Goal: Task Accomplishment & Management: Manage account settings

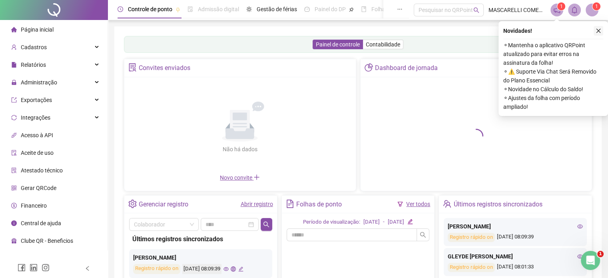
click at [599, 30] on icon "close" at bounding box center [598, 31] width 4 height 4
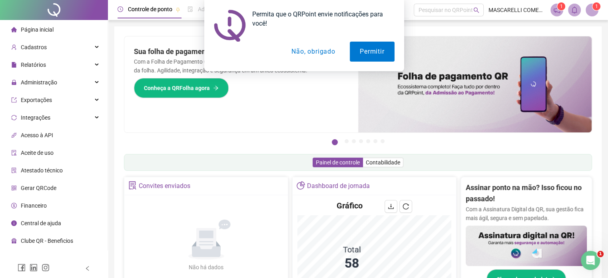
click at [306, 52] on button "Não, obrigado" at bounding box center [313, 52] width 64 height 20
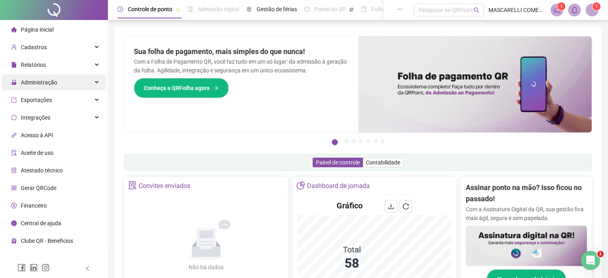
click at [37, 84] on span "Administração" at bounding box center [39, 82] width 36 height 6
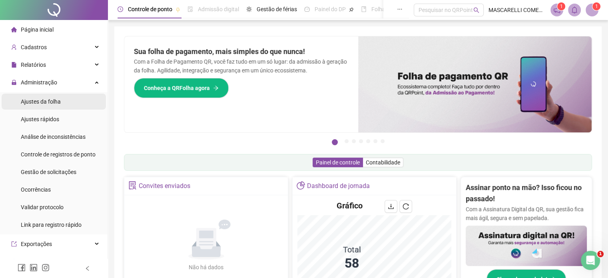
click at [34, 100] on span "Ajustes da folha" at bounding box center [41, 101] width 40 height 6
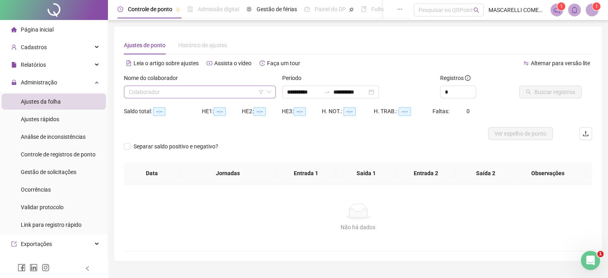
click at [267, 92] on icon "down" at bounding box center [269, 92] width 5 height 5
click at [307, 92] on input "**********" at bounding box center [304, 92] width 34 height 9
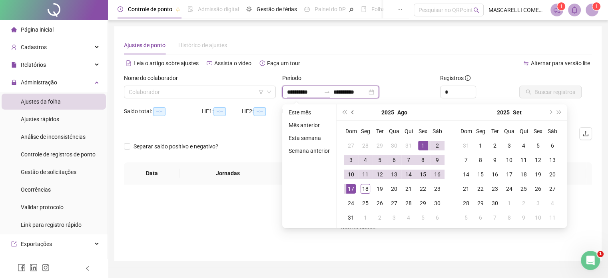
type input "**********"
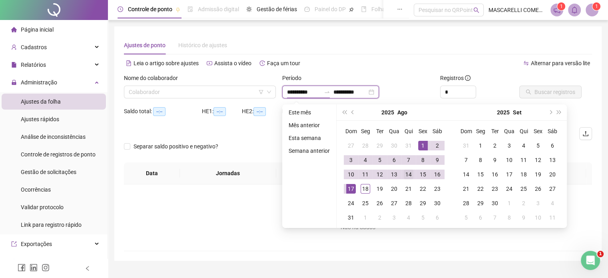
type input "**********"
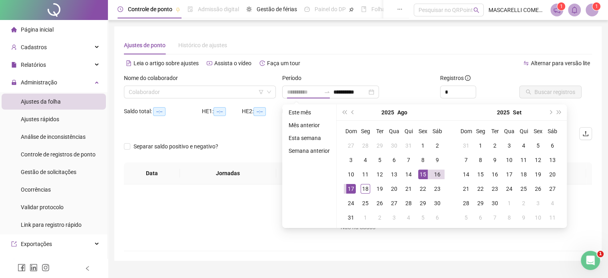
click at [419, 173] on div "15" at bounding box center [423, 174] width 10 height 10
type input "**********"
click at [361, 188] on div "18" at bounding box center [365, 189] width 10 height 10
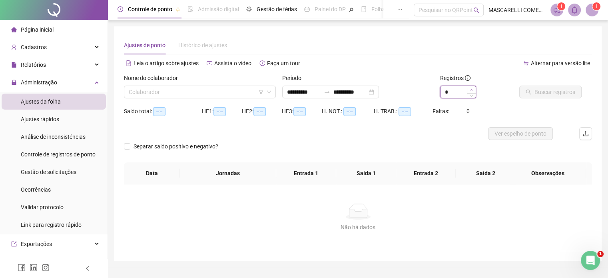
type input "*"
click at [471, 88] on icon "up" at bounding box center [471, 89] width 3 height 3
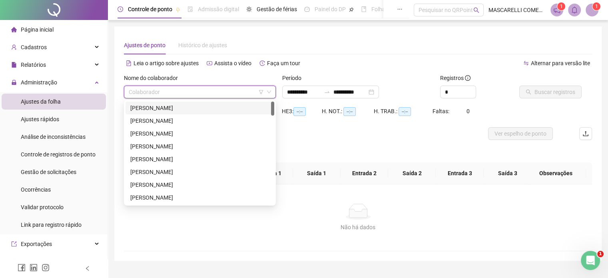
click at [212, 90] on input "search" at bounding box center [196, 92] width 135 height 12
click at [195, 109] on div "AMÓS ALMEIDA DE JESUS" at bounding box center [199, 108] width 139 height 9
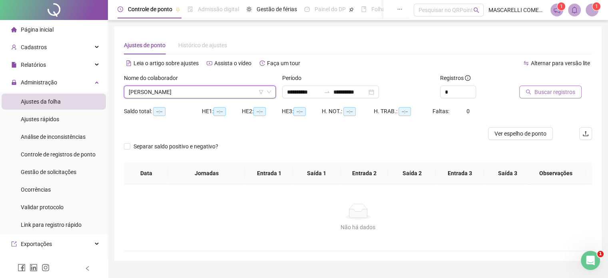
click at [557, 92] on span "Buscar registros" at bounding box center [554, 92] width 41 height 9
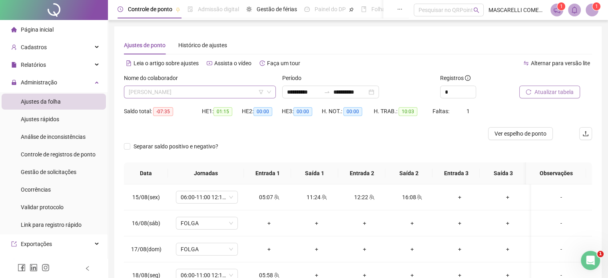
click at [213, 92] on span "AMÓS ALMEIDA DE JESUS" at bounding box center [200, 92] width 142 height 12
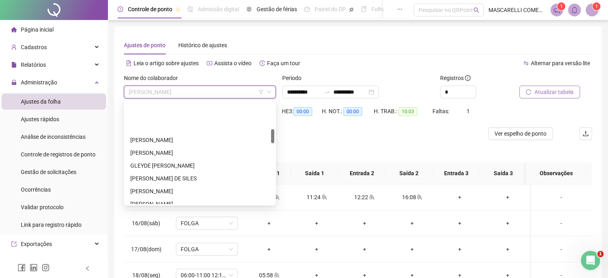
scroll to position [200, 0]
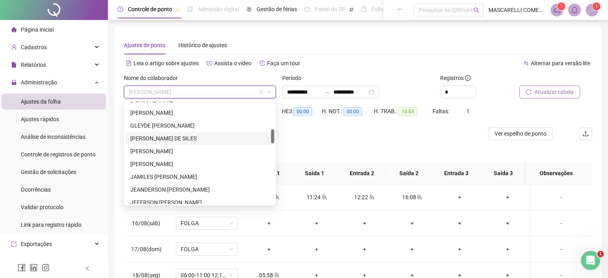
click at [171, 136] on div "IGOR JUNIOR DE SILES" at bounding box center [199, 138] width 139 height 9
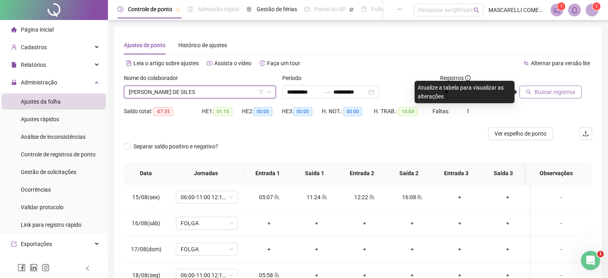
click at [564, 90] on span "Buscar registros" at bounding box center [554, 92] width 41 height 9
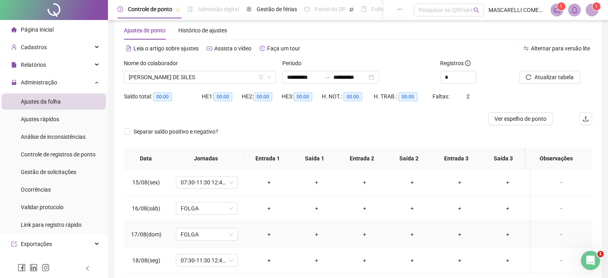
scroll to position [0, 0]
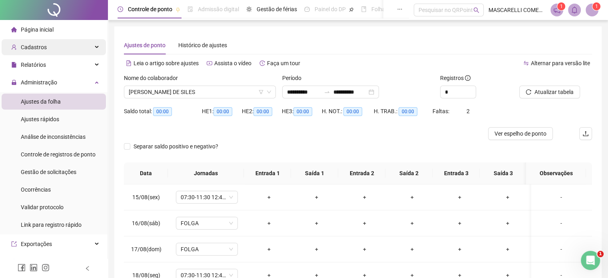
click at [35, 46] on span "Cadastros" at bounding box center [34, 47] width 26 height 6
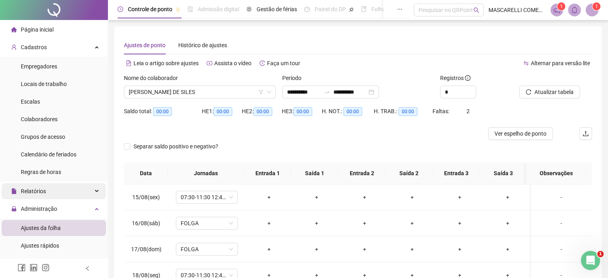
click at [40, 190] on span "Relatórios" at bounding box center [33, 191] width 25 height 6
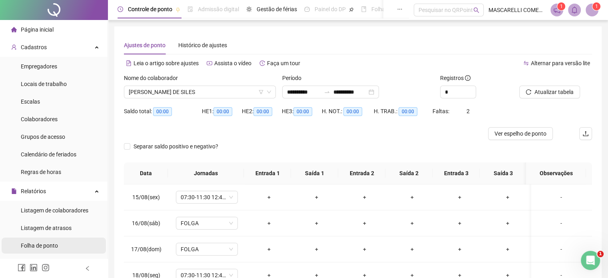
click at [42, 245] on span "Folha de ponto" at bounding box center [39, 245] width 37 height 6
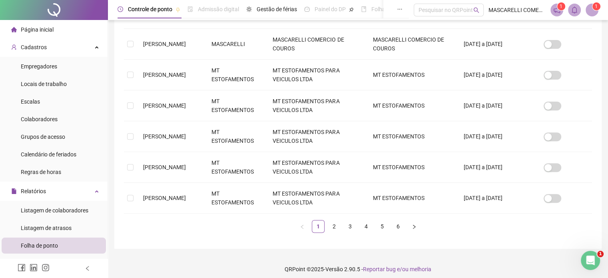
scroll to position [277, 0]
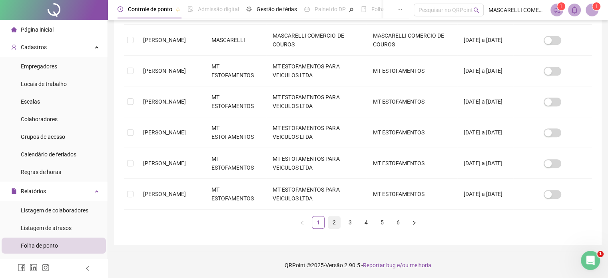
click at [334, 220] on link "2" at bounding box center [334, 222] width 12 height 12
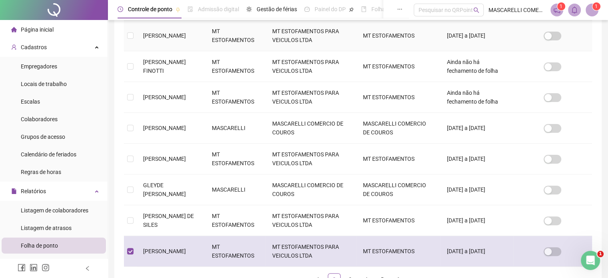
scroll to position [20, 0]
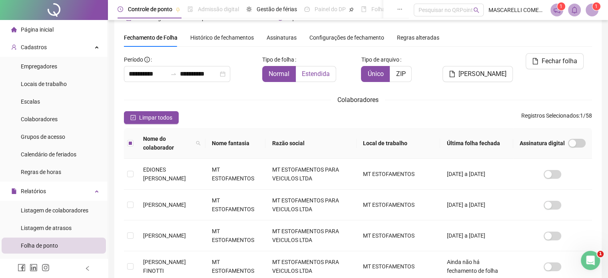
click at [321, 74] on span "Estendida" at bounding box center [316, 74] width 28 height 8
click at [500, 69] on span "Gerar espelho" at bounding box center [482, 74] width 48 height 10
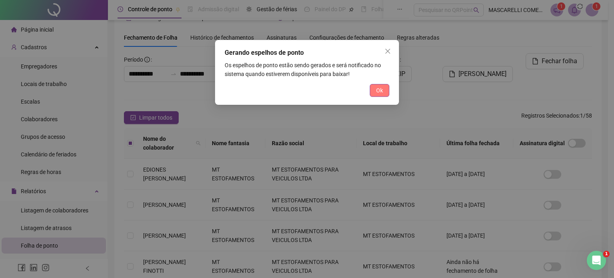
click at [383, 89] on button "Ok" at bounding box center [380, 90] width 20 height 13
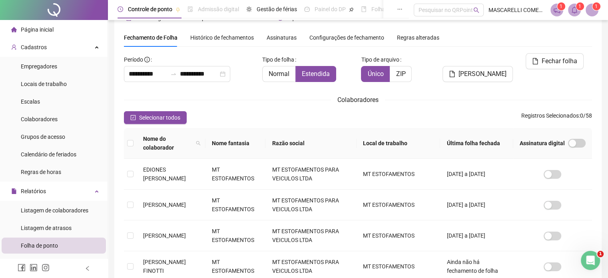
click at [574, 5] on span at bounding box center [574, 10] width 13 height 13
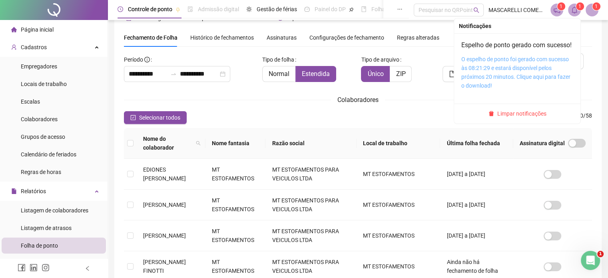
click at [490, 68] on link "O espelho de ponto foi gerado com sucesso às 08:21:29 e estará disponível pelos…" at bounding box center [515, 72] width 109 height 33
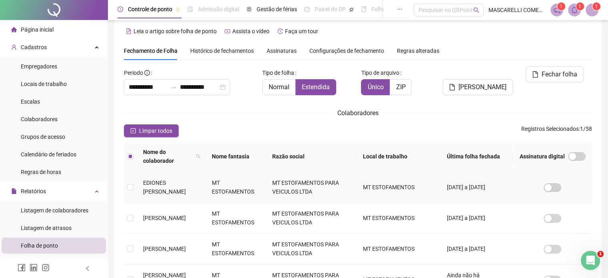
scroll to position [0, 0]
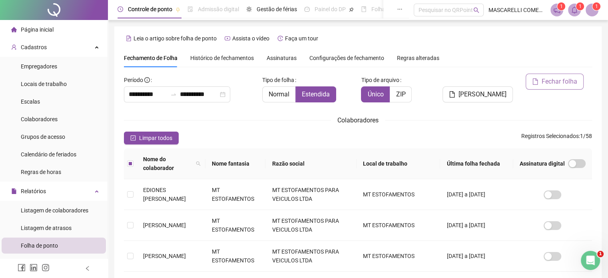
click at [558, 82] on span "Fechar folha" at bounding box center [560, 82] width 36 height 10
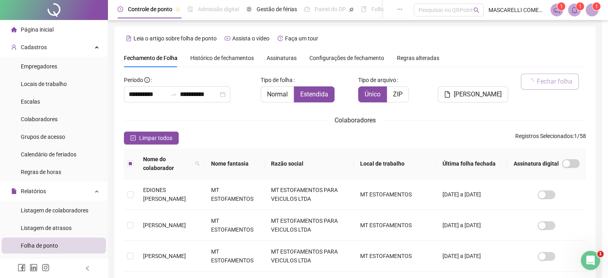
scroll to position [20, 0]
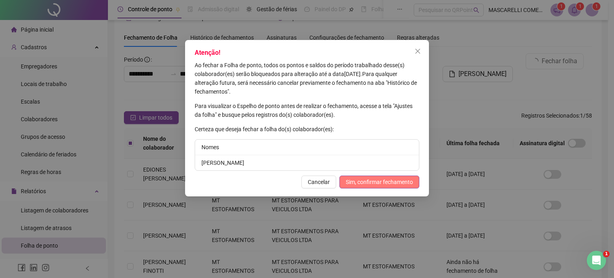
click at [384, 181] on span "Sim, confirmar fechamento" at bounding box center [379, 181] width 67 height 9
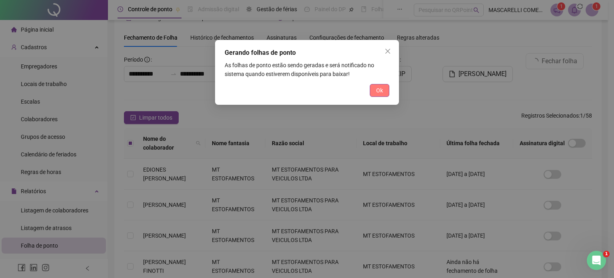
click at [379, 89] on span "Ok" at bounding box center [379, 90] width 7 height 9
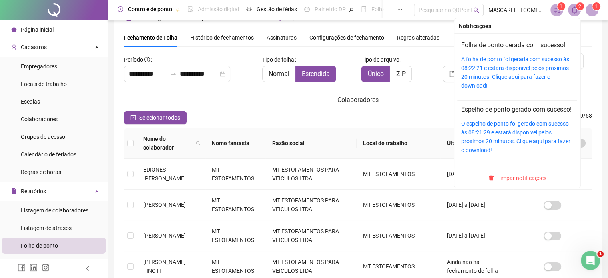
click at [576, 8] on icon "bell" at bounding box center [575, 9] width 6 height 7
click at [504, 69] on link "A folha de ponto foi gerada com sucesso às 08:22:21 e estará disponível pelos p…" at bounding box center [515, 72] width 108 height 33
click at [576, 9] on icon "bell" at bounding box center [574, 9] width 7 height 7
click at [503, 64] on link "A folha de ponto foi gerada com sucesso às 08:22:21 e estará disponível pelos p…" at bounding box center [515, 72] width 108 height 33
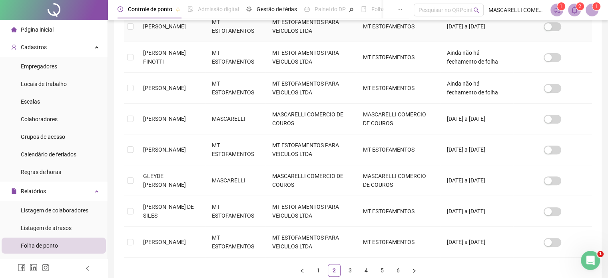
scroll to position [269, 0]
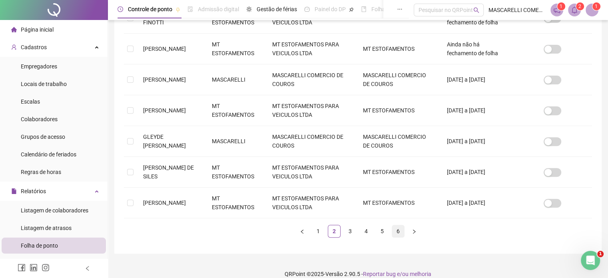
click at [396, 225] on link "6" at bounding box center [398, 231] width 12 height 12
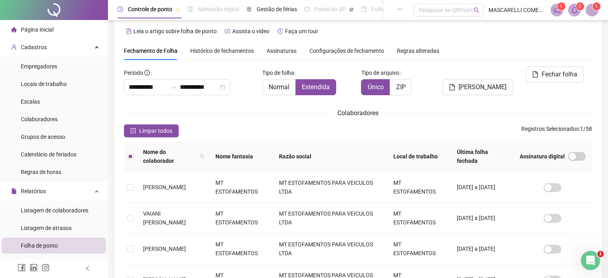
scroll to position [0, 0]
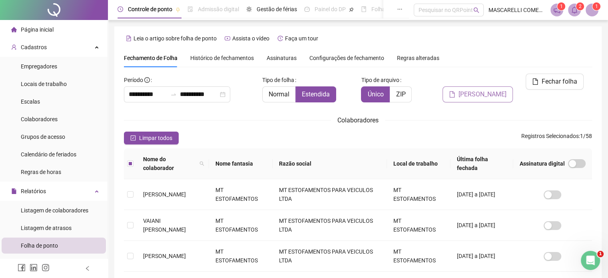
click at [483, 90] on span "Gerar espelho" at bounding box center [482, 95] width 48 height 10
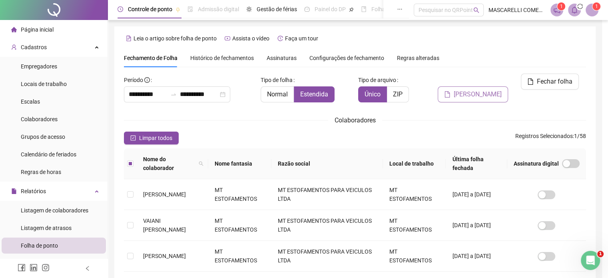
scroll to position [20, 0]
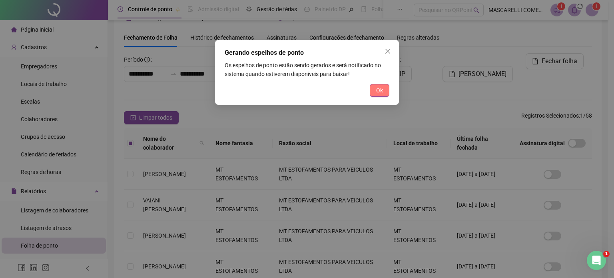
click at [375, 90] on button "Ok" at bounding box center [380, 90] width 20 height 13
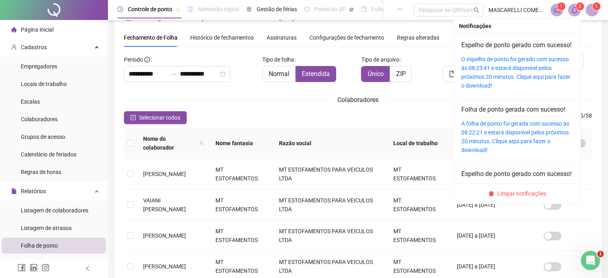
click at [579, 6] on span "3" at bounding box center [579, 7] width 3 height 6
click at [492, 73] on div "O espelho de ponto foi gerado com sucesso às 08:23:41 e estará disponível pelos…" at bounding box center [517, 72] width 112 height 35
click at [491, 87] on link "O espelho de ponto foi gerado com sucesso às 08:23:41 e estará disponível pelos…" at bounding box center [515, 72] width 109 height 33
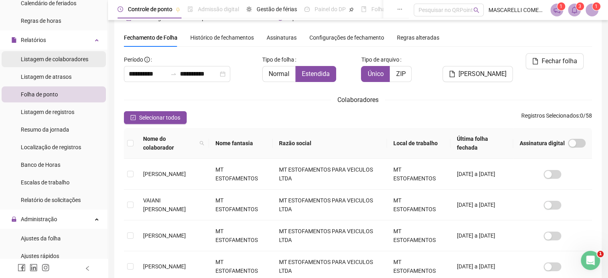
scroll to position [160, 0]
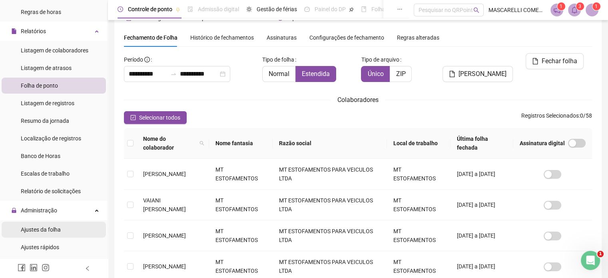
click at [48, 229] on span "Ajustes da folha" at bounding box center [41, 229] width 40 height 6
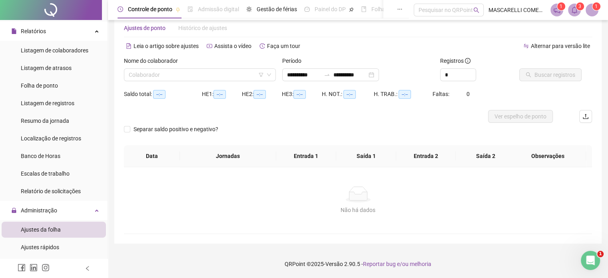
scroll to position [17, 0]
type input "**********"
click at [148, 74] on input "search" at bounding box center [196, 75] width 135 height 12
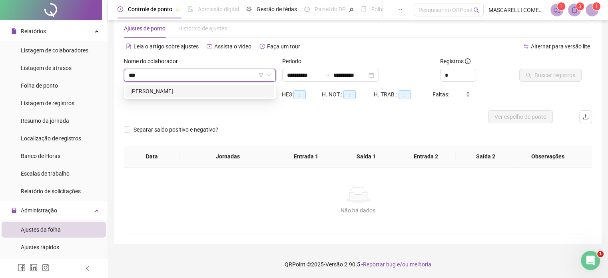
type input "****"
click at [189, 90] on div "VENICIO DA SILVA MARCIANO" at bounding box center [199, 91] width 139 height 9
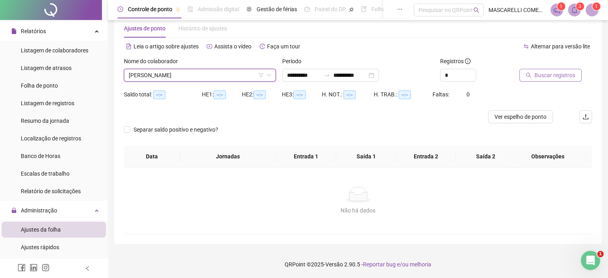
click at [536, 72] on span "Buscar registros" at bounding box center [554, 75] width 41 height 9
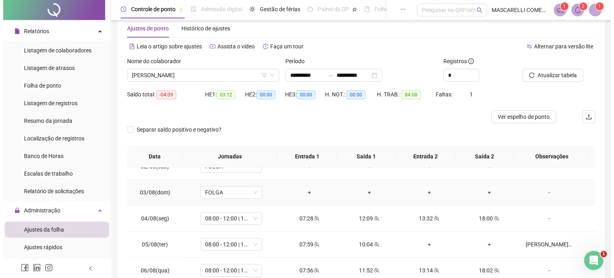
scroll to position [80, 0]
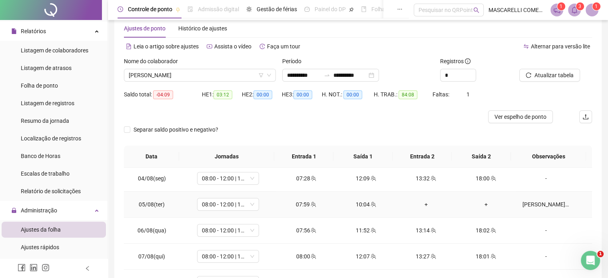
click at [541, 201] on div "LUIS PEDIU PARA IR PARA CASA" at bounding box center [545, 204] width 47 height 9
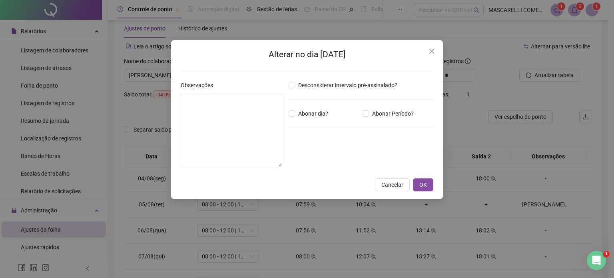
type textarea "**********"
click at [293, 156] on input "*****" at bounding box center [309, 158] width 32 height 10
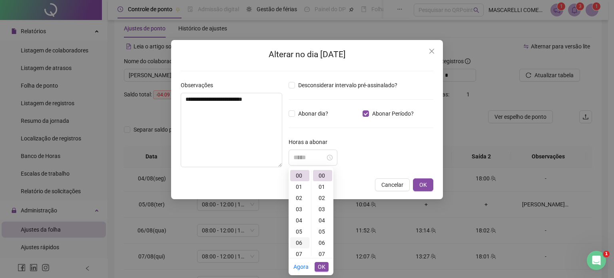
click at [299, 242] on div "06" at bounding box center [299, 242] width 19 height 11
click at [320, 188] on div "44" at bounding box center [322, 188] width 19 height 11
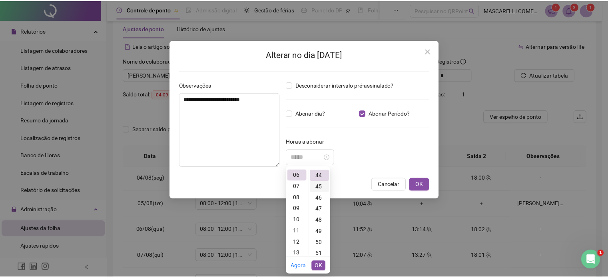
scroll to position [492, 0]
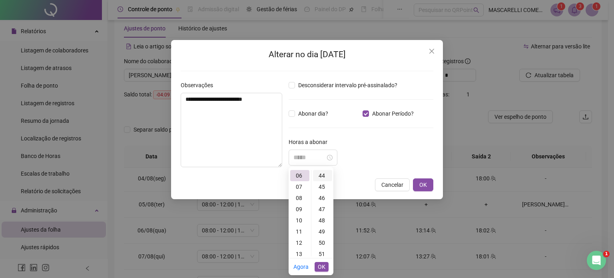
click at [324, 175] on div "44" at bounding box center [322, 175] width 19 height 11
type input "*****"
click at [425, 185] on span "OK" at bounding box center [423, 184] width 8 height 9
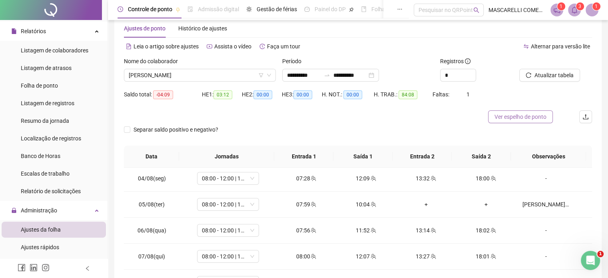
click at [531, 115] on span "Ver espelho de ponto" at bounding box center [520, 116] width 52 height 9
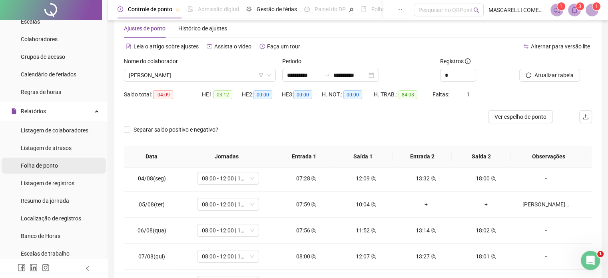
click at [42, 165] on span "Folha de ponto" at bounding box center [39, 165] width 37 height 6
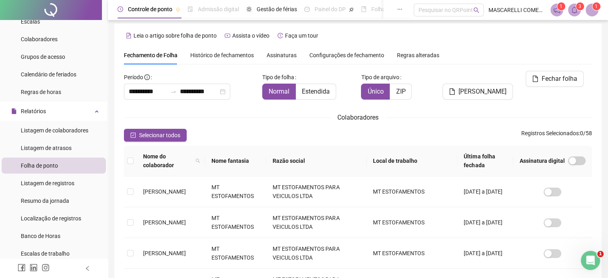
scroll to position [24, 0]
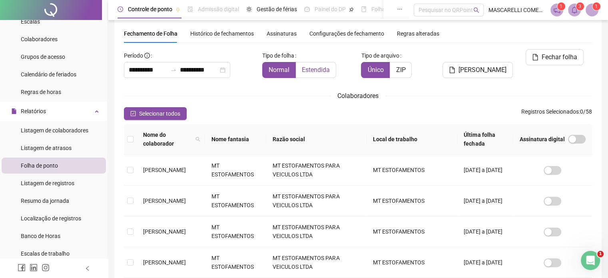
click at [315, 66] on span "Estendida" at bounding box center [316, 70] width 28 height 8
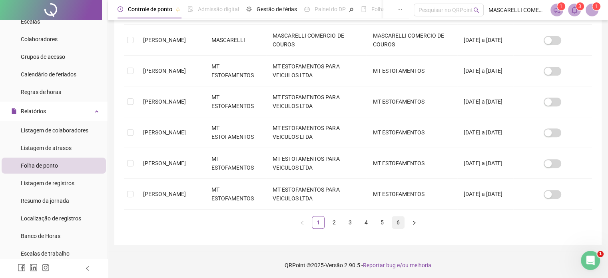
click at [398, 221] on link "6" at bounding box center [398, 222] width 12 height 12
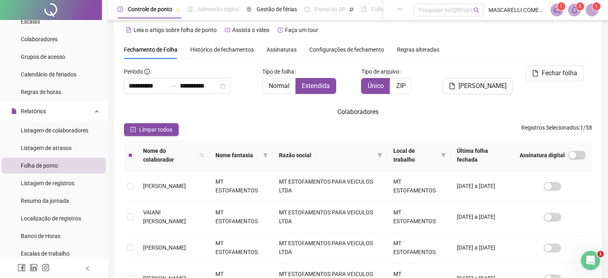
scroll to position [0, 0]
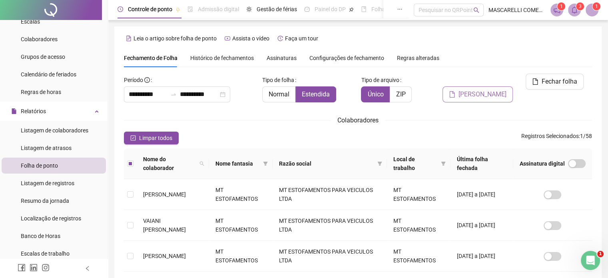
click at [480, 90] on span "Gerar espelho" at bounding box center [482, 95] width 48 height 10
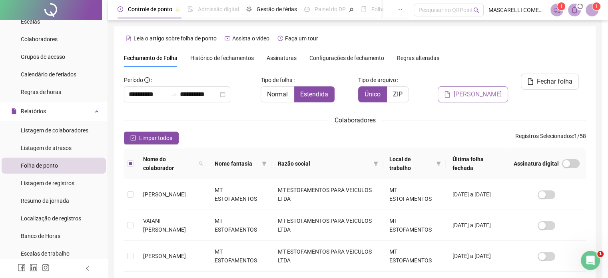
scroll to position [24, 0]
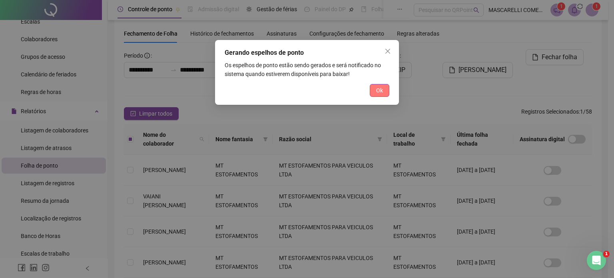
click at [373, 91] on button "Ok" at bounding box center [380, 90] width 20 height 13
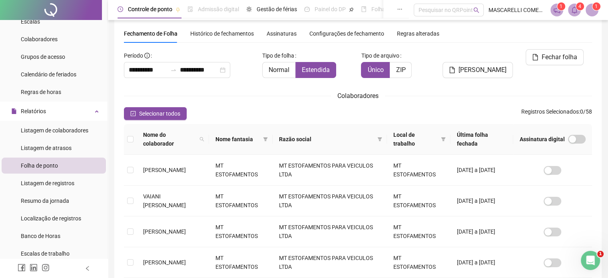
click at [575, 6] on span at bounding box center [574, 10] width 13 height 13
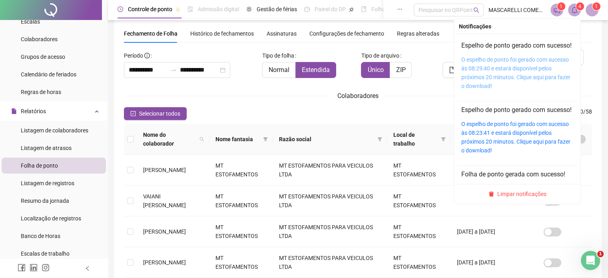
click at [506, 73] on div "O espelho de ponto foi gerado com sucesso às 08:29:40 e estará disponível pelos…" at bounding box center [517, 72] width 112 height 35
click at [490, 81] on link "O espelho de ponto foi gerado com sucesso às 08:29:40 e estará disponível pelos…" at bounding box center [515, 72] width 109 height 33
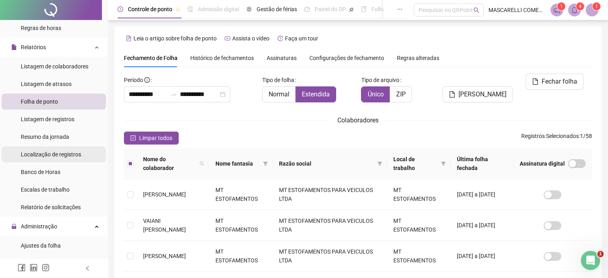
scroll to position [240, 0]
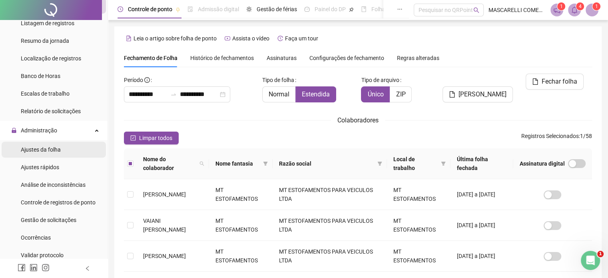
click at [49, 146] on span "Ajustes da folha" at bounding box center [41, 149] width 40 height 6
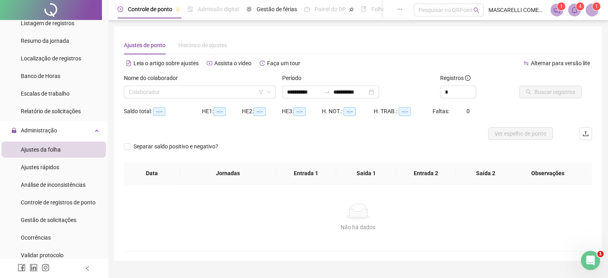
type input "**********"
click at [136, 93] on input "search" at bounding box center [196, 92] width 135 height 12
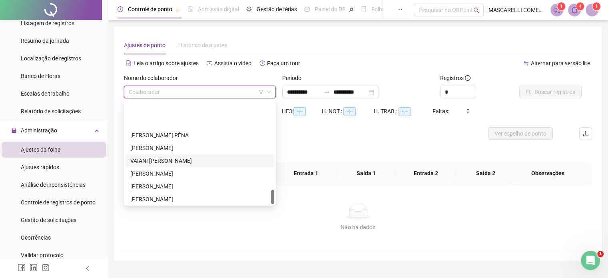
scroll to position [639, 0]
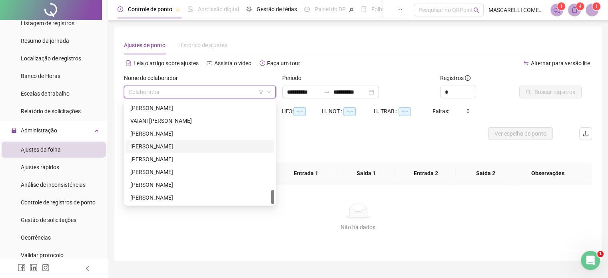
click at [155, 148] on div "VALERIA BARBOSA DE AGUILAR" at bounding box center [199, 146] width 139 height 9
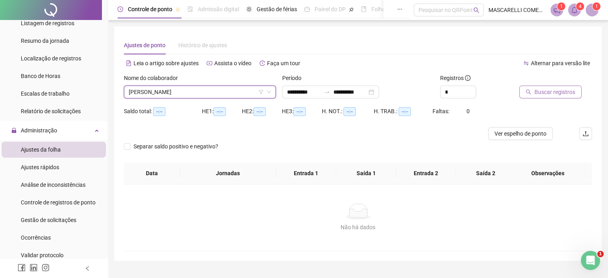
click at [566, 92] on span "Buscar registros" at bounding box center [554, 92] width 41 height 9
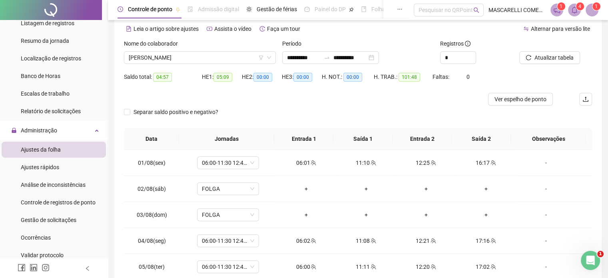
scroll to position [0, 0]
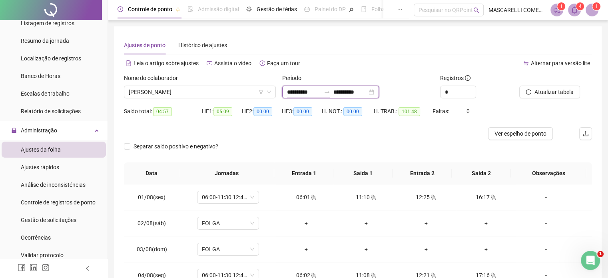
click at [304, 92] on input "**********" at bounding box center [304, 92] width 34 height 9
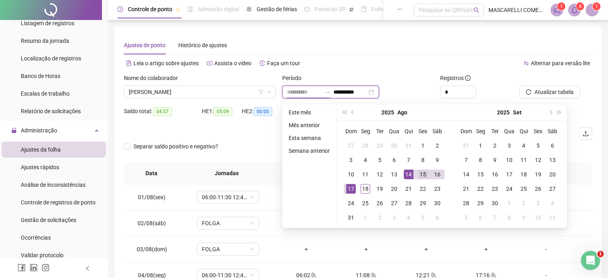
type input "**********"
click at [425, 172] on div "15" at bounding box center [423, 174] width 10 height 10
type input "**********"
click at [364, 187] on div "18" at bounding box center [365, 189] width 10 height 10
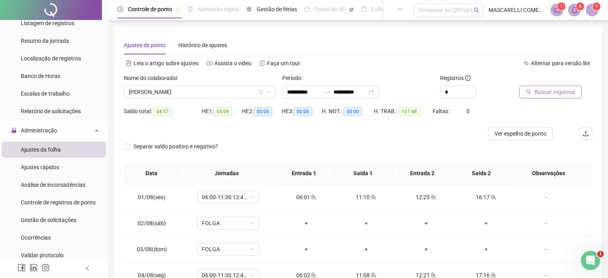
click at [542, 91] on span "Buscar registros" at bounding box center [554, 92] width 41 height 9
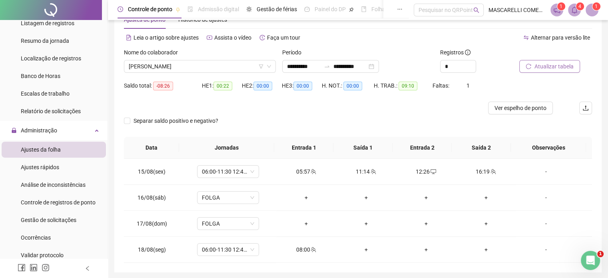
scroll to position [54, 0]
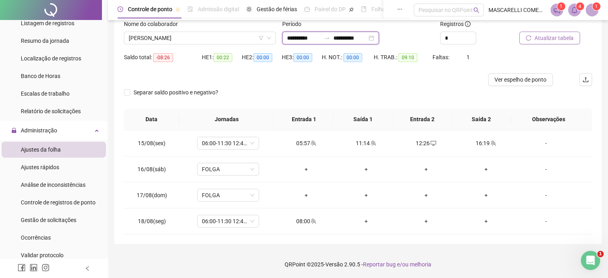
click at [290, 36] on input "**********" at bounding box center [304, 38] width 34 height 9
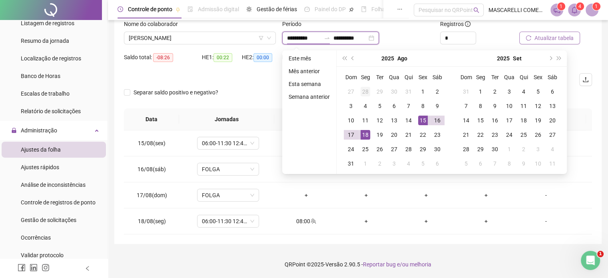
type input "**********"
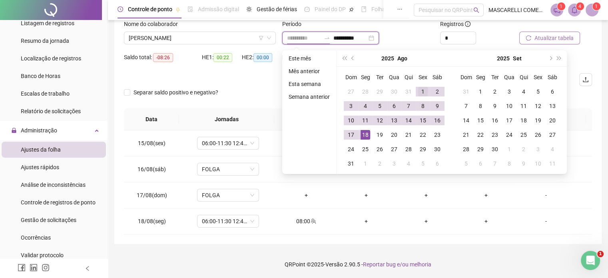
type input "**********"
click at [422, 88] on div "1" at bounding box center [423, 92] width 10 height 10
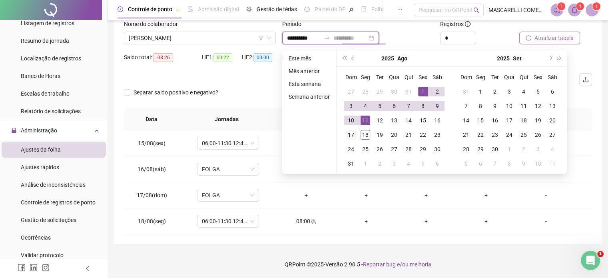
type input "**********"
click at [348, 131] on div "17" at bounding box center [351, 135] width 10 height 10
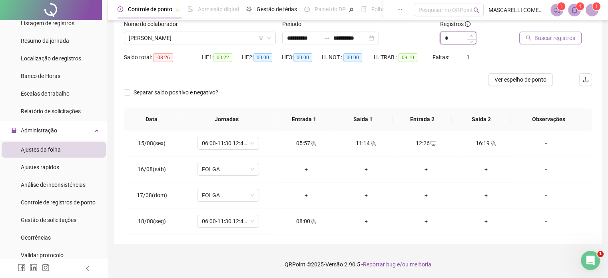
type input "*"
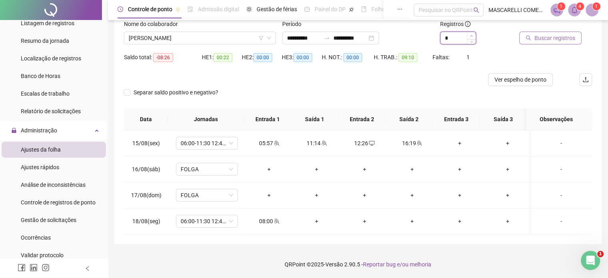
click at [470, 35] on icon "up" at bounding box center [471, 35] width 3 height 3
click at [206, 40] on span "VALERIA BARBOSA DE AGUILAR" at bounding box center [200, 38] width 142 height 12
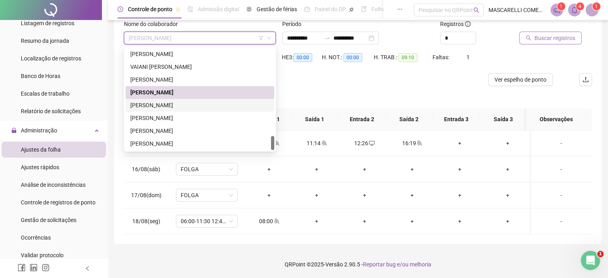
click at [174, 105] on div "VENICIO DA SILVA MARCIANO" at bounding box center [199, 105] width 139 height 9
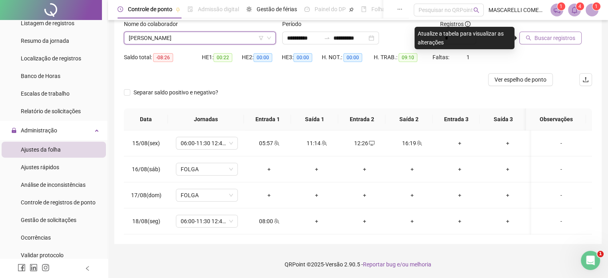
click at [542, 36] on span "Buscar registros" at bounding box center [554, 38] width 41 height 9
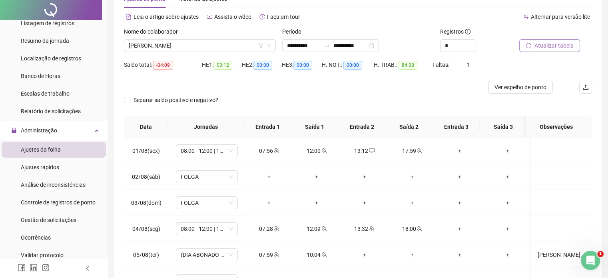
scroll to position [0, 0]
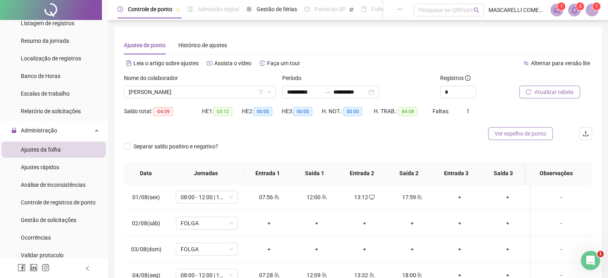
click at [503, 134] on span "Ver espelho de ponto" at bounding box center [520, 133] width 52 height 9
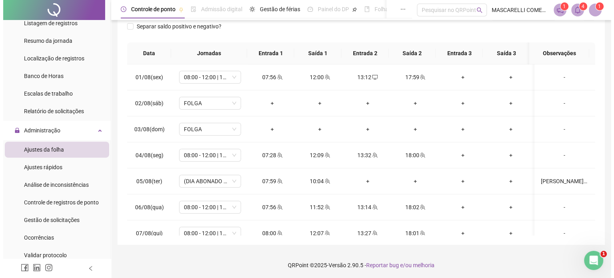
scroll to position [121, 0]
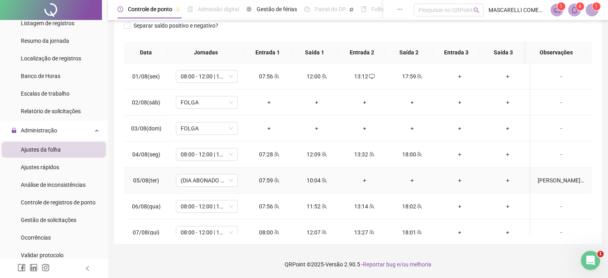
click at [541, 176] on div "LUIS PEDIU PARA IR PARA CASA" at bounding box center [561, 180] width 47 height 9
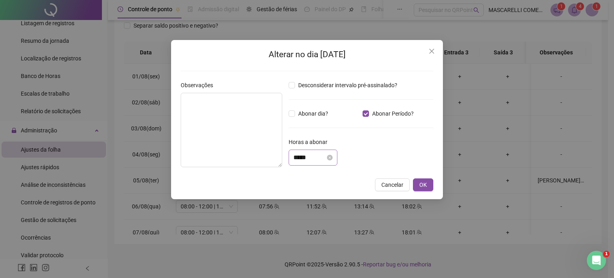
type textarea "**********"
click at [296, 160] on input "*****" at bounding box center [309, 158] width 32 height 10
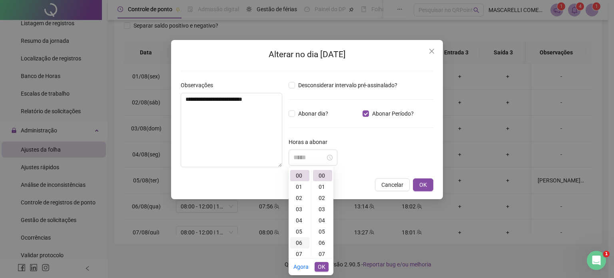
click at [297, 241] on div "06" at bounding box center [299, 242] width 19 height 11
click at [321, 188] on div "44" at bounding box center [322, 188] width 19 height 11
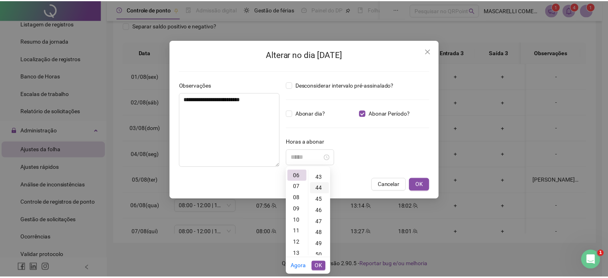
scroll to position [492, 0]
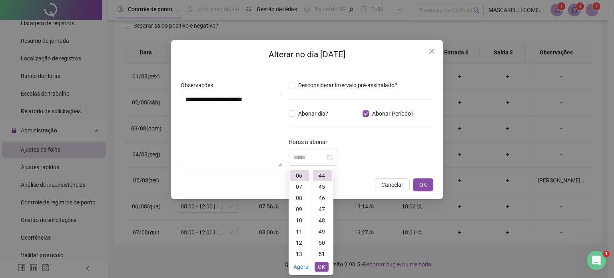
type input "*****"
click at [318, 264] on span "OK" at bounding box center [322, 266] width 8 height 9
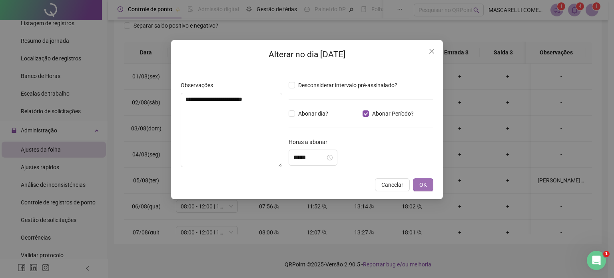
click at [422, 183] on span "OK" at bounding box center [423, 184] width 8 height 9
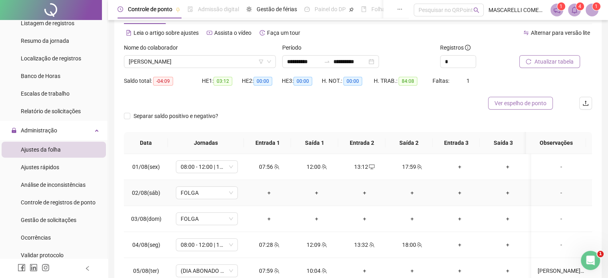
scroll to position [0, 0]
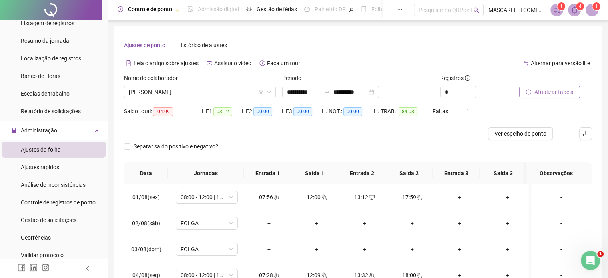
click at [554, 91] on span "Atualizar tabela" at bounding box center [553, 92] width 39 height 9
click at [503, 133] on span "Ver espelho de ponto" at bounding box center [520, 133] width 52 height 9
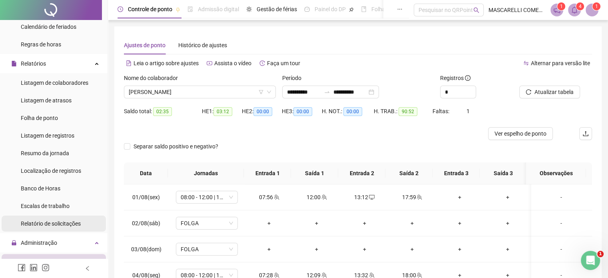
scroll to position [120, 0]
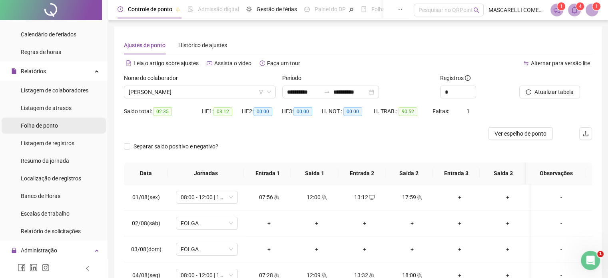
click at [45, 126] on span "Folha de ponto" at bounding box center [39, 125] width 37 height 6
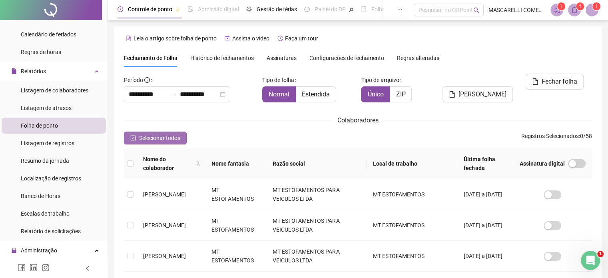
scroll to position [24, 0]
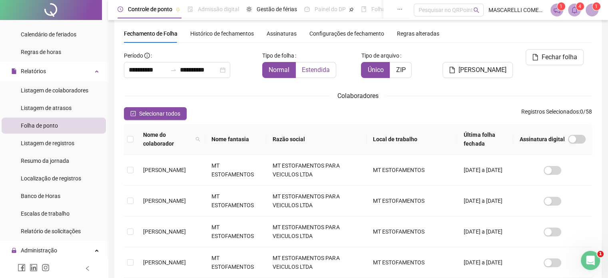
click at [311, 68] on span "Estendida" at bounding box center [316, 70] width 28 height 8
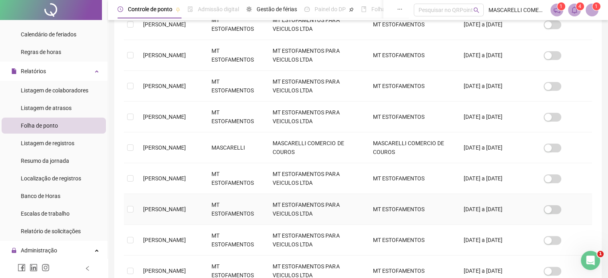
scroll to position [277, 0]
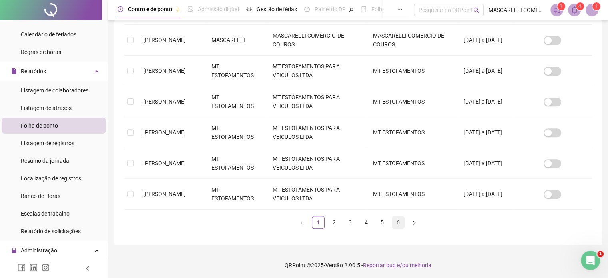
click at [394, 221] on link "6" at bounding box center [398, 222] width 12 height 12
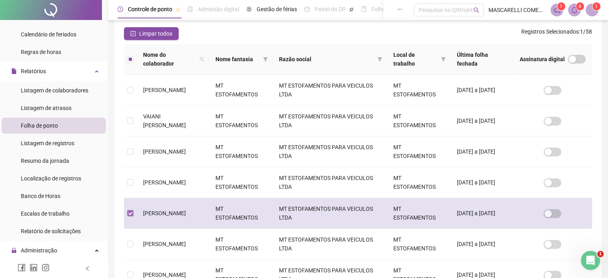
scroll to position [24, 0]
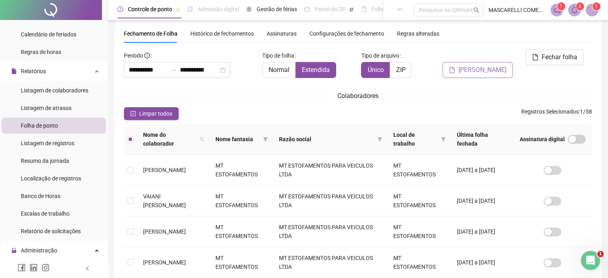
click at [483, 65] on span "Gerar espelho" at bounding box center [482, 70] width 48 height 10
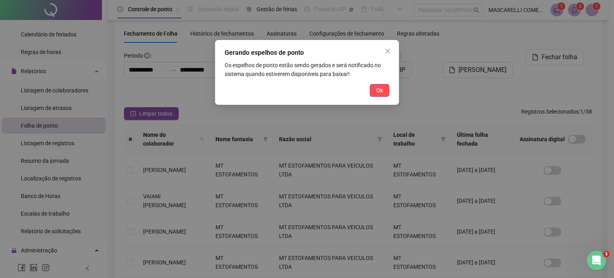
click at [372, 88] on button "Ok" at bounding box center [380, 90] width 20 height 13
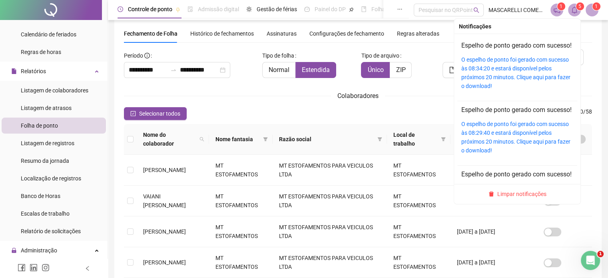
click at [575, 6] on icon "bell" at bounding box center [574, 9] width 7 height 7
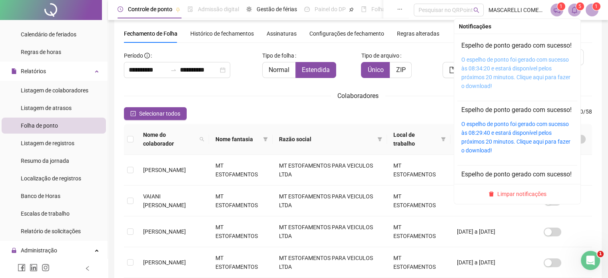
click at [495, 80] on link "O espelho de ponto foi gerado com sucesso às 08:34:20 e estará disponível pelos…" at bounding box center [515, 72] width 109 height 33
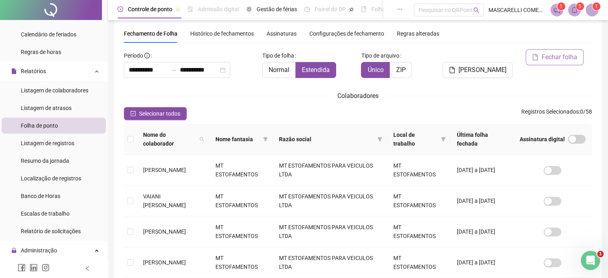
click at [561, 57] on span "Fechar folha" at bounding box center [560, 57] width 36 height 10
click at [560, 54] on span "Fechar folha" at bounding box center [560, 57] width 36 height 10
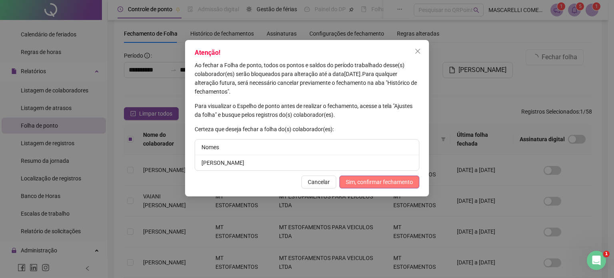
click at [379, 181] on span "Sim, confirmar fechamento" at bounding box center [379, 181] width 67 height 9
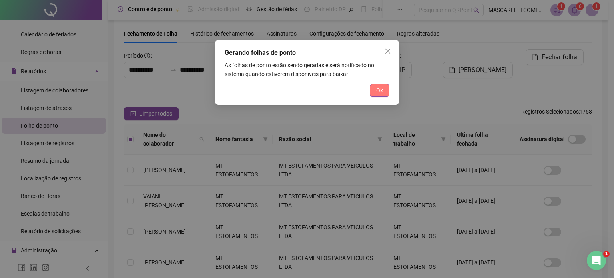
click at [380, 90] on span "Ok" at bounding box center [379, 90] width 7 height 9
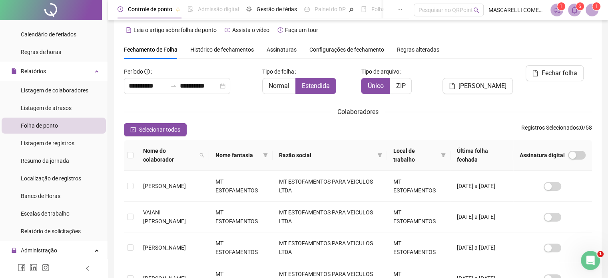
scroll to position [0, 0]
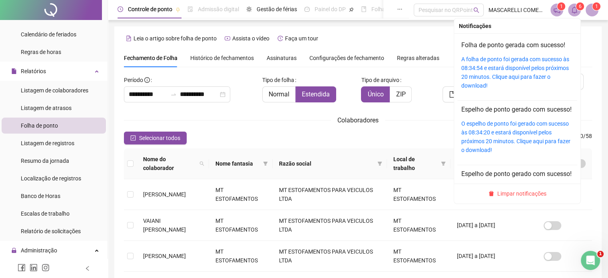
click at [577, 6] on sup "6" at bounding box center [580, 6] width 8 height 8
click at [484, 66] on link "A folha de ponto foi gerada com sucesso às 08:34:54 e estará disponível pelos p…" at bounding box center [515, 72] width 108 height 33
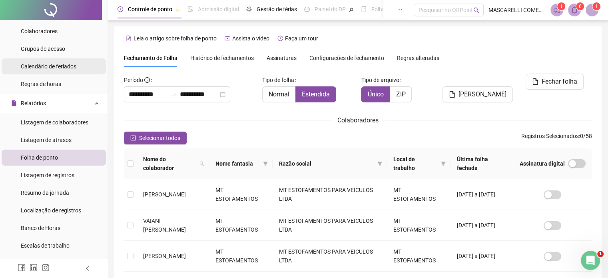
scroll to position [40, 0]
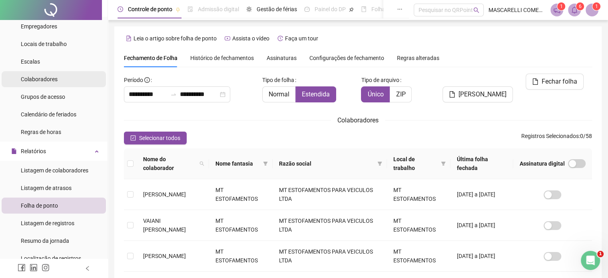
click at [40, 78] on span "Colaboradores" at bounding box center [39, 79] width 37 height 6
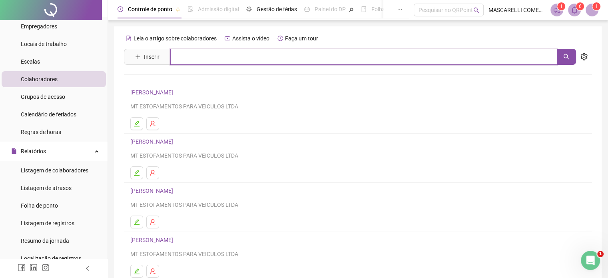
click at [181, 53] on input "text" at bounding box center [363, 57] width 387 height 16
click at [564, 55] on icon "search" at bounding box center [567, 57] width 6 height 6
type input "******"
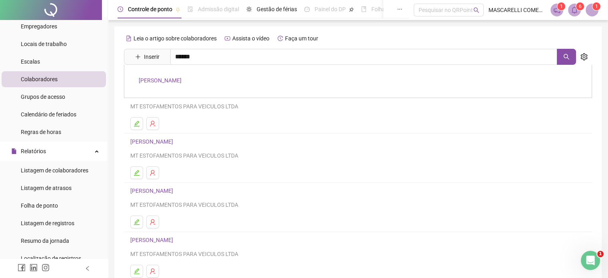
click at [165, 78] on link "IZAURA FERREIRA LOPES" at bounding box center [160, 80] width 43 height 6
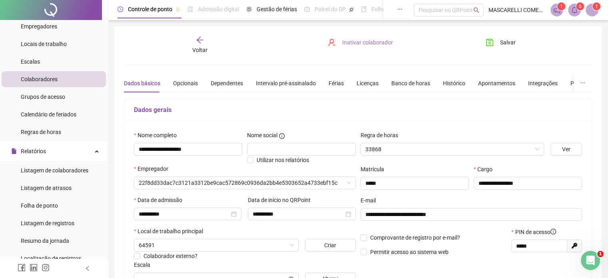
type input "**********"
click at [354, 40] on span "Inativar colaborador" at bounding box center [367, 42] width 51 height 9
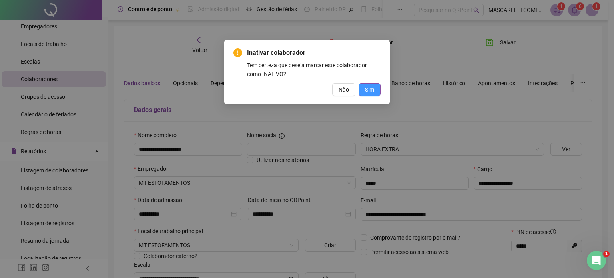
click at [368, 88] on span "Sim" at bounding box center [369, 89] width 9 height 9
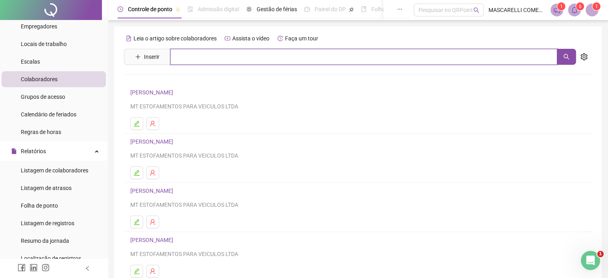
click at [208, 56] on input "text" at bounding box center [363, 57] width 387 height 16
type input "*******"
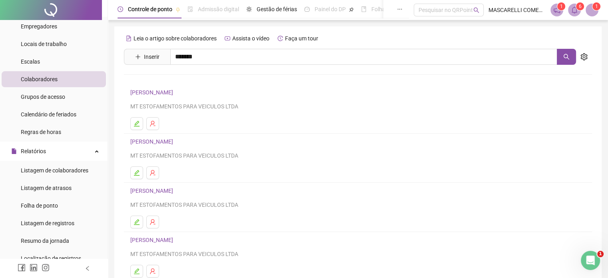
click at [167, 80] on link "VENICIO DA SILVA MARCIANO" at bounding box center [160, 80] width 43 height 6
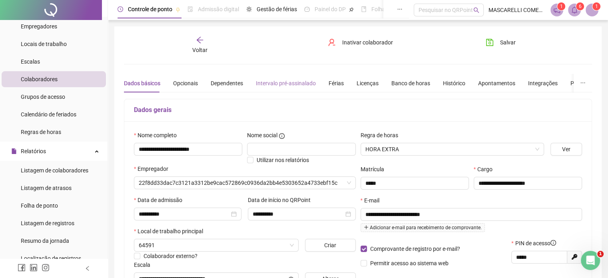
type input "**********"
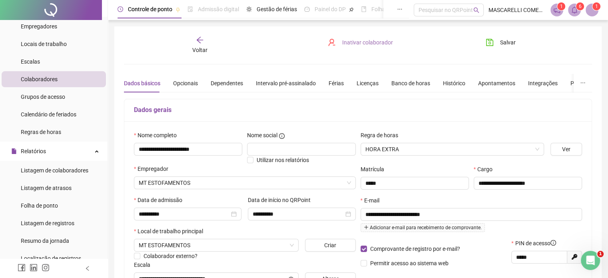
click at [356, 40] on span "Inativar colaborador" at bounding box center [367, 42] width 51 height 9
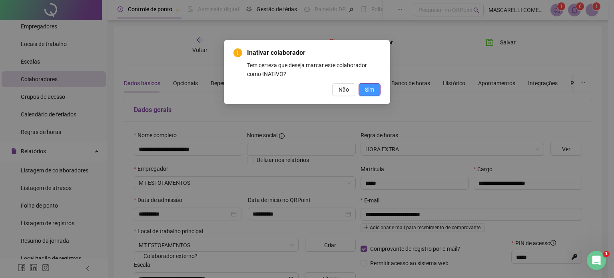
click at [366, 88] on span "Sim" at bounding box center [369, 89] width 9 height 9
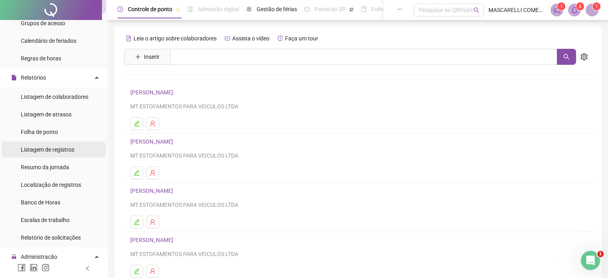
scroll to position [160, 0]
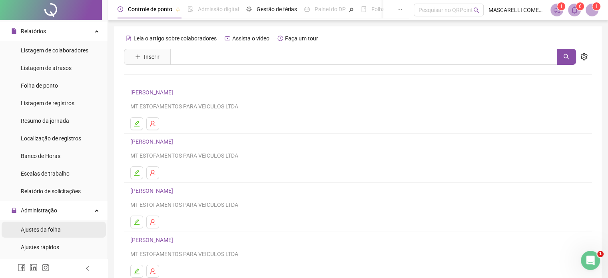
click at [38, 229] on span "Ajustes da folha" at bounding box center [41, 229] width 40 height 6
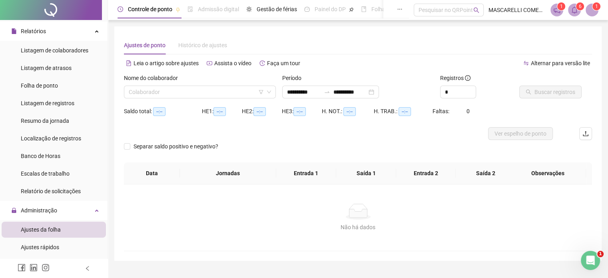
type input "**********"
click at [289, 91] on input "**********" at bounding box center [304, 92] width 34 height 9
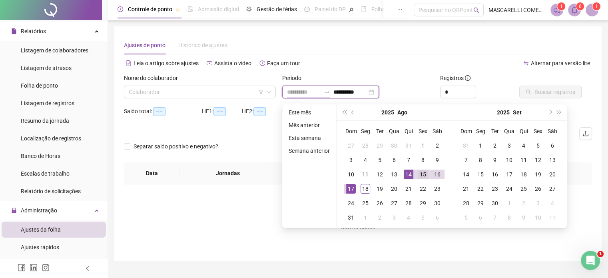
type input "**********"
click at [421, 173] on div "15" at bounding box center [423, 174] width 10 height 10
type input "**********"
drag, startPoint x: 359, startPoint y: 188, endPoint x: 359, endPoint y: 184, distance: 4.0
click at [358, 188] on td "18" at bounding box center [365, 188] width 14 height 14
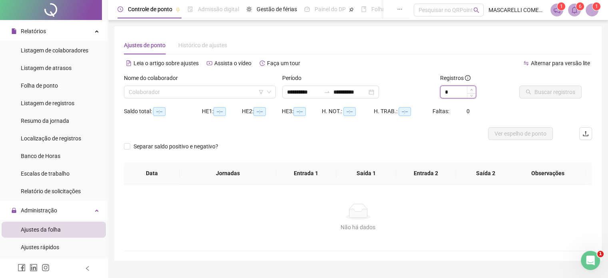
type input "*"
click at [470, 88] on span "Increase Value" at bounding box center [471, 89] width 9 height 7
click at [179, 95] on input "search" at bounding box center [196, 92] width 135 height 12
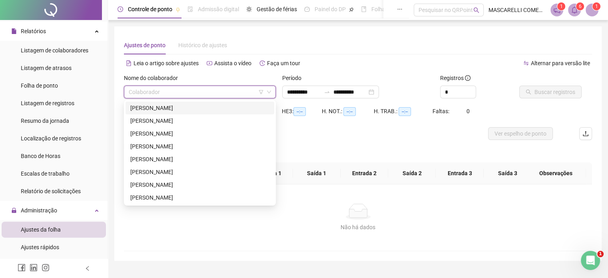
click at [150, 108] on div "AMÓS ALMEIDA DE JESUS" at bounding box center [199, 108] width 139 height 9
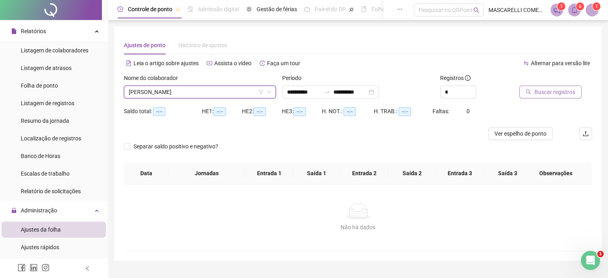
click at [551, 89] on span "Buscar registros" at bounding box center [554, 92] width 41 height 9
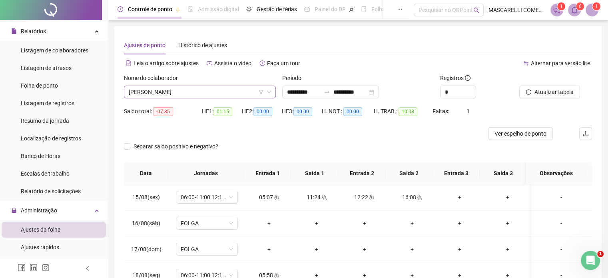
click at [166, 89] on span "AMÓS ALMEIDA DE JESUS" at bounding box center [200, 92] width 142 height 12
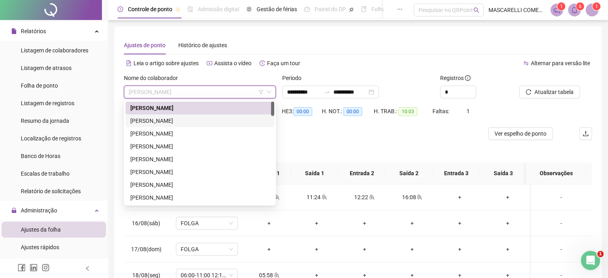
click at [165, 120] on div "ANDRESSO DE SOUZA STOFE" at bounding box center [199, 120] width 139 height 9
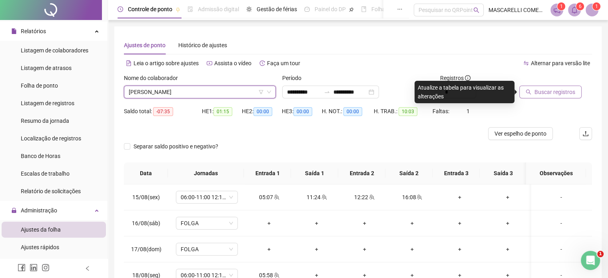
click at [533, 93] on button "Buscar registros" at bounding box center [550, 92] width 62 height 13
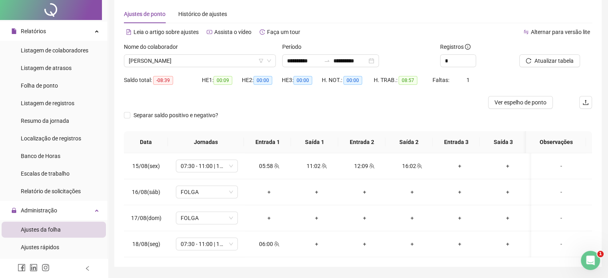
scroll to position [40, 0]
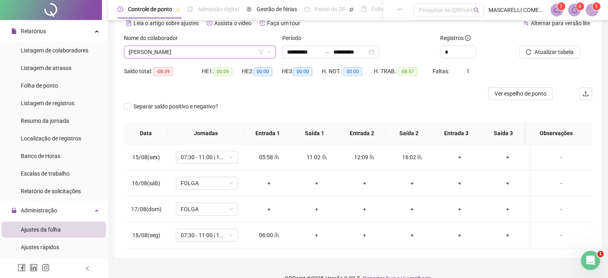
click at [187, 49] on span "ANDRESSO DE SOUZA STOFE" at bounding box center [200, 52] width 142 height 12
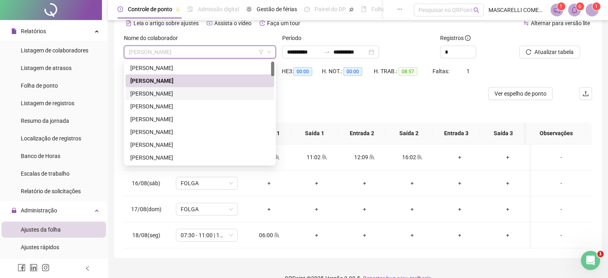
click at [175, 96] on div "ANGELO XAVIER MARTINS" at bounding box center [199, 93] width 139 height 9
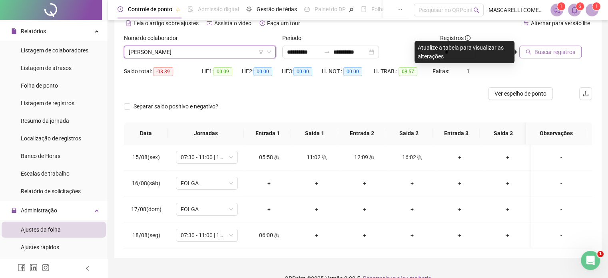
click at [548, 52] on span "Buscar registros" at bounding box center [554, 52] width 41 height 9
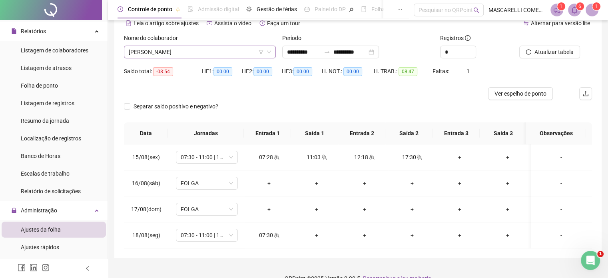
click at [167, 53] on span "ANGELO XAVIER MARTINS" at bounding box center [200, 52] width 142 height 12
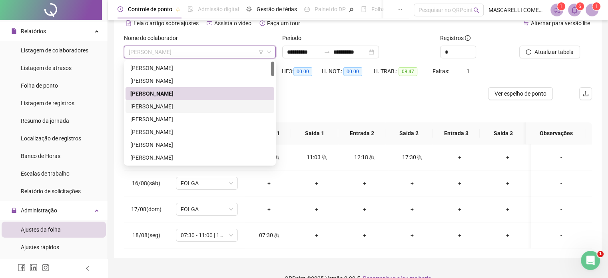
click at [157, 104] on div "ARLINDO MARTINS NETO" at bounding box center [199, 106] width 139 height 9
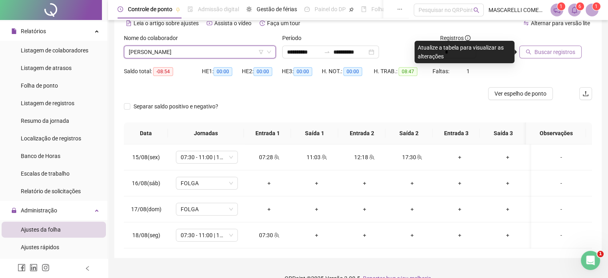
click at [555, 50] on span "Buscar registros" at bounding box center [554, 52] width 41 height 9
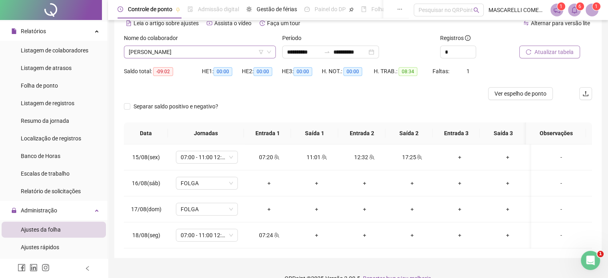
click at [181, 51] on span "ARLINDO MARTINS NETO" at bounding box center [200, 52] width 142 height 12
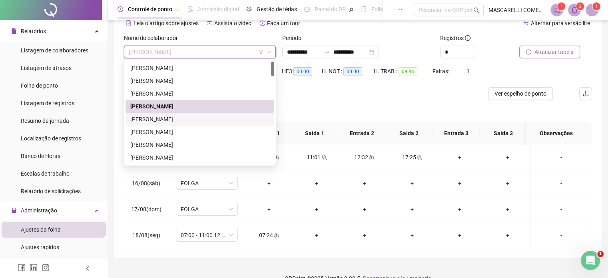
click at [157, 121] on div "CAROLYNE KEMELLY DA SILVA PEREIRA" at bounding box center [199, 119] width 139 height 9
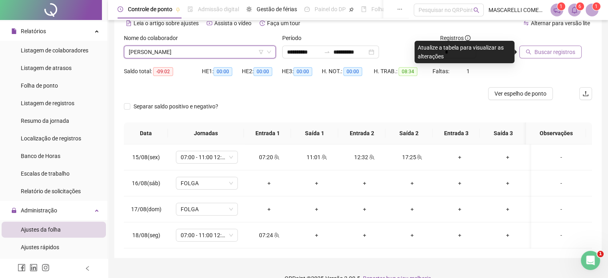
click at [544, 51] on span "Buscar registros" at bounding box center [554, 52] width 41 height 9
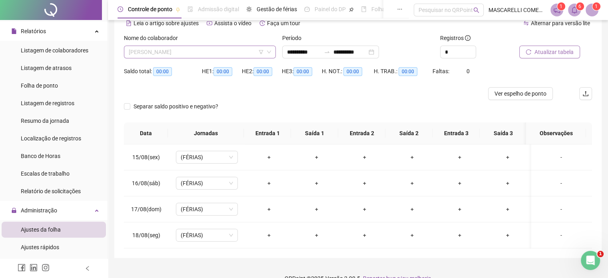
click at [152, 50] on span "CAROLYNE KEMELLY DA SILVA PEREIRA" at bounding box center [200, 52] width 142 height 12
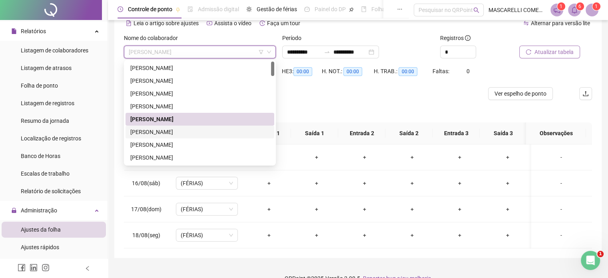
click at [140, 132] on div "CIDVALDO FERNANDES" at bounding box center [199, 131] width 139 height 9
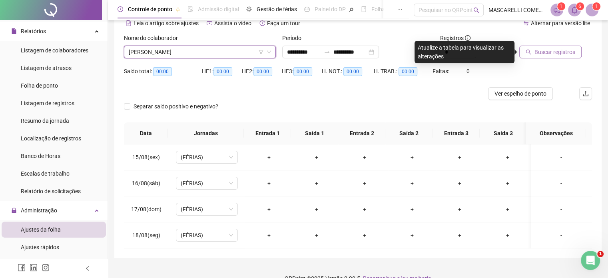
click at [543, 52] on span "Buscar registros" at bounding box center [554, 52] width 41 height 9
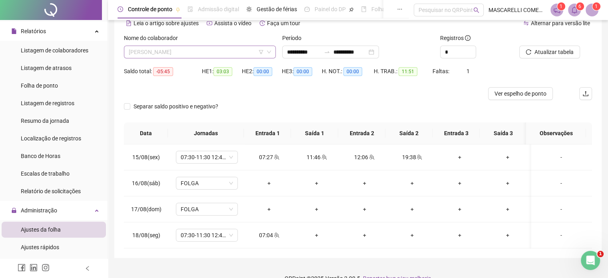
click at [191, 52] on span "CIDVALDO FERNANDES" at bounding box center [200, 52] width 142 height 12
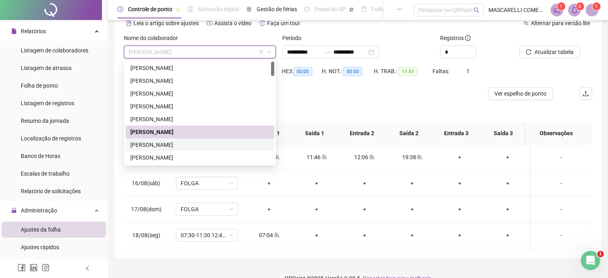
click at [169, 148] on div "DAIANA ALVES RIBEIRO PEREIRA" at bounding box center [199, 144] width 139 height 9
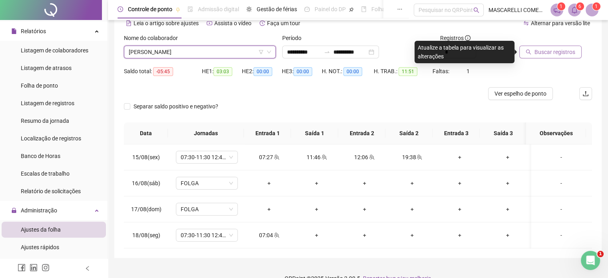
click at [551, 52] on span "Buscar registros" at bounding box center [554, 52] width 41 height 9
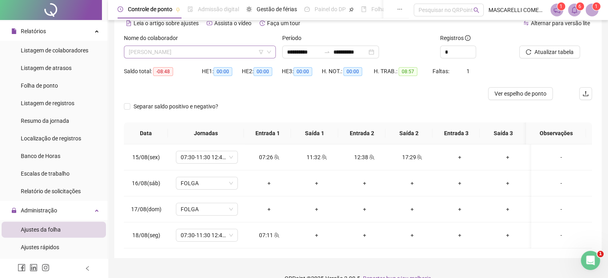
click at [203, 52] on span "DAIANA ALVES RIBEIRO PEREIRA" at bounding box center [200, 52] width 142 height 12
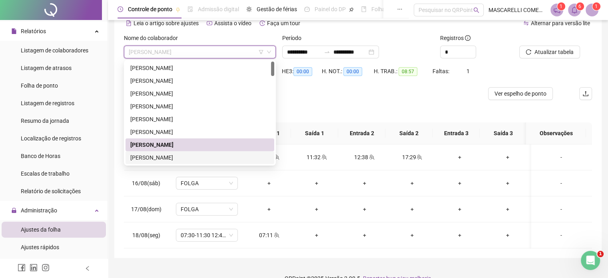
click at [164, 156] on div "DANIELA DE ASSIS" at bounding box center [199, 157] width 139 height 9
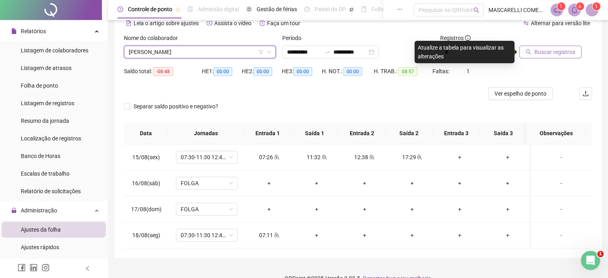
click at [539, 51] on span "Buscar registros" at bounding box center [554, 52] width 41 height 9
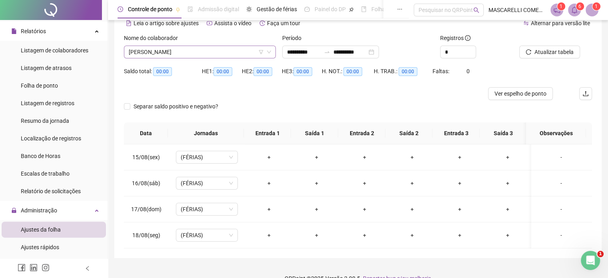
click at [190, 50] on span "DANIELA DE ASSIS" at bounding box center [200, 52] width 142 height 12
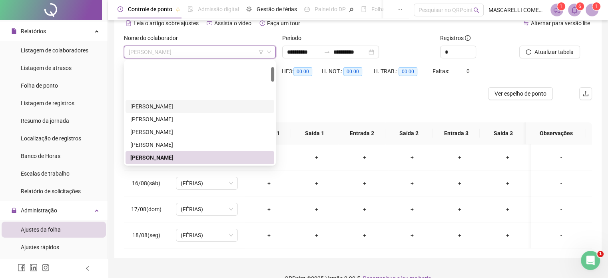
scroll to position [80, 0]
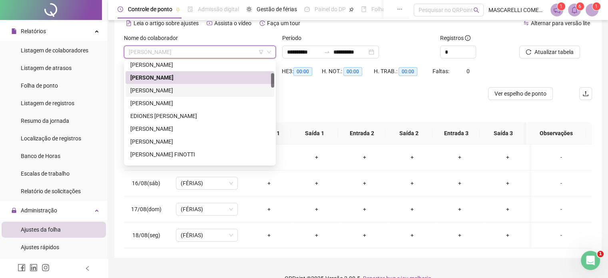
click at [161, 91] on div "DANIEL MARQUES DE ASSIS" at bounding box center [199, 90] width 139 height 9
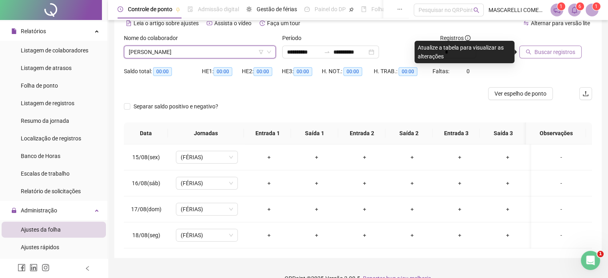
click at [536, 52] on span "Buscar registros" at bounding box center [554, 52] width 41 height 9
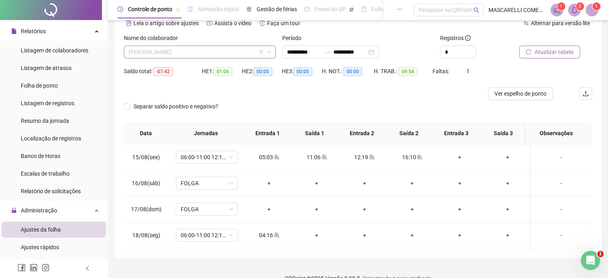
click at [209, 52] on span "DANIEL MARQUES DE ASSIS" at bounding box center [200, 52] width 142 height 12
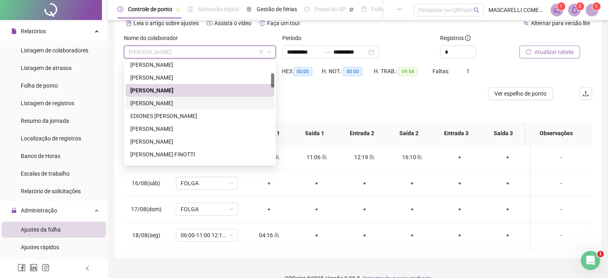
click at [177, 104] on div "DOUGLAS FELIPE ALMEIDA SALLES" at bounding box center [199, 103] width 139 height 9
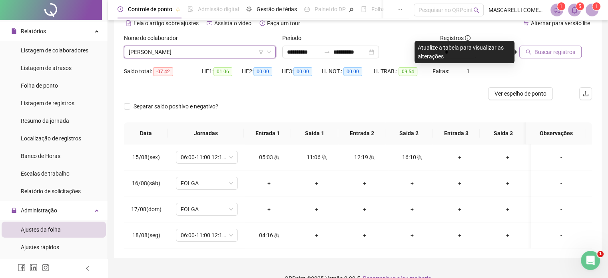
click at [537, 51] on span "Buscar registros" at bounding box center [554, 52] width 41 height 9
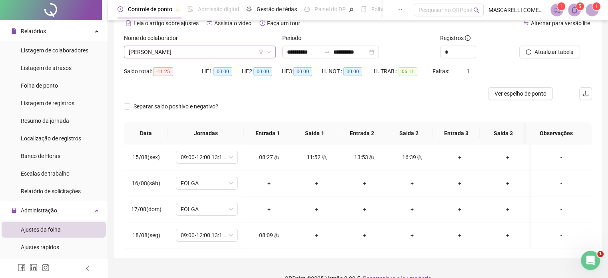
click at [218, 51] on span "DOUGLAS FELIPE ALMEIDA SALLES" at bounding box center [200, 52] width 142 height 12
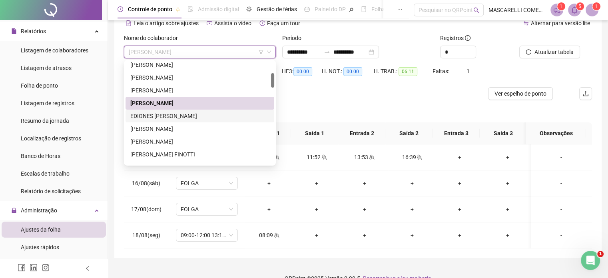
click at [169, 115] on div "EDIONES DALVI SANTOS" at bounding box center [199, 116] width 139 height 9
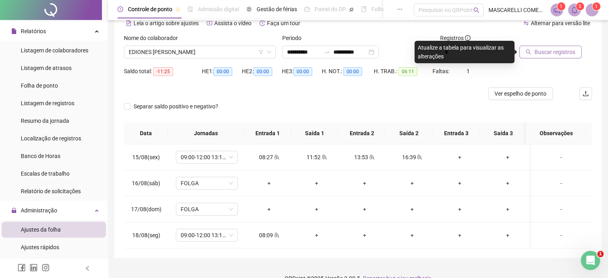
click at [534, 52] on span "Buscar registros" at bounding box center [554, 52] width 41 height 9
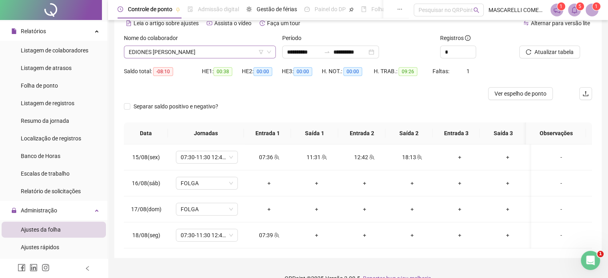
click at [193, 52] on span "EDIONES DALVI SANTOS" at bounding box center [200, 52] width 142 height 12
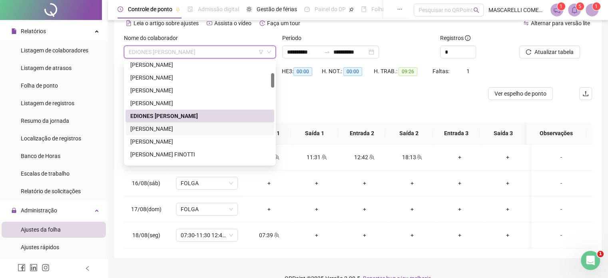
click at [170, 127] on div "EDUARDO SILVA CLAUDELINO TEXEIRA" at bounding box center [199, 128] width 139 height 9
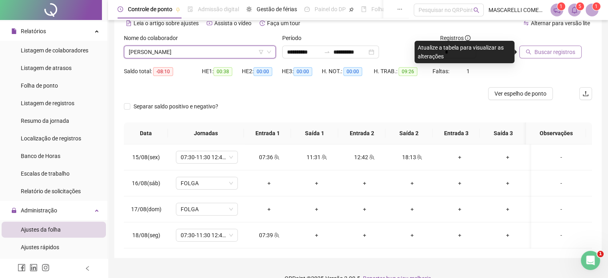
click at [539, 53] on span "Buscar registros" at bounding box center [554, 52] width 41 height 9
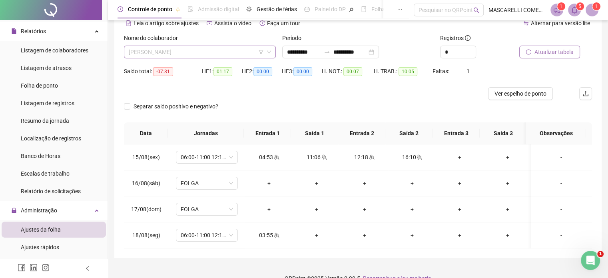
click at [166, 51] on span "EDUARDO SILVA CLAUDELINO TEXEIRA" at bounding box center [200, 52] width 142 height 12
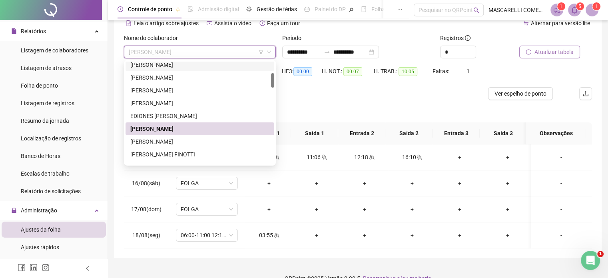
click at [205, 53] on span "EDUARDO SILVA CLAUDELINO TEXEIRA" at bounding box center [200, 52] width 142 height 12
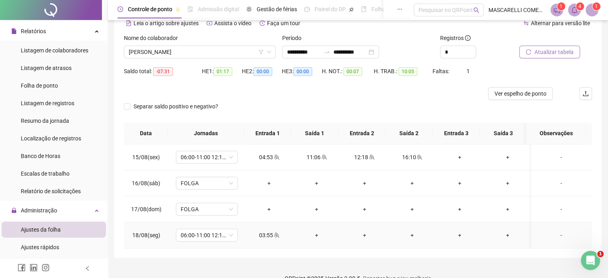
click at [551, 231] on div "-" at bounding box center [561, 235] width 47 height 9
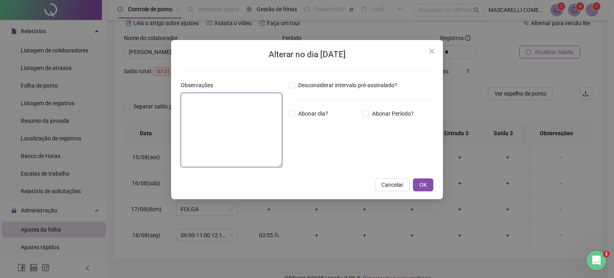
click at [190, 106] on textarea at bounding box center [232, 130] width 102 height 74
type textarea "**********"
click at [421, 184] on span "OK" at bounding box center [423, 184] width 8 height 9
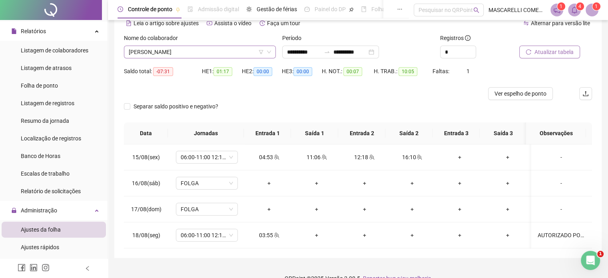
click at [207, 50] on span "EDUARDO SILVA CLAUDELINO TEXEIRA" at bounding box center [200, 52] width 142 height 12
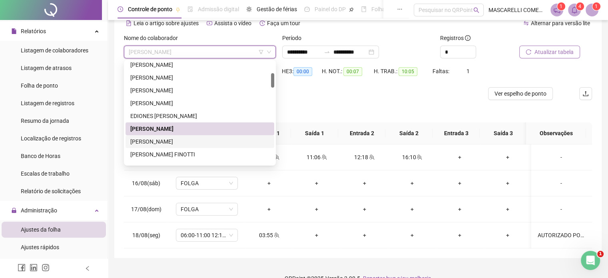
click at [168, 142] on div "EMANUEL EVERSON LIMA DE OLIVEIRA" at bounding box center [199, 141] width 139 height 9
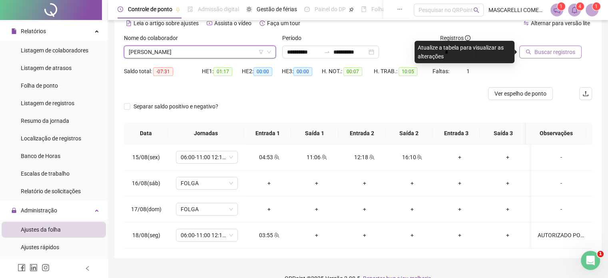
click at [533, 52] on button "Buscar registros" at bounding box center [550, 52] width 62 height 13
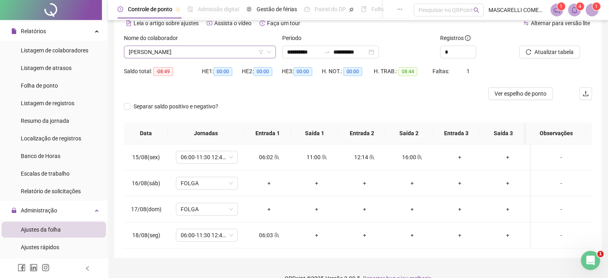
click at [229, 52] on span "EMANUEL EVERSON LIMA DE OLIVEIRA" at bounding box center [200, 52] width 142 height 12
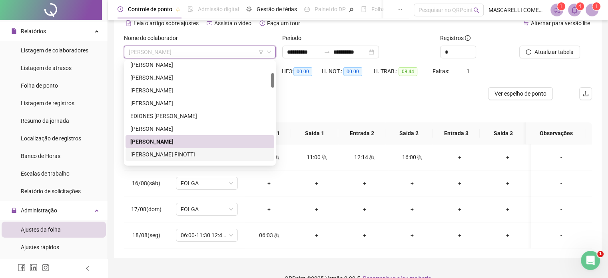
click at [154, 157] on div "FABIANA PONCIO SIPRIANO FINOTTI" at bounding box center [199, 154] width 139 height 9
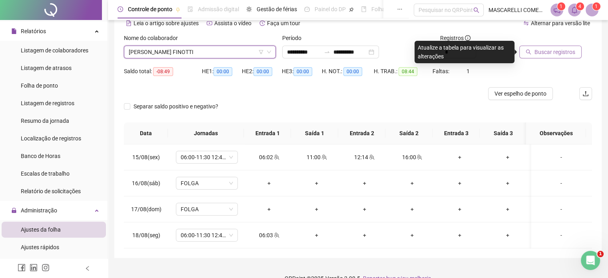
click at [534, 52] on span "Buscar registros" at bounding box center [554, 52] width 41 height 9
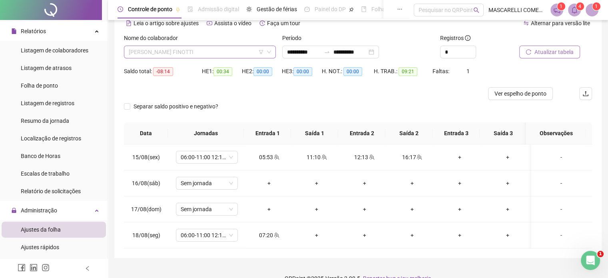
click at [150, 51] on span "FABIANA PONCIO SIPRIANO FINOTTI" at bounding box center [200, 52] width 142 height 12
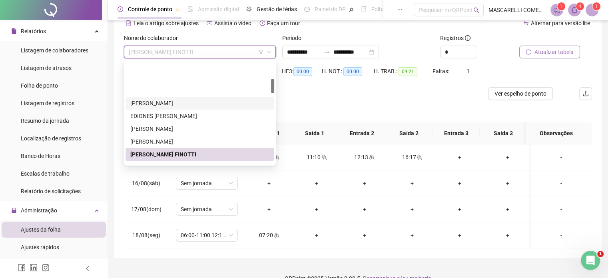
scroll to position [120, 0]
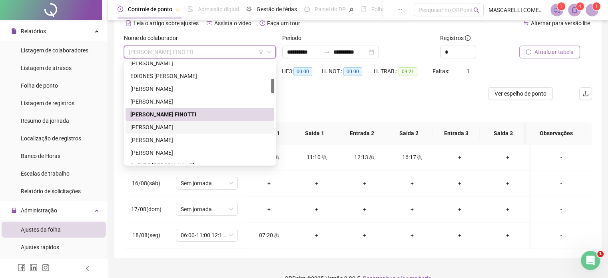
click at [152, 127] on div "FELIPE MURUCI RAMOS NUNES" at bounding box center [199, 127] width 139 height 9
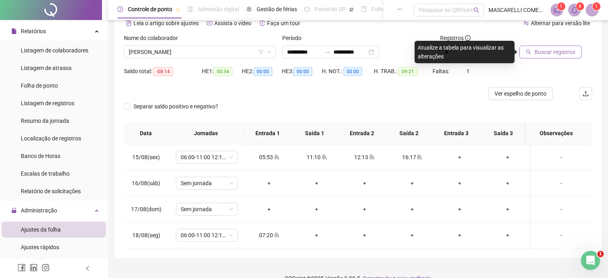
click at [546, 53] on span "Buscar registros" at bounding box center [554, 52] width 41 height 9
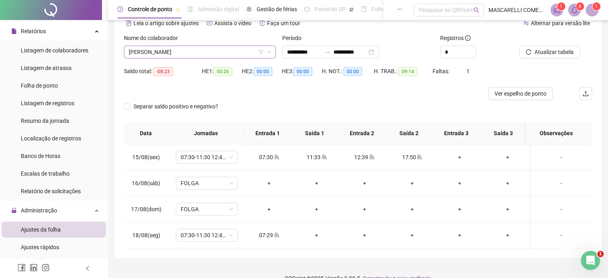
click at [177, 54] on span "FELIPE MURUCI RAMOS NUNES" at bounding box center [200, 52] width 142 height 12
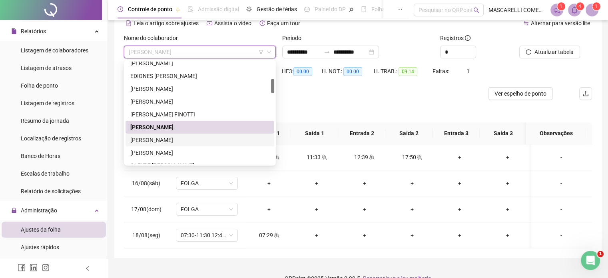
click at [149, 139] on div "FERNANDA DEORCE DE OLIVEIRA" at bounding box center [199, 139] width 139 height 9
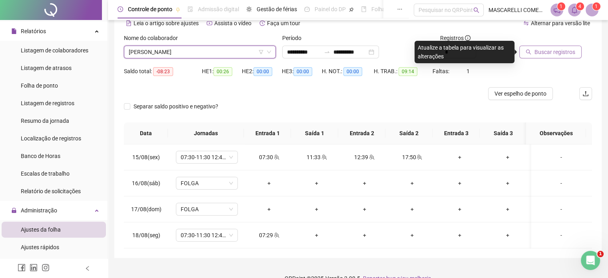
click at [529, 52] on icon "search" at bounding box center [529, 52] width 6 height 6
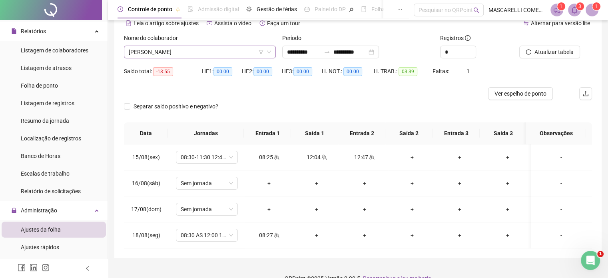
click at [225, 50] on span "FERNANDA DEORCE DE OLIVEIRA" at bounding box center [200, 52] width 142 height 12
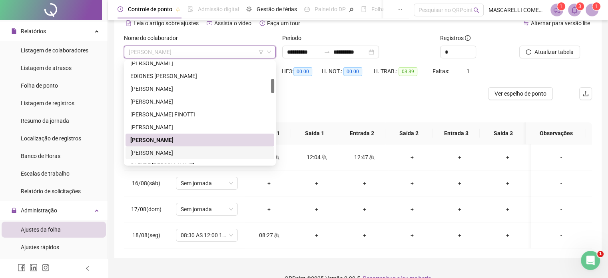
click at [147, 152] on div "GABRIEL DA SILVA FACCINI" at bounding box center [199, 152] width 139 height 9
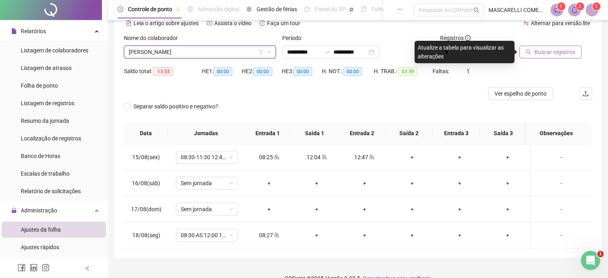
click at [560, 51] on span "Buscar registros" at bounding box center [554, 52] width 41 height 9
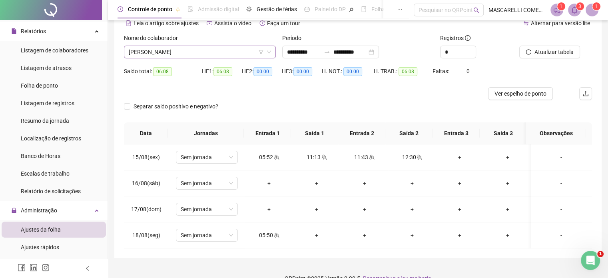
click at [197, 52] on span "GABRIEL DA SILVA FACCINI" at bounding box center [200, 52] width 142 height 12
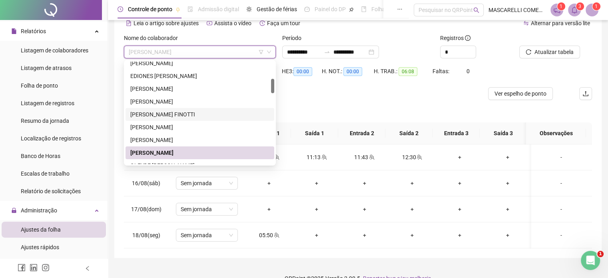
scroll to position [160, 0]
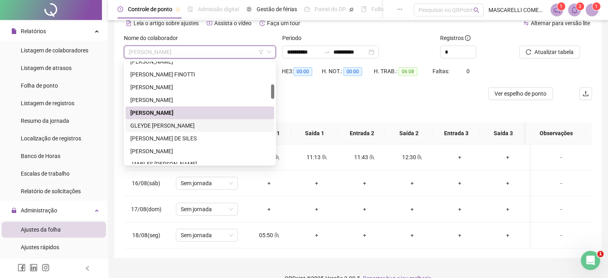
click at [155, 126] on div "GLEYDE GUIMARAES FERNANDEZ VAZ" at bounding box center [199, 125] width 139 height 9
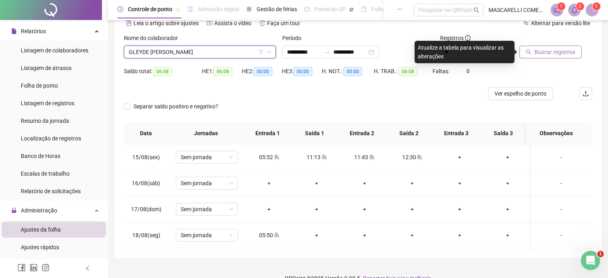
click at [537, 54] on span "Buscar registros" at bounding box center [554, 52] width 41 height 9
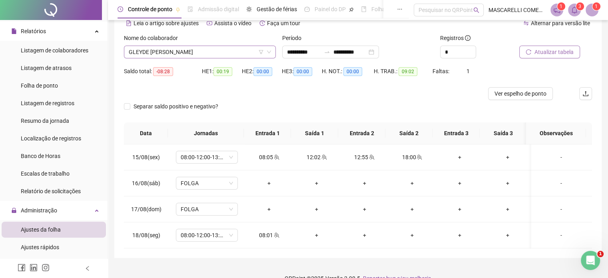
click at [223, 52] on span "GLEYDE GUIMARAES FERNANDEZ VAZ" at bounding box center [200, 52] width 142 height 12
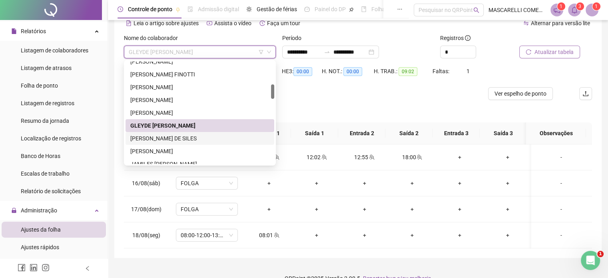
click at [184, 139] on div "IGOR JUNIOR DE SILES" at bounding box center [199, 138] width 139 height 9
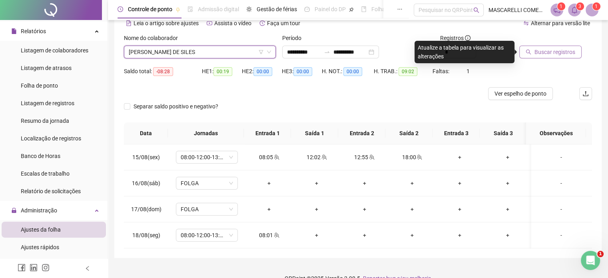
click at [535, 51] on span "Buscar registros" at bounding box center [554, 52] width 41 height 9
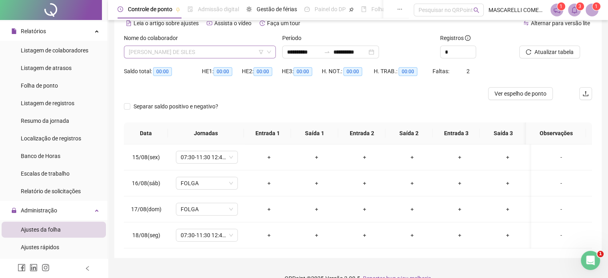
click at [192, 51] on span "IGOR JUNIOR DE SILES" at bounding box center [200, 52] width 142 height 12
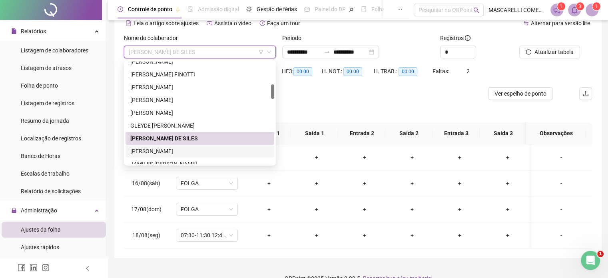
click at [146, 146] on div "JACQUELINE ASSIS RODRIGUES" at bounding box center [199, 151] width 149 height 13
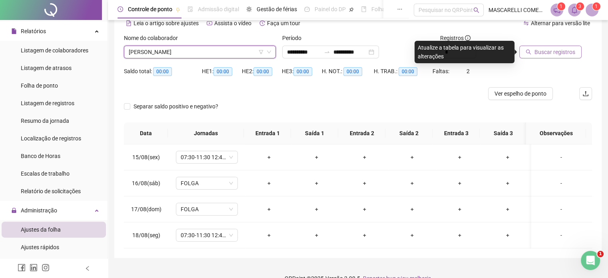
click at [550, 50] on span "Buscar registros" at bounding box center [554, 52] width 41 height 9
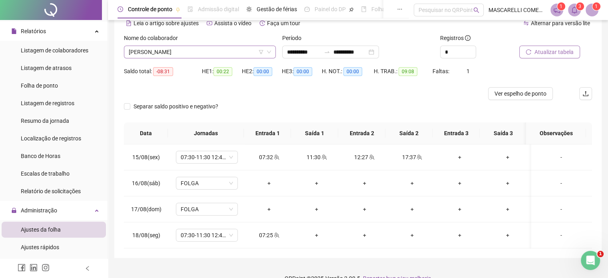
click at [193, 53] on span "JACQUELINE ASSIS RODRIGUES" at bounding box center [200, 52] width 142 height 12
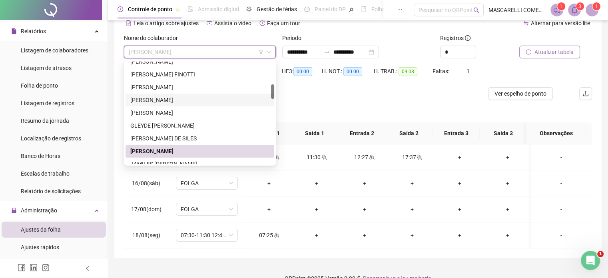
scroll to position [240, 0]
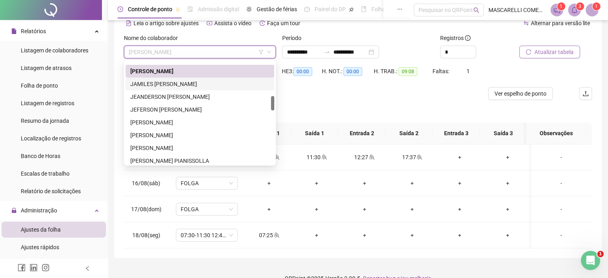
click at [210, 85] on div "JAMILES BERTOMORE FERREIRA DE OLIVEIRA" at bounding box center [199, 84] width 139 height 9
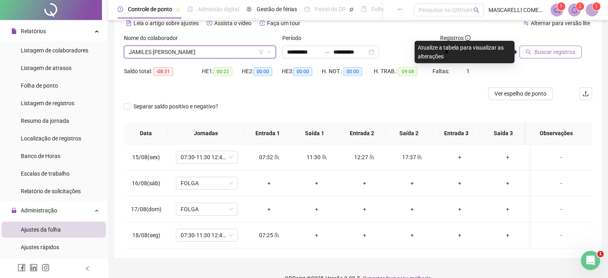
click at [548, 51] on span "Buscar registros" at bounding box center [554, 52] width 41 height 9
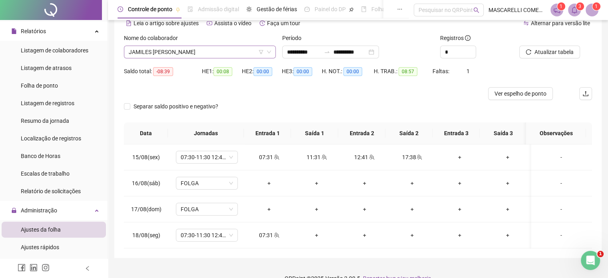
click at [189, 56] on span "JAMILES BERTOMORE FERREIRA DE OLIVEIRA" at bounding box center [200, 52] width 142 height 12
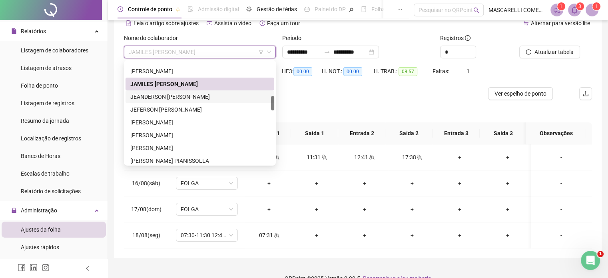
click at [159, 99] on div "JEANDERSON CAETANO DOS REIS" at bounding box center [199, 96] width 139 height 9
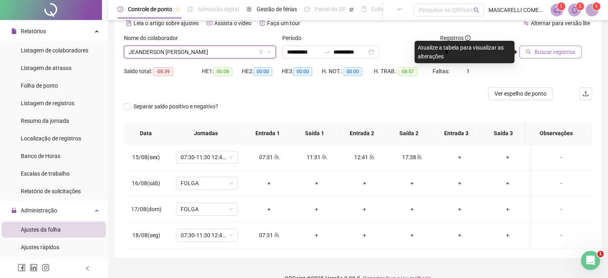
click at [548, 50] on span "Buscar registros" at bounding box center [554, 52] width 41 height 9
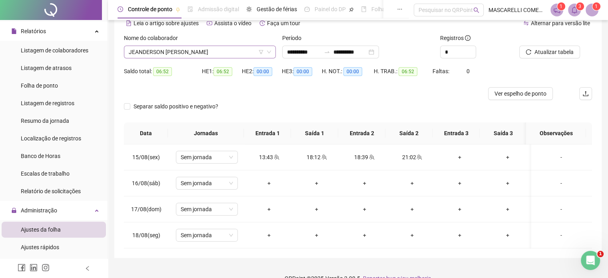
click at [167, 53] on span "JEANDERSON CAETANO DOS REIS" at bounding box center [200, 52] width 142 height 12
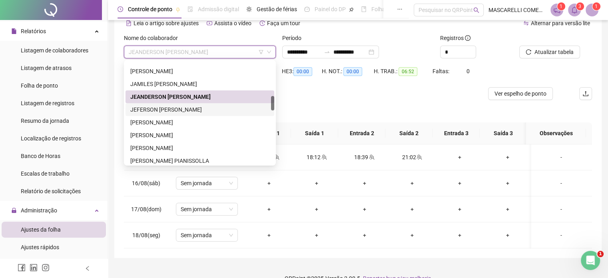
click at [163, 109] on div "JEFERSON CLEBER DE MORAES JARETTA" at bounding box center [199, 109] width 139 height 9
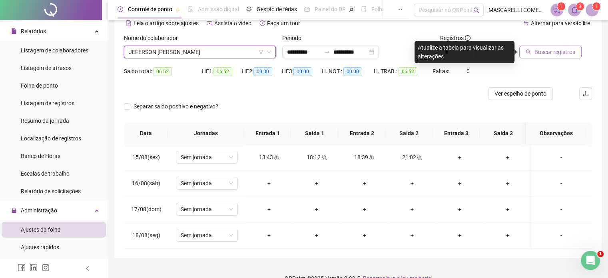
click at [531, 54] on button "Buscar registros" at bounding box center [550, 52] width 62 height 13
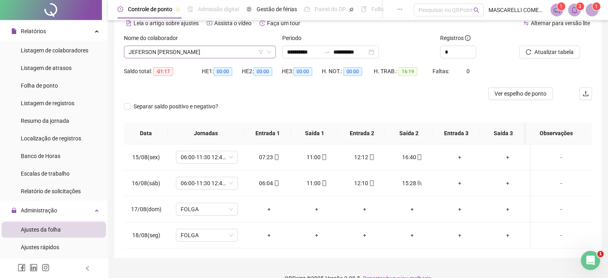
click at [172, 52] on span "JEFERSON CLEBER DE MORAES JARETTA" at bounding box center [200, 52] width 142 height 12
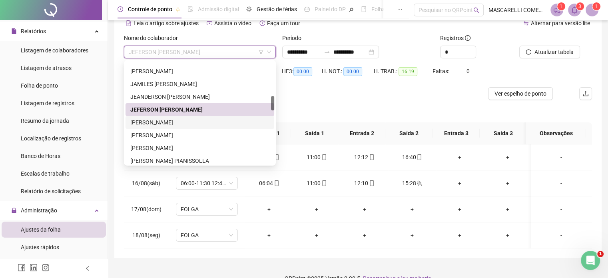
click at [145, 125] on div "JOAO PAULO FERREIRA FINOTTI" at bounding box center [199, 122] width 139 height 9
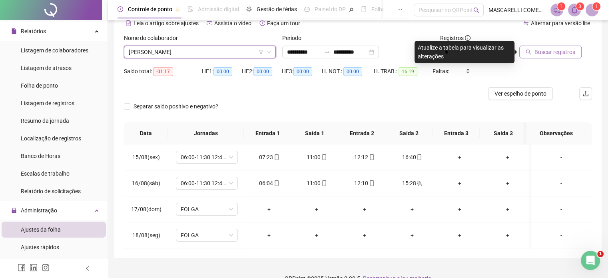
click at [556, 52] on span "Buscar registros" at bounding box center [554, 52] width 41 height 9
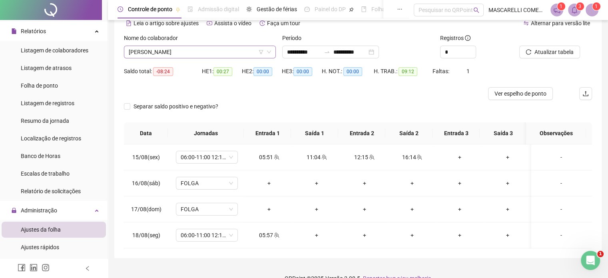
click at [180, 52] on span "JOAO PAULO FERREIRA FINOTTI" at bounding box center [200, 52] width 142 height 12
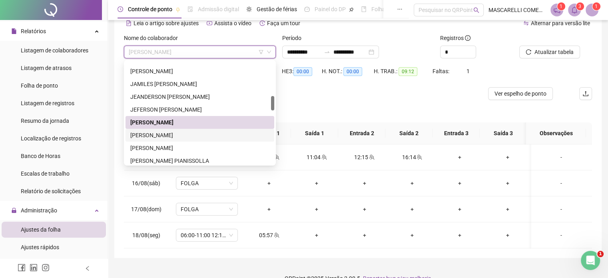
click at [141, 131] on div "JOAO VITOR BELTRAME FALQUETO" at bounding box center [199, 135] width 139 height 9
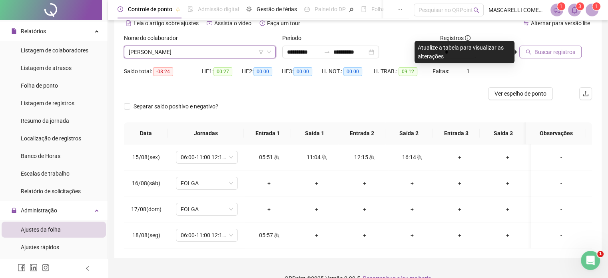
click at [547, 52] on span "Buscar registros" at bounding box center [554, 52] width 41 height 9
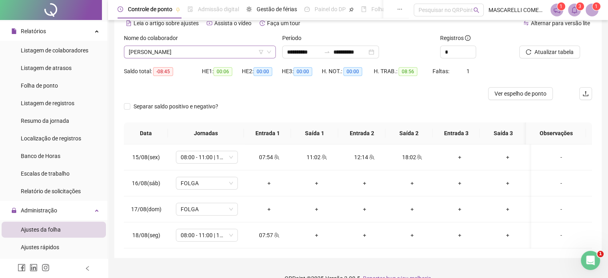
click at [235, 54] on span "JOAO VITOR BELTRAME FALQUETO" at bounding box center [200, 52] width 142 height 12
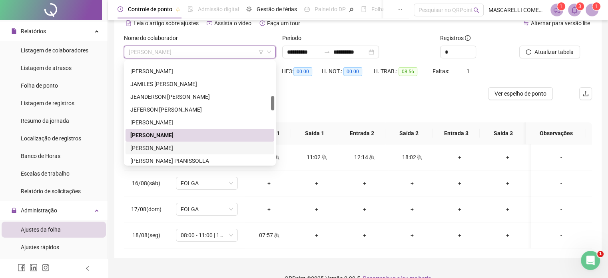
click at [163, 148] on div "JOHN LENON BARBOSA FERREIRA" at bounding box center [199, 147] width 139 height 9
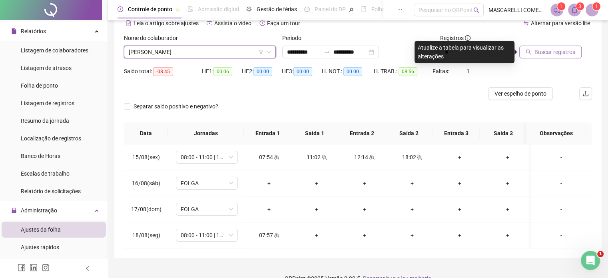
click at [547, 54] on span "Buscar registros" at bounding box center [554, 52] width 41 height 9
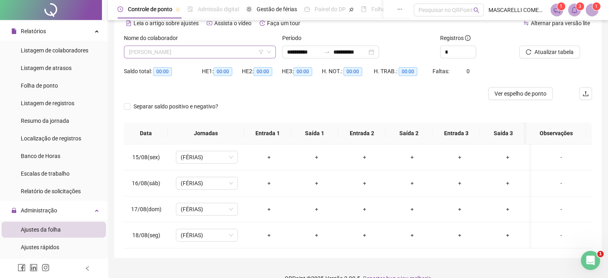
click at [177, 51] on span "JOHN LENON BARBOSA FERREIRA" at bounding box center [200, 52] width 142 height 12
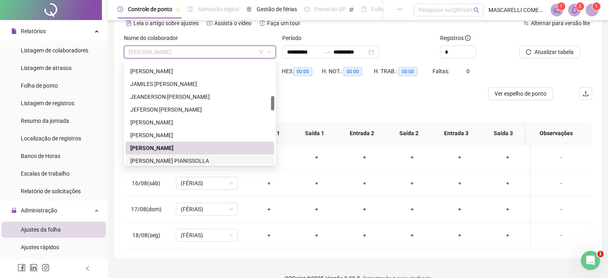
click at [167, 156] on div "JULIA VICOSI PIANISSOLLA" at bounding box center [199, 160] width 139 height 9
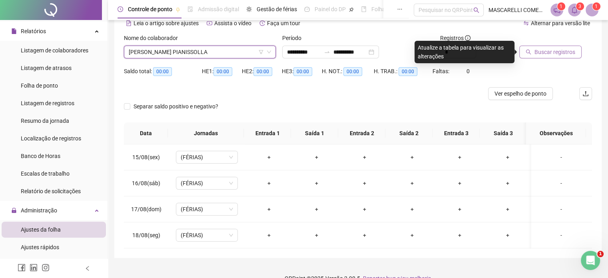
click at [566, 48] on span "Buscar registros" at bounding box center [554, 52] width 41 height 9
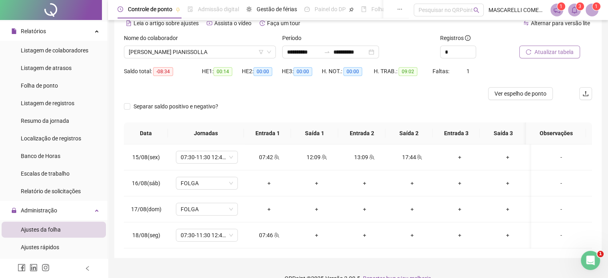
scroll to position [54, 0]
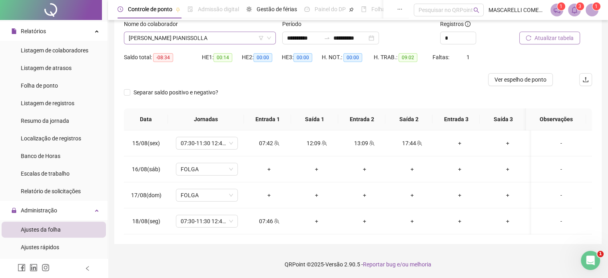
click at [195, 38] on span "JULIA VICOSI PIANISSOLLA" at bounding box center [200, 38] width 142 height 12
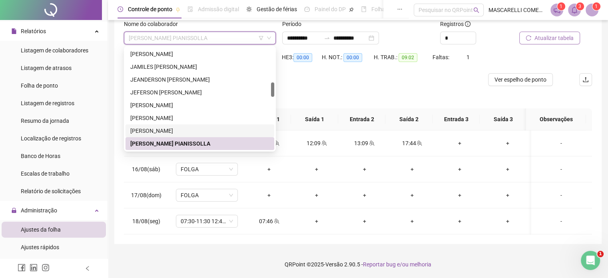
scroll to position [283, 0]
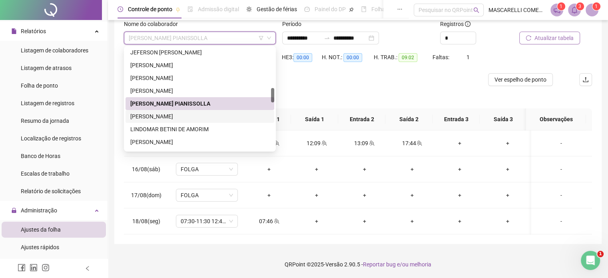
click at [157, 116] on div "JURANDI DA SILVA GOMES FILHO" at bounding box center [199, 116] width 139 height 9
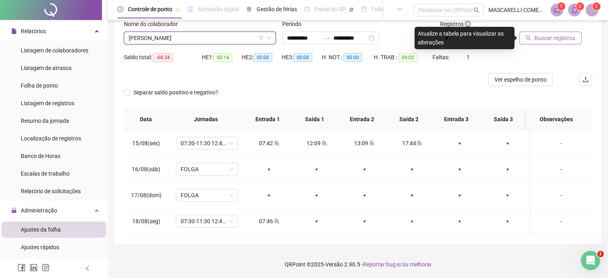
click at [530, 35] on button "Buscar registros" at bounding box center [550, 38] width 62 height 13
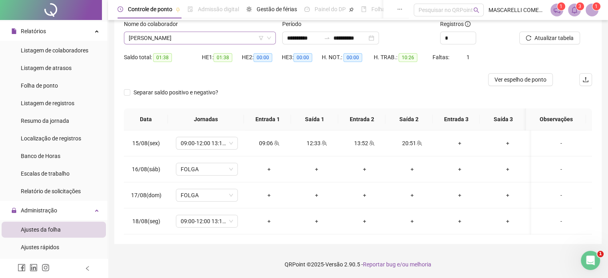
click at [140, 39] on span "JURANDI DA SILVA GOMES FILHO" at bounding box center [200, 38] width 142 height 12
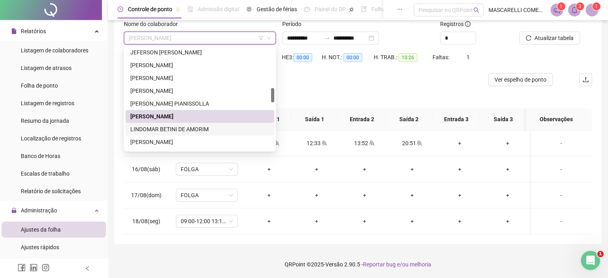
click at [148, 127] on div "LINDOMAR BETINI DE AMORIM" at bounding box center [199, 129] width 139 height 9
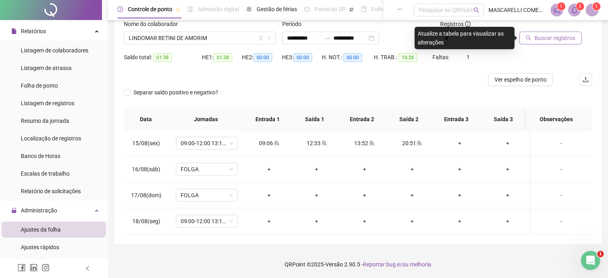
click at [544, 38] on span "Buscar registros" at bounding box center [554, 38] width 41 height 9
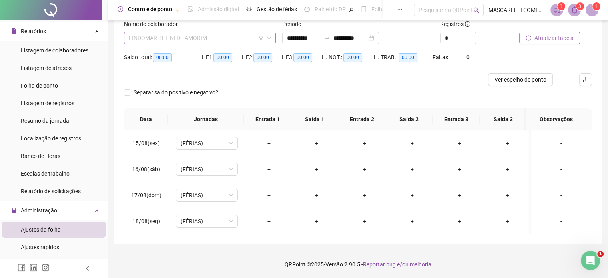
click at [146, 36] on span "LINDOMAR BETINI DE AMORIM" at bounding box center [200, 38] width 142 height 12
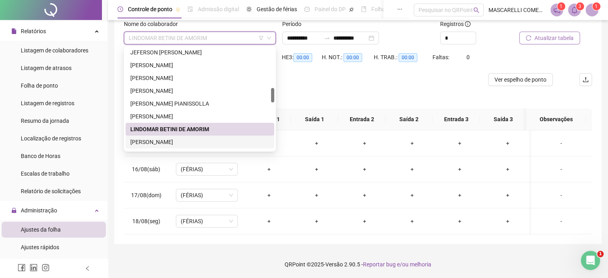
click at [151, 141] on div "LORRAINE VIEIRA BUGER" at bounding box center [199, 141] width 139 height 9
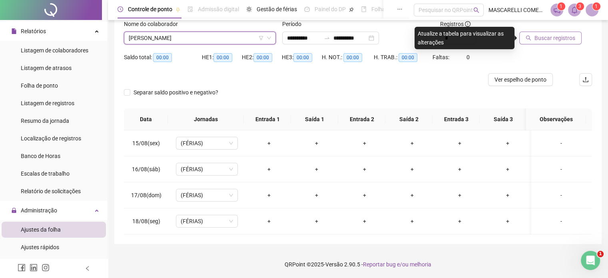
click at [550, 40] on span "Buscar registros" at bounding box center [554, 38] width 41 height 9
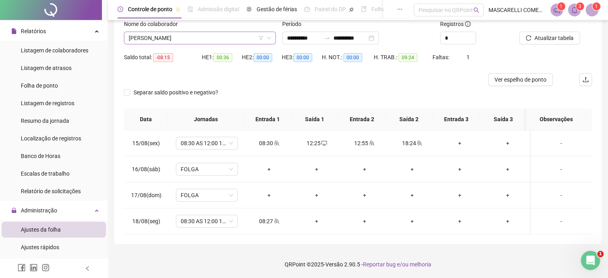
click at [185, 38] on span "LORRAINE VIEIRA BUGER" at bounding box center [200, 38] width 142 height 12
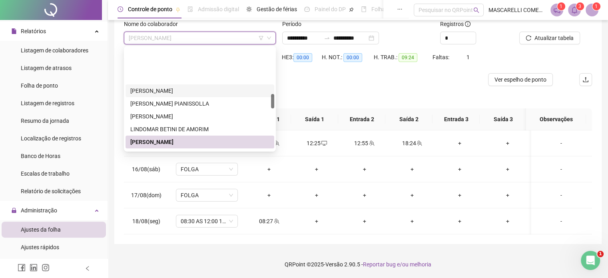
scroll to position [323, 0]
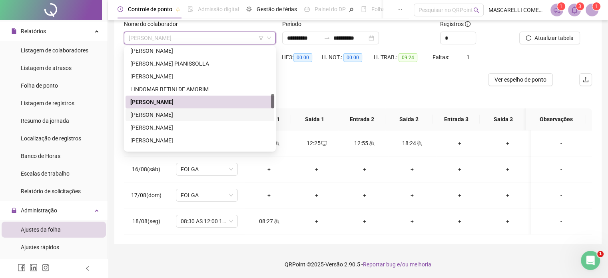
click at [175, 113] on div "LUCAS CARVALHO GUILHERMINO" at bounding box center [199, 114] width 139 height 9
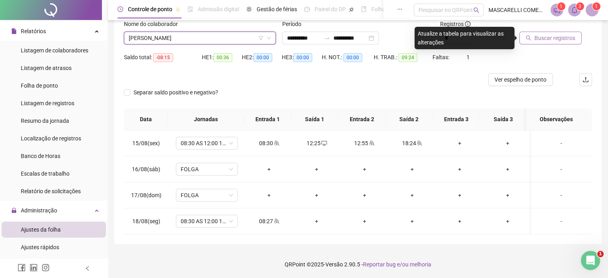
click at [549, 39] on span "Buscar registros" at bounding box center [554, 38] width 41 height 9
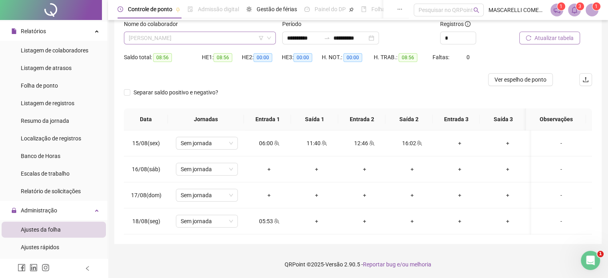
click at [156, 36] on span "LUCAS CARVALHO GUILHERMINO" at bounding box center [200, 38] width 142 height 12
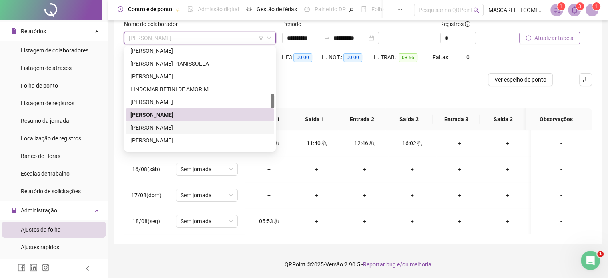
click at [169, 127] on div "LUCAS DA SILVA ROCHA" at bounding box center [199, 127] width 139 height 9
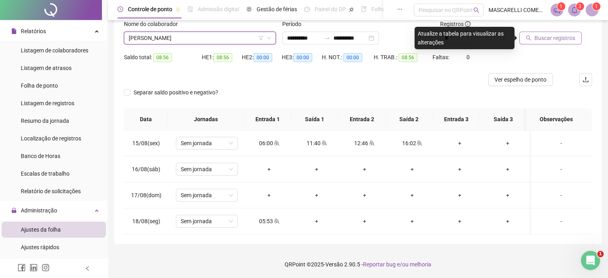
click at [552, 38] on span "Buscar registros" at bounding box center [554, 38] width 41 height 9
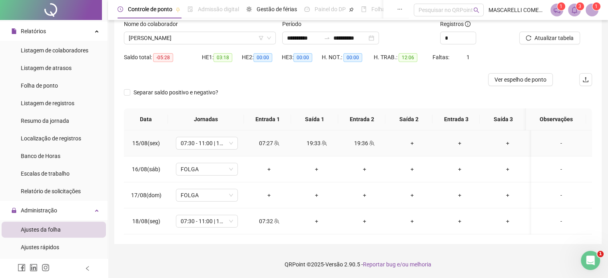
click at [360, 141] on div "19:36" at bounding box center [364, 143] width 35 height 9
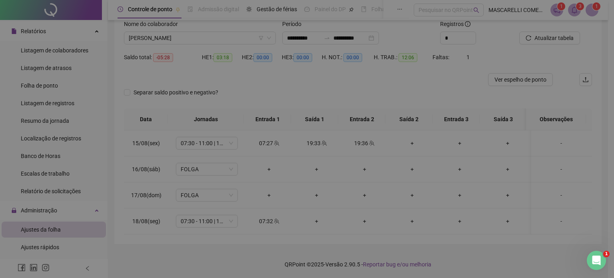
type input "**********"
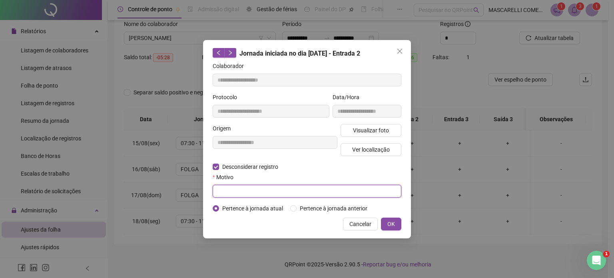
click at [232, 190] on input "text" at bounding box center [307, 191] width 189 height 13
type input "**********"
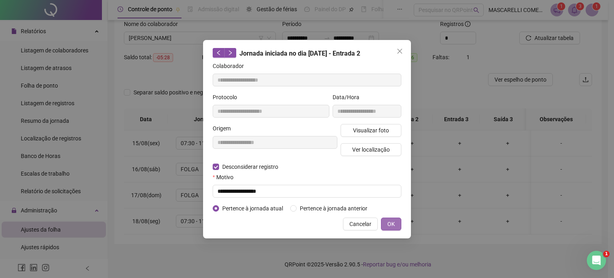
click at [390, 224] on span "OK" at bounding box center [391, 223] width 8 height 9
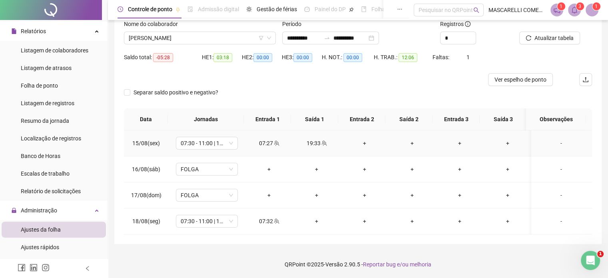
click at [362, 141] on div "+" at bounding box center [364, 143] width 35 height 9
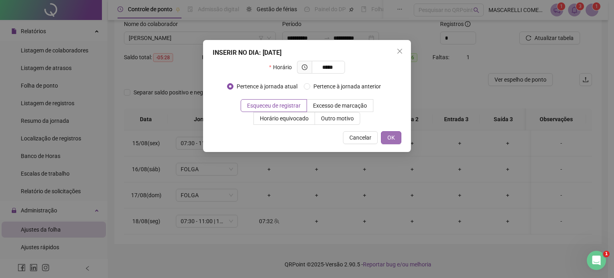
type input "*****"
click at [390, 135] on span "OK" at bounding box center [391, 137] width 8 height 9
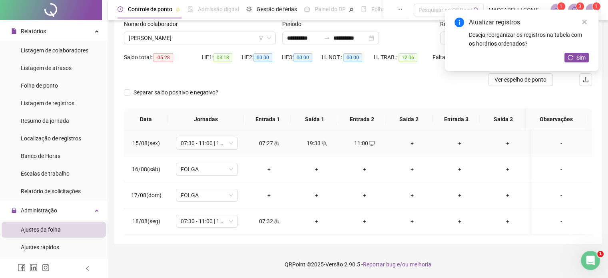
click at [406, 142] on div "+" at bounding box center [411, 143] width 35 height 9
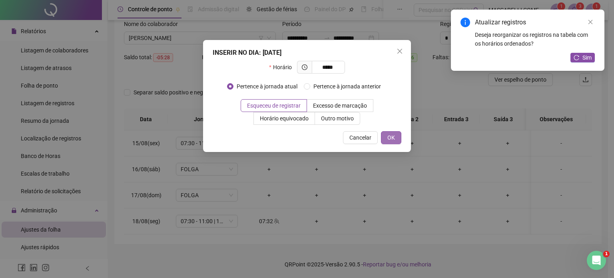
type input "*****"
click at [386, 137] on button "OK" at bounding box center [391, 137] width 20 height 13
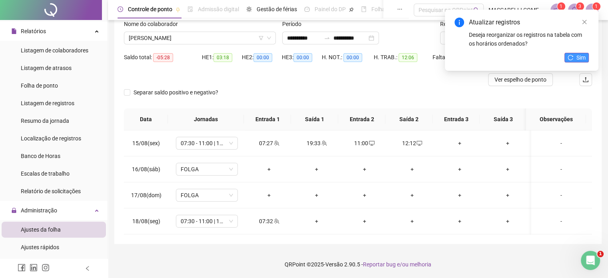
click at [576, 58] on button "Sim" at bounding box center [576, 58] width 24 height 10
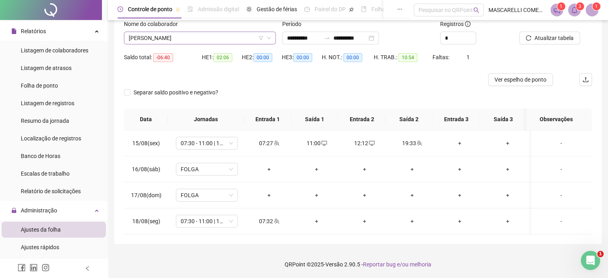
click at [162, 38] on span "LUCAS DA SILVA ROCHA" at bounding box center [200, 38] width 142 height 12
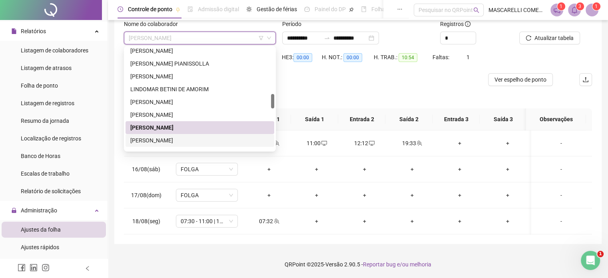
click at [167, 140] on div "LUCINEIA DA PENHA SILVA" at bounding box center [199, 140] width 139 height 9
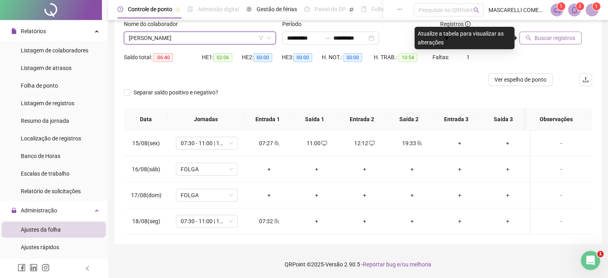
click at [551, 36] on span "Buscar registros" at bounding box center [554, 38] width 41 height 9
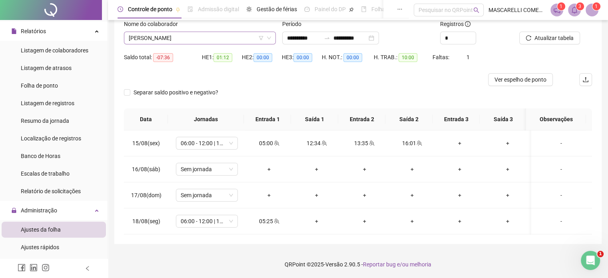
click at [205, 38] on span "LUCINEIA DA PENHA SILVA" at bounding box center [200, 38] width 142 height 12
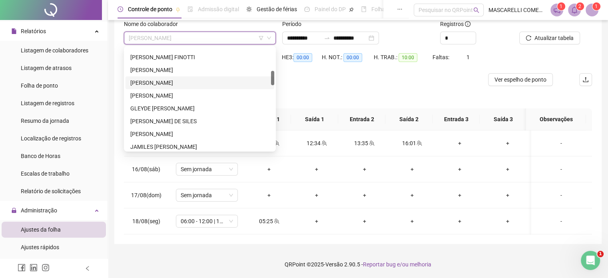
scroll to position [123, 0]
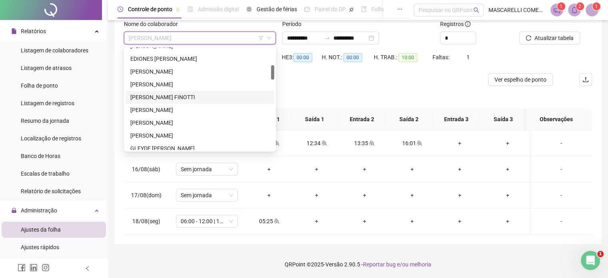
click at [166, 95] on div "FABIANA PONCIO SIPRIANO FINOTTI" at bounding box center [199, 97] width 139 height 9
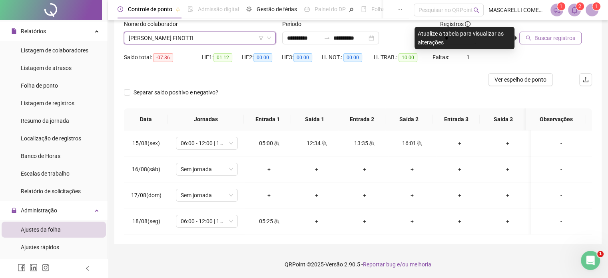
click at [553, 38] on span "Buscar registros" at bounding box center [554, 38] width 41 height 9
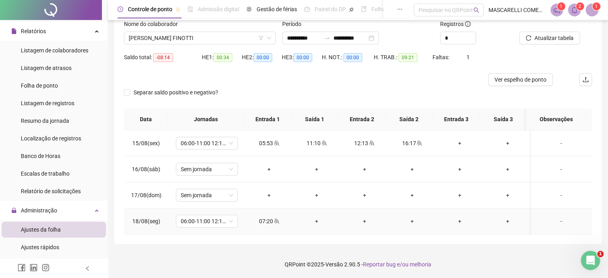
click at [554, 220] on div "-" at bounding box center [561, 221] width 47 height 9
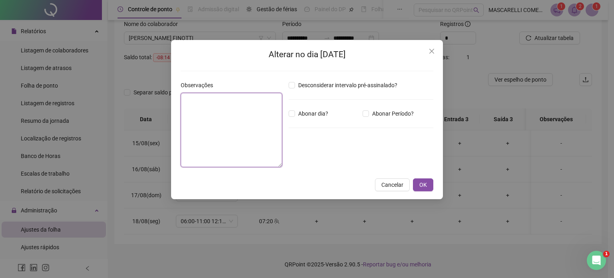
click at [235, 113] on textarea at bounding box center [232, 130] width 102 height 74
type textarea "*"
type textarea "**********"
click at [420, 185] on span "OK" at bounding box center [423, 184] width 8 height 9
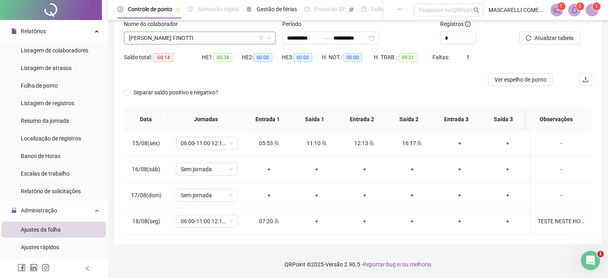
click at [203, 41] on span "FABIANA PONCIO SIPRIANO FINOTTI" at bounding box center [200, 38] width 142 height 12
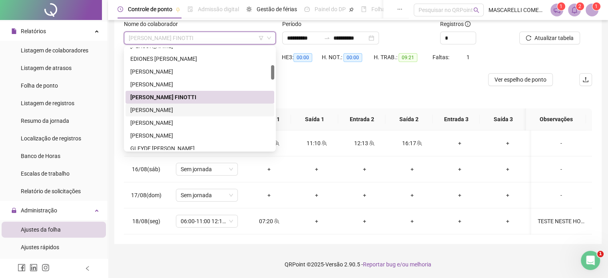
click at [168, 108] on div "FELIPE MURUCI RAMOS NUNES" at bounding box center [199, 110] width 139 height 9
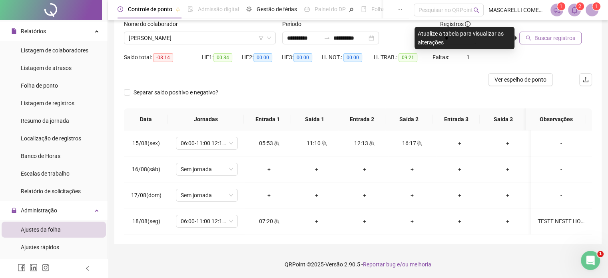
click at [539, 37] on span "Buscar registros" at bounding box center [554, 38] width 41 height 9
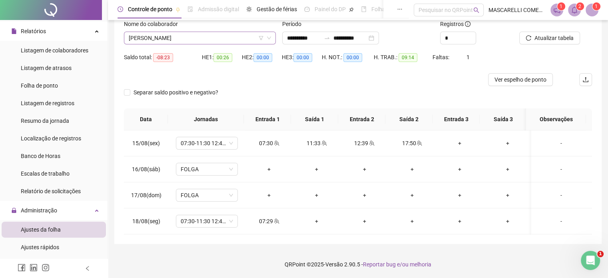
click at [157, 38] on span "FELIPE MURUCI RAMOS NUNES" at bounding box center [200, 38] width 142 height 12
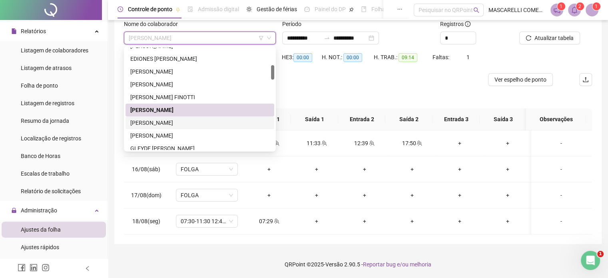
click at [155, 122] on div "FERNANDA DEORCE DE OLIVEIRA" at bounding box center [199, 122] width 139 height 9
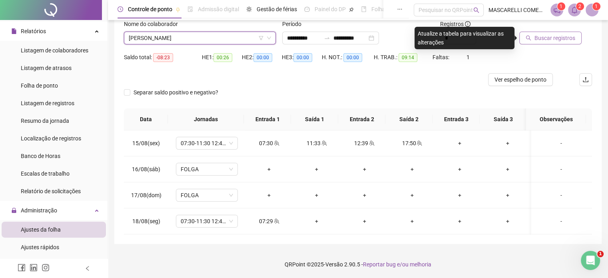
click at [549, 39] on span "Buscar registros" at bounding box center [554, 38] width 41 height 9
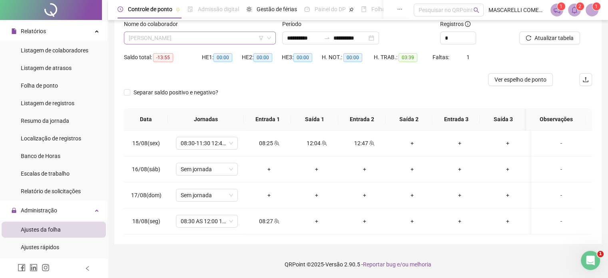
click at [207, 37] on span "FERNANDA DEORCE DE OLIVEIRA" at bounding box center [200, 38] width 142 height 12
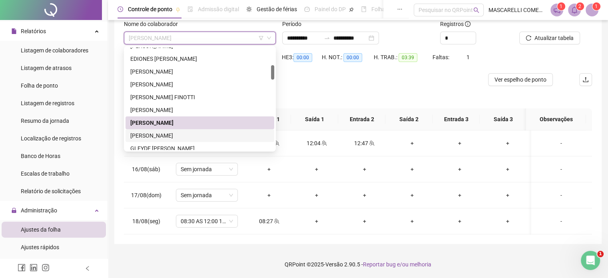
click at [182, 133] on div "GABRIEL DA SILVA FACCINI" at bounding box center [199, 135] width 139 height 9
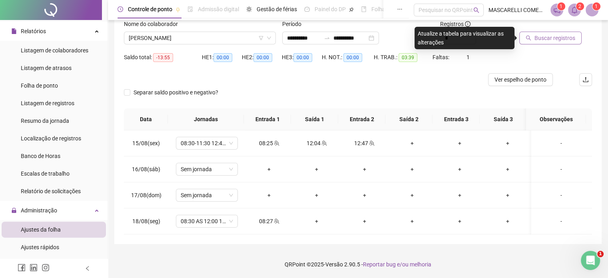
click at [552, 35] on span "Buscar registros" at bounding box center [554, 38] width 41 height 9
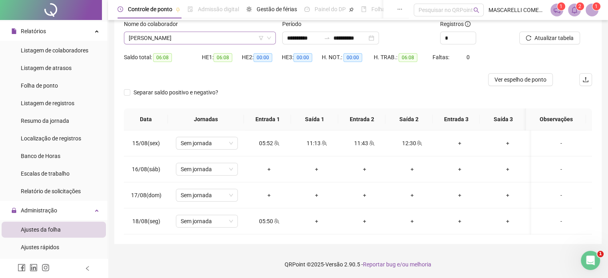
click at [217, 40] on span "GABRIEL DA SILVA FACCINI" at bounding box center [200, 38] width 142 height 12
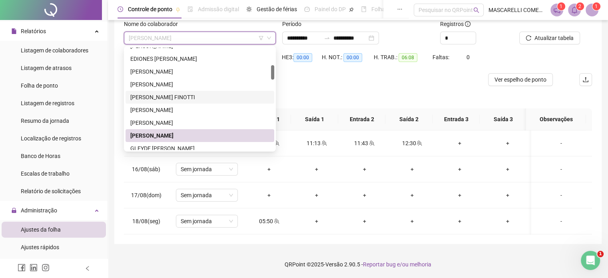
scroll to position [203, 0]
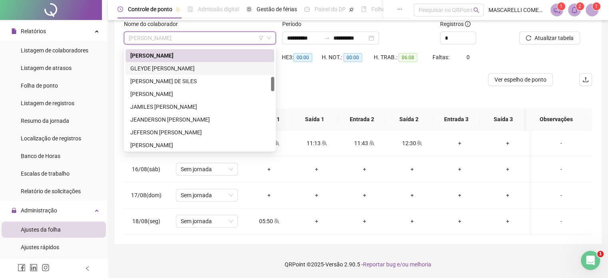
click at [137, 68] on div "GLEYDE GUIMARAES FERNANDEZ VAZ" at bounding box center [199, 68] width 139 height 9
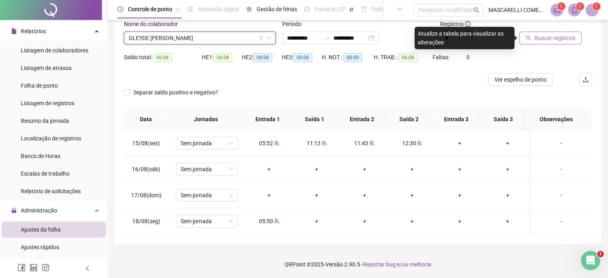
click at [551, 37] on span "Buscar registros" at bounding box center [554, 38] width 41 height 9
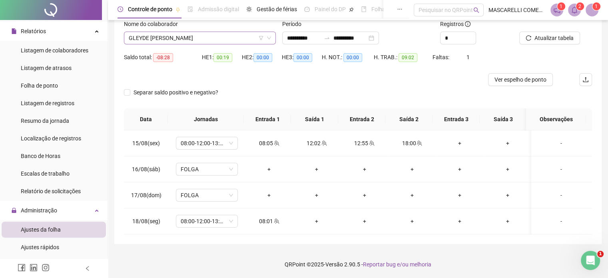
click at [166, 40] on span "GLEYDE GUIMARAES FERNANDEZ VAZ" at bounding box center [200, 38] width 142 height 12
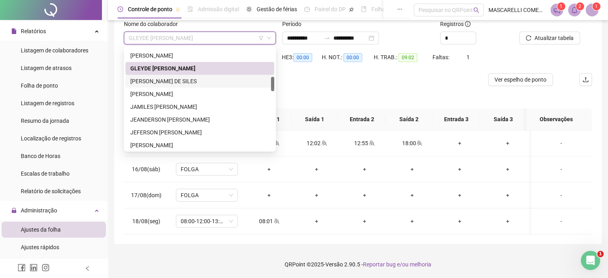
click at [149, 83] on div "IGOR JUNIOR DE SILES" at bounding box center [199, 81] width 139 height 9
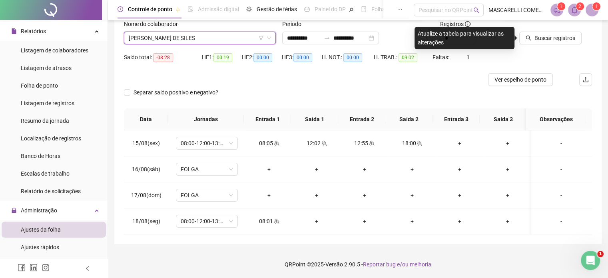
click at [195, 38] on span "IGOR JUNIOR DE SILES" at bounding box center [200, 38] width 142 height 12
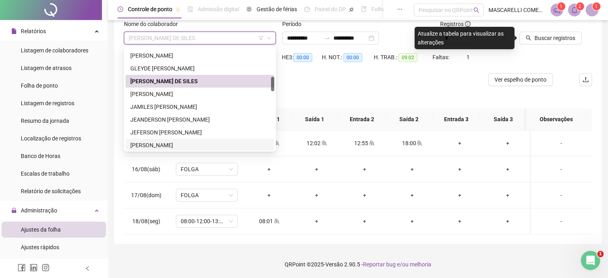
click at [138, 142] on div "JOAO PAULO FERREIRA FINOTTI" at bounding box center [199, 145] width 139 height 9
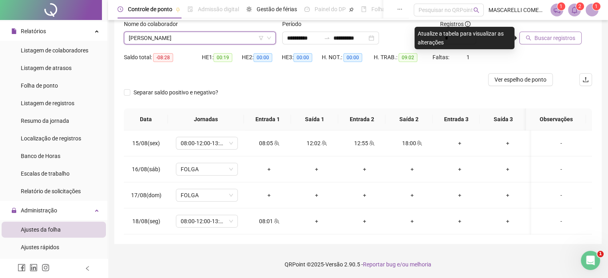
click at [546, 38] on span "Buscar registros" at bounding box center [554, 38] width 41 height 9
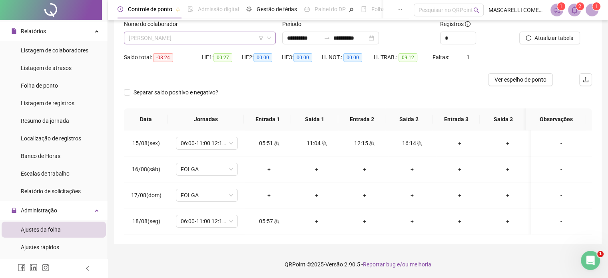
click at [166, 40] on span "JOAO PAULO FERREIRA FINOTTI" at bounding box center [200, 38] width 142 height 12
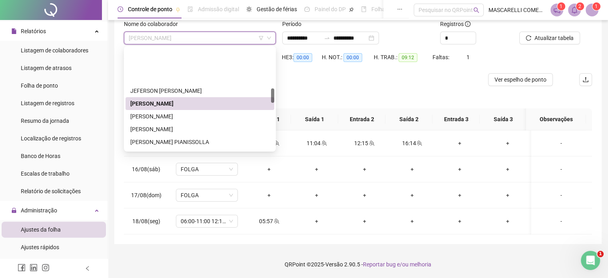
scroll to position [285, 0]
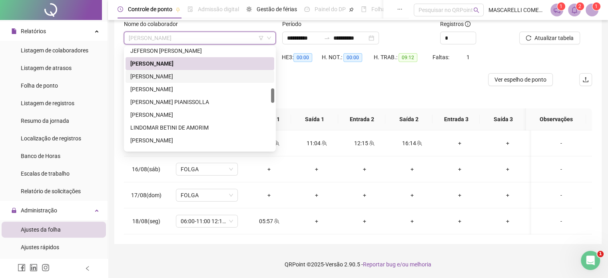
click at [151, 73] on div "JOAO VITOR BELTRAME FALQUETO" at bounding box center [199, 76] width 139 height 9
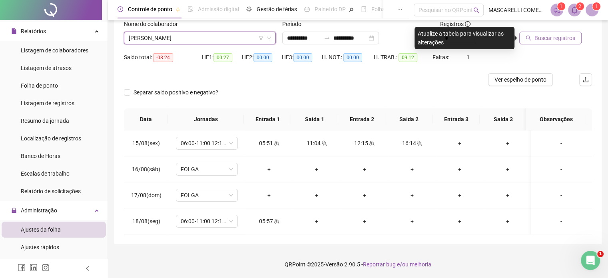
click at [535, 40] on span "Buscar registros" at bounding box center [554, 38] width 41 height 9
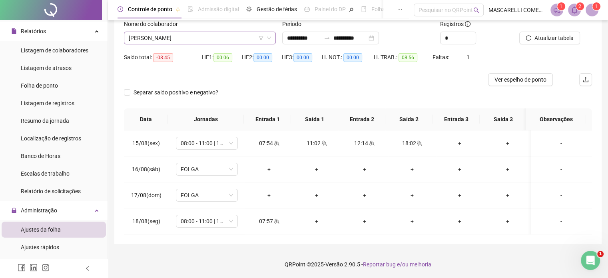
click at [174, 35] on span "JOAO VITOR BELTRAME FALQUETO" at bounding box center [200, 38] width 142 height 12
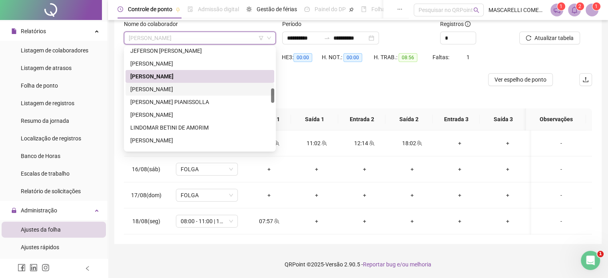
click at [157, 91] on div "JOHN LENON BARBOSA FERREIRA" at bounding box center [199, 89] width 139 height 9
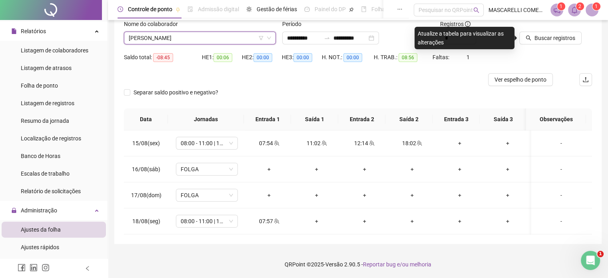
click at [542, 30] on div at bounding box center [545, 26] width 53 height 12
click at [542, 35] on span "Buscar registros" at bounding box center [554, 38] width 41 height 9
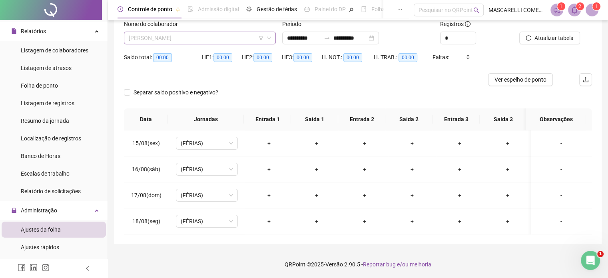
click at [216, 38] on span "JOHN LENON BARBOSA FERREIRA" at bounding box center [200, 38] width 142 height 12
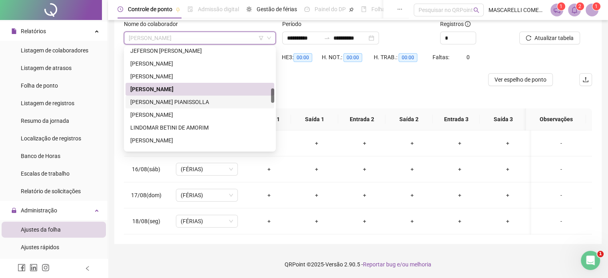
click at [179, 102] on div "JULIA VICOSI PIANISSOLLA" at bounding box center [199, 102] width 139 height 9
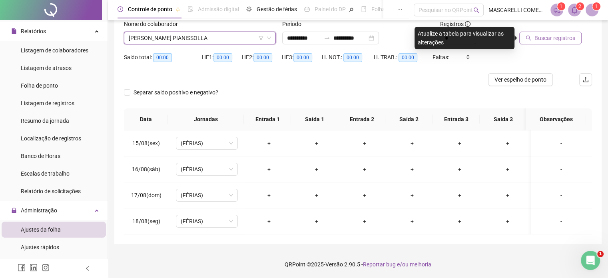
click at [547, 36] on span "Buscar registros" at bounding box center [554, 38] width 41 height 9
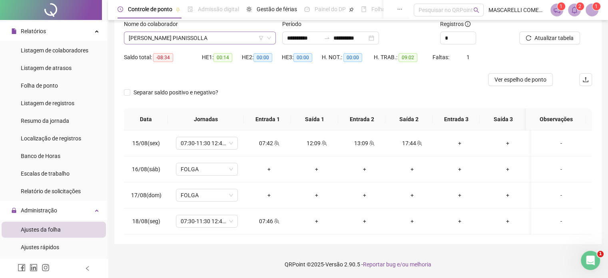
click at [185, 43] on span "JULIA VICOSI PIANISSOLLA" at bounding box center [200, 38] width 142 height 12
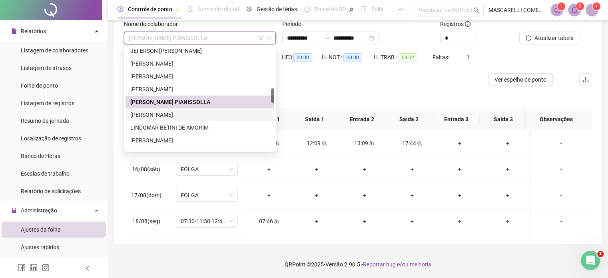
click at [181, 115] on div "JURANDI DA SILVA GOMES FILHO" at bounding box center [199, 114] width 139 height 9
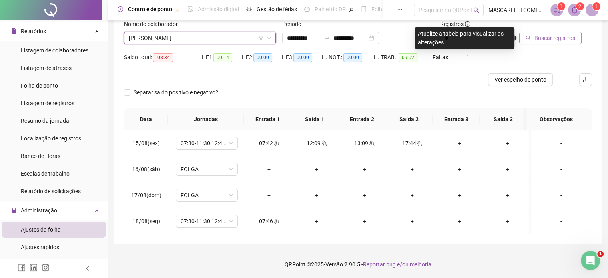
click at [540, 38] on span "Buscar registros" at bounding box center [554, 38] width 41 height 9
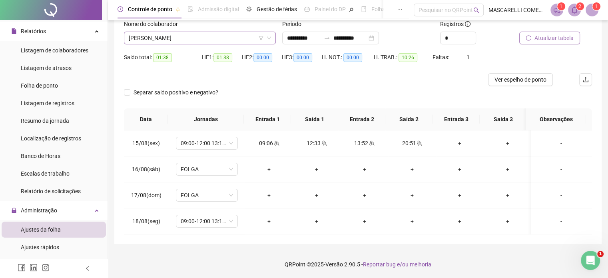
click at [195, 43] on span "JURANDI DA SILVA GOMES FILHO" at bounding box center [200, 38] width 142 height 12
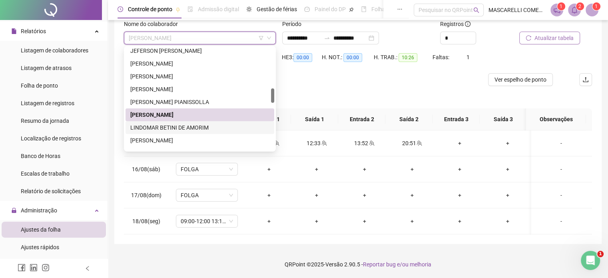
click at [179, 123] on div "LINDOMAR BETINI DE AMORIM" at bounding box center [199, 127] width 139 height 9
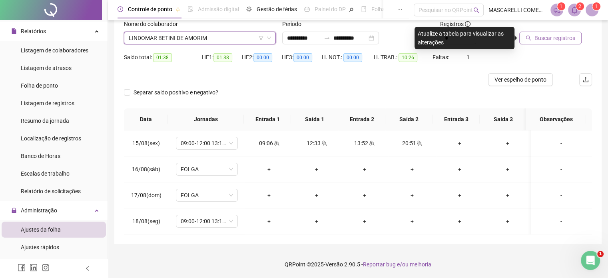
click at [543, 40] on span "Buscar registros" at bounding box center [554, 38] width 41 height 9
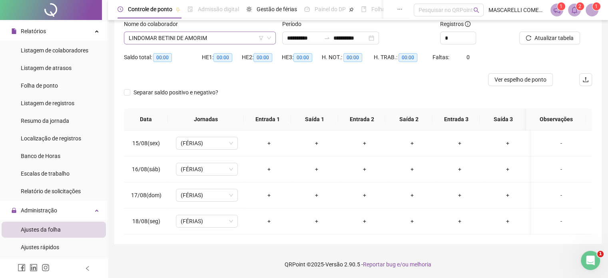
click at [197, 39] on span "LINDOMAR BETINI DE AMORIM" at bounding box center [200, 38] width 142 height 12
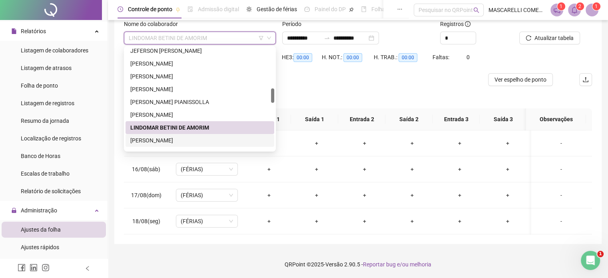
click at [180, 142] on div "LORRAINE VIEIRA BUGER" at bounding box center [199, 140] width 139 height 9
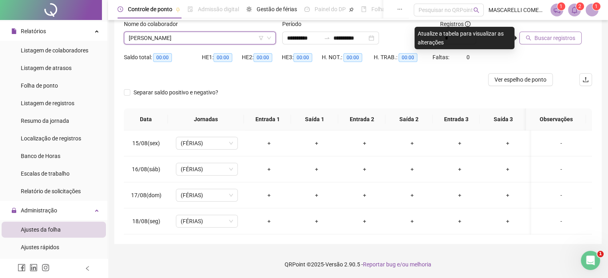
click at [545, 38] on span "Buscar registros" at bounding box center [554, 38] width 41 height 9
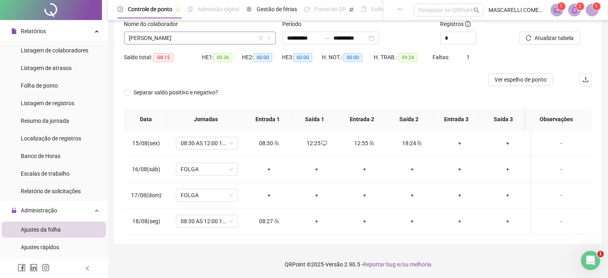
click at [193, 38] on span "LORRAINE VIEIRA BUGER" at bounding box center [200, 38] width 142 height 12
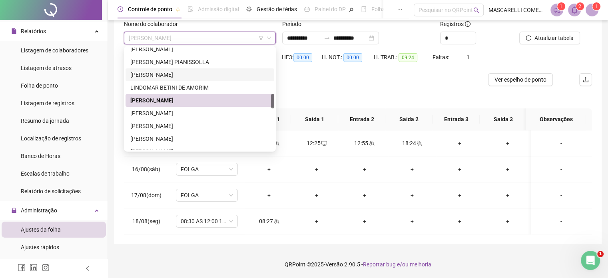
scroll to position [364, 0]
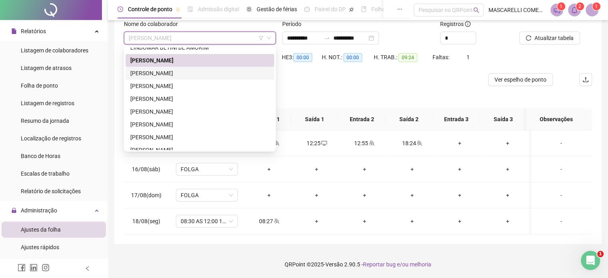
click at [152, 73] on div "LUCAS CARVALHO GUILHERMINO" at bounding box center [199, 73] width 139 height 9
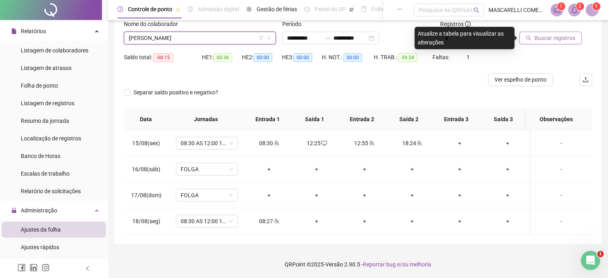
click at [555, 36] on span "Buscar registros" at bounding box center [554, 38] width 41 height 9
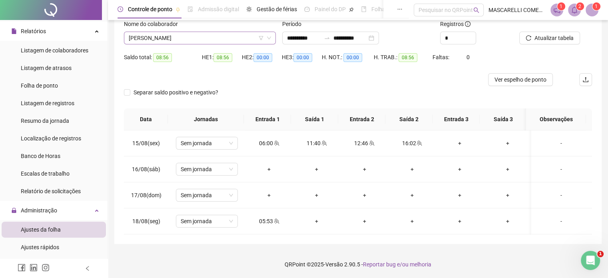
click at [149, 38] on span "LUCAS CARVALHO GUILHERMINO" at bounding box center [200, 38] width 142 height 12
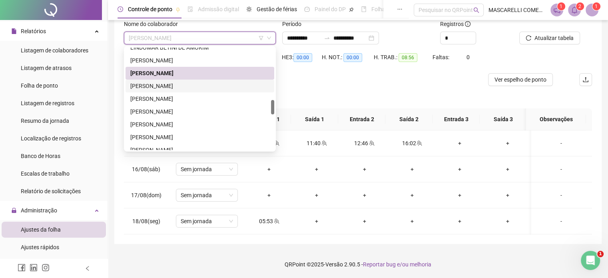
click at [161, 87] on div "LUCAS DA SILVA ROCHA" at bounding box center [199, 86] width 139 height 9
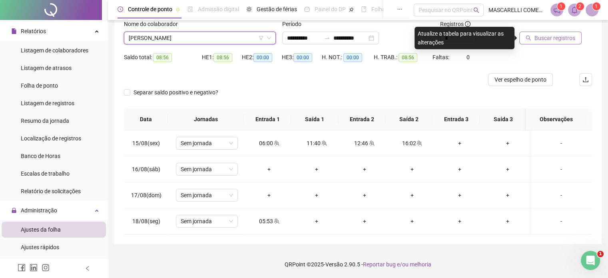
click at [541, 36] on span "Buscar registros" at bounding box center [554, 38] width 41 height 9
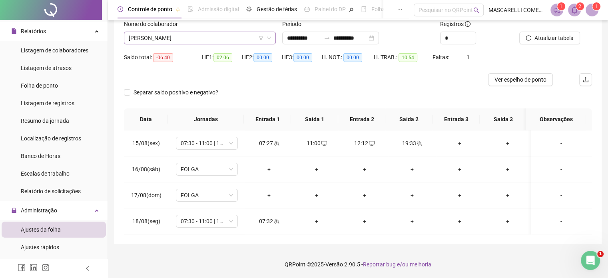
click at [164, 40] on span "LUCAS DA SILVA ROCHA" at bounding box center [200, 38] width 142 height 12
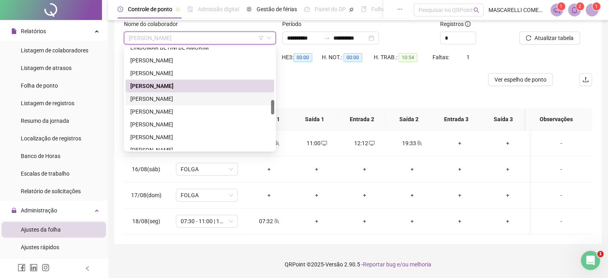
click at [158, 101] on div "LUCINEIA DA PENHA SILVA" at bounding box center [199, 98] width 139 height 9
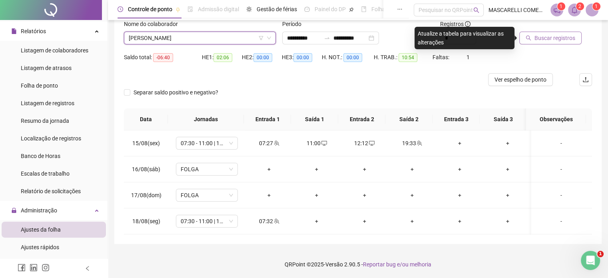
click at [552, 38] on span "Buscar registros" at bounding box center [554, 38] width 41 height 9
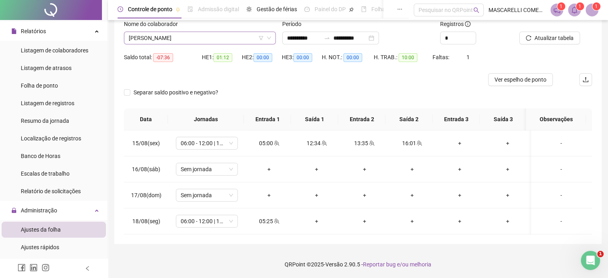
click at [195, 36] on span "LUCINEIA DA PENHA SILVA" at bounding box center [200, 38] width 142 height 12
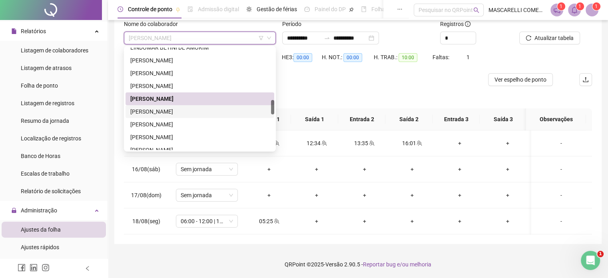
click at [153, 112] on div "LUIS FERNANDO TRABACH DIAS" at bounding box center [199, 111] width 139 height 9
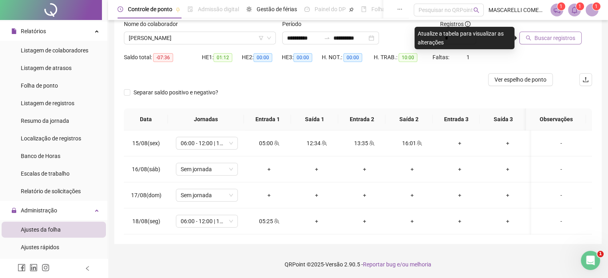
click at [542, 38] on span "Buscar registros" at bounding box center [554, 38] width 41 height 9
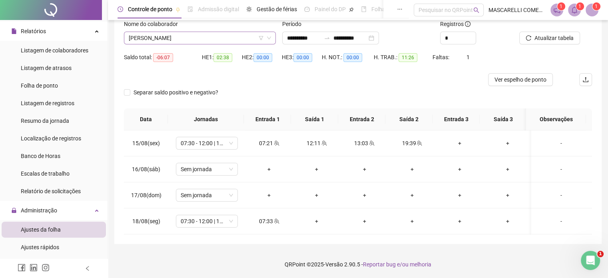
click at [216, 38] on span "LUIS FERNANDO TRABACH DIAS" at bounding box center [200, 38] width 142 height 12
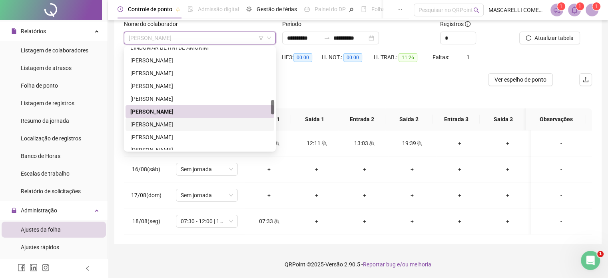
click at [184, 124] on div "LUIZ FELIPE SOUSA MENDONÇA" at bounding box center [199, 124] width 139 height 9
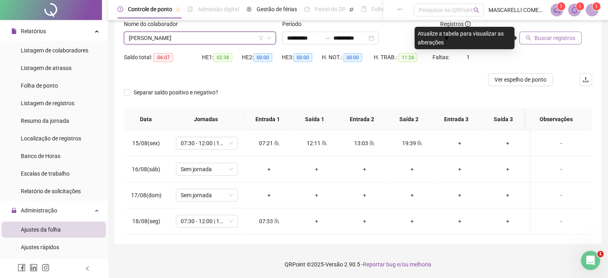
click at [543, 36] on span "Buscar registros" at bounding box center [554, 38] width 41 height 9
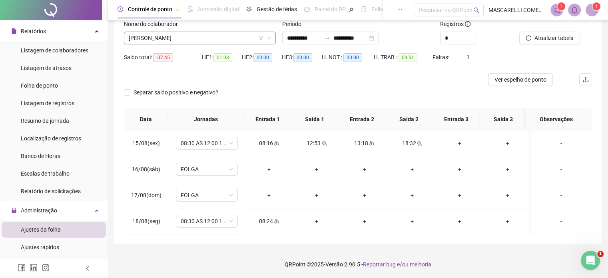
click at [215, 39] on span "LUIZ FELIPE SOUSA MENDONÇA" at bounding box center [200, 38] width 142 height 12
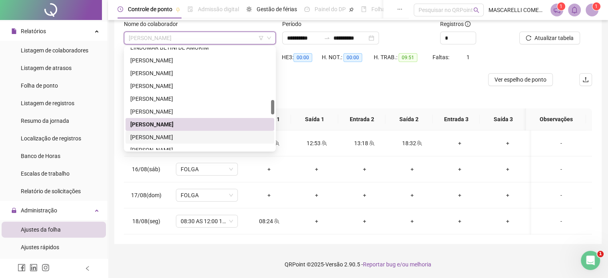
click at [172, 135] on div "LUZIANA PEREIRA" at bounding box center [199, 137] width 139 height 9
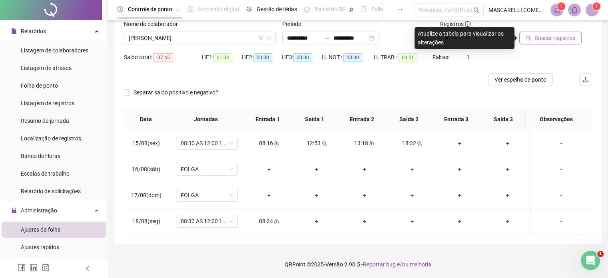
click at [543, 39] on span "Buscar registros" at bounding box center [554, 38] width 41 height 9
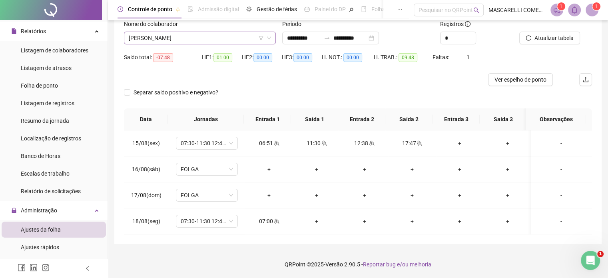
click at [174, 39] on span "LUZIANA PEREIRA" at bounding box center [200, 38] width 142 height 12
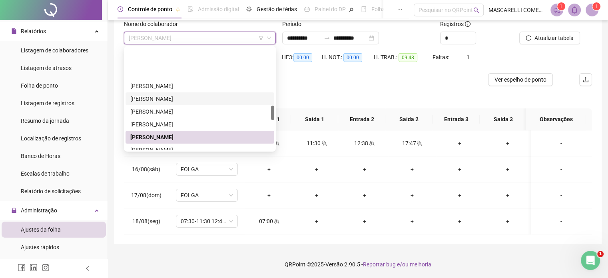
scroll to position [404, 0]
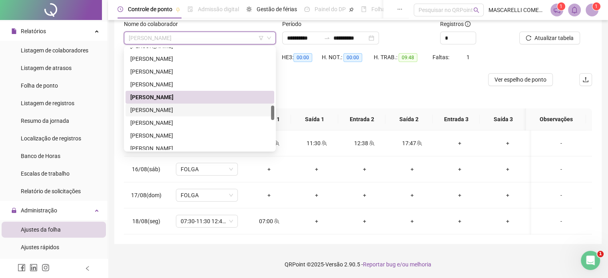
click at [147, 113] on div "MARCELO ALEXANDRE DA SILVA SANTIAGO" at bounding box center [199, 110] width 139 height 9
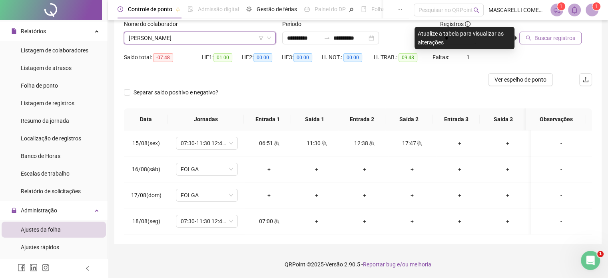
click at [537, 35] on span "Buscar registros" at bounding box center [554, 38] width 41 height 9
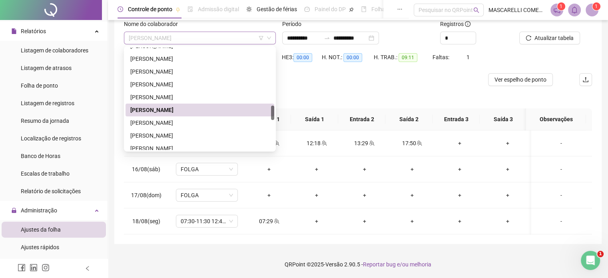
click at [239, 36] on span "MARCELO ALEXANDRE DA SILVA SANTIAGO" at bounding box center [200, 38] width 142 height 12
click at [199, 123] on div "MARIA ELOISA MARTIN DOS SANTOS" at bounding box center [199, 122] width 139 height 9
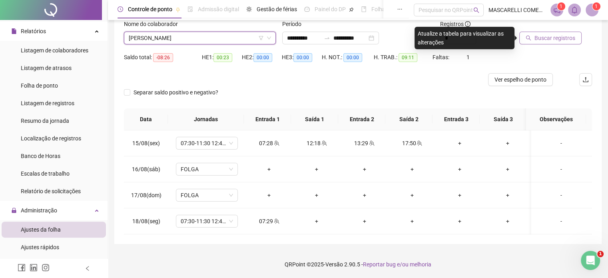
click at [554, 38] on span "Buscar registros" at bounding box center [554, 38] width 41 height 9
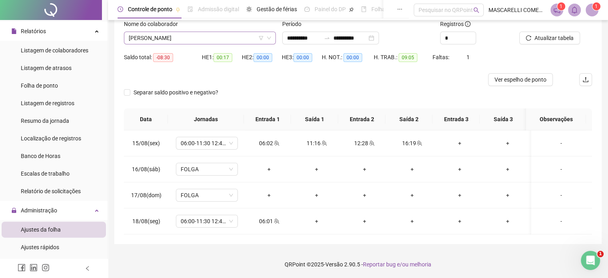
click at [224, 36] on span "MARIA ELOISA MARTIN DOS SANTOS" at bounding box center [200, 38] width 142 height 12
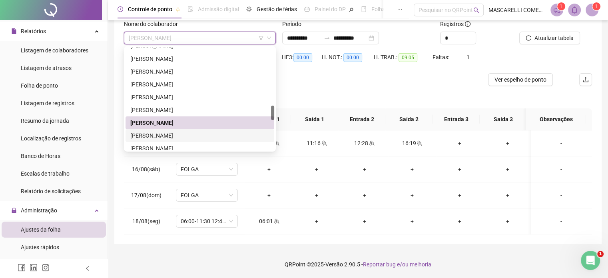
click at [151, 133] on div "MARINA CALIMAN DOS SANTOS" at bounding box center [199, 135] width 139 height 9
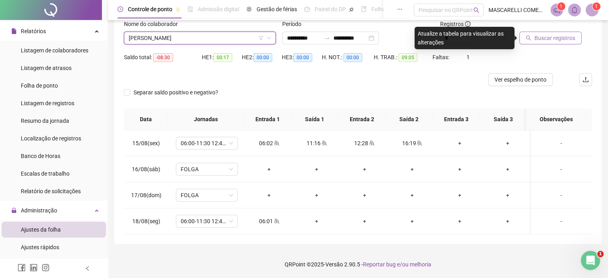
click at [539, 34] on span "Buscar registros" at bounding box center [554, 38] width 41 height 9
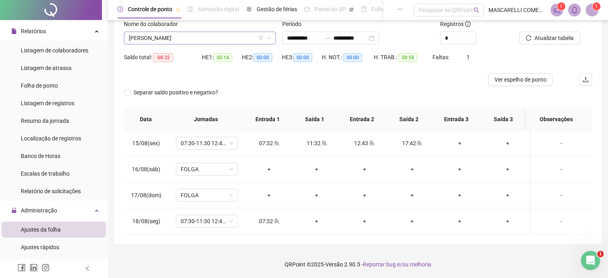
click at [216, 39] on span "MARINA CALIMAN DOS SANTOS" at bounding box center [200, 38] width 142 height 12
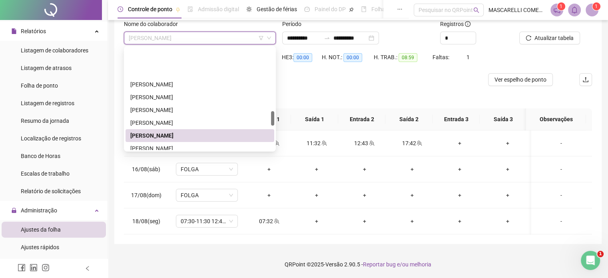
scroll to position [444, 0]
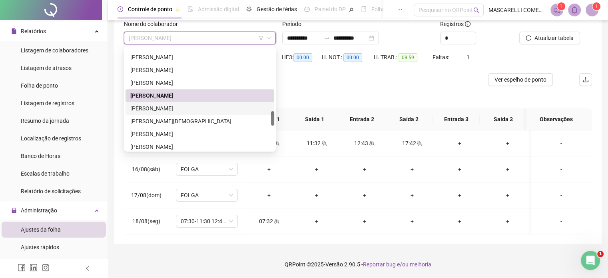
click at [177, 108] on div "MATEUS ALVES DE AGUIAR" at bounding box center [199, 108] width 139 height 9
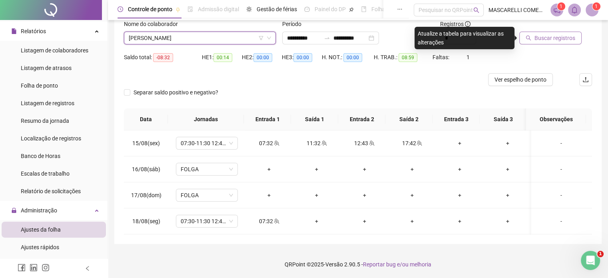
click at [542, 34] on span "Buscar registros" at bounding box center [554, 38] width 41 height 9
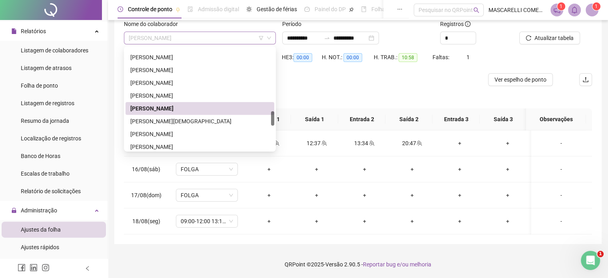
click at [202, 38] on span "MATEUS ALVES DE AGUIAR" at bounding box center [200, 38] width 142 height 12
click at [168, 119] on div "MIRIAN RODRIGUES DE JESUS" at bounding box center [199, 121] width 139 height 9
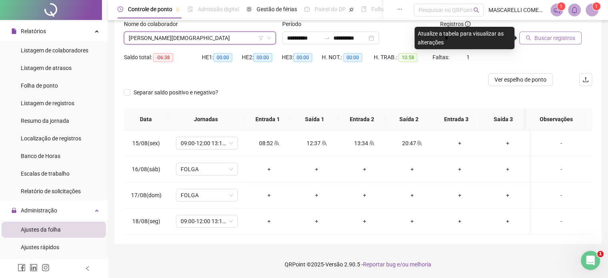
click at [541, 38] on span "Buscar registros" at bounding box center [554, 38] width 41 height 9
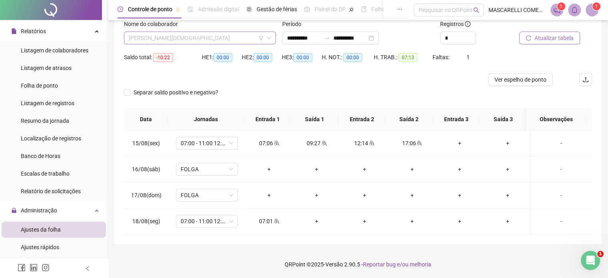
click at [217, 39] on span "MIRIAN RODRIGUES DE JESUS" at bounding box center [200, 38] width 142 height 12
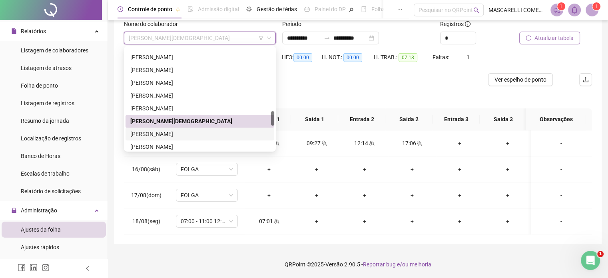
click at [167, 134] on div "PATRICIA TRABACH" at bounding box center [199, 133] width 139 height 9
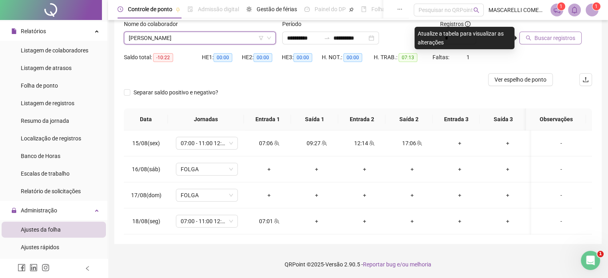
click at [553, 38] on span "Buscar registros" at bounding box center [554, 38] width 41 height 9
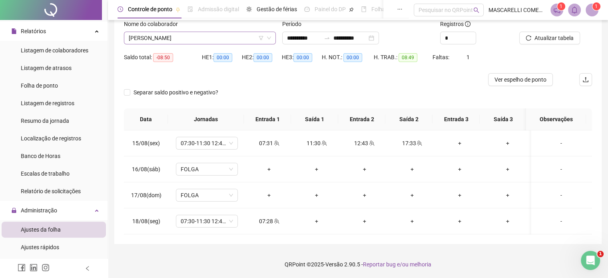
click at [184, 38] on span "PATRICIA TRABACH" at bounding box center [200, 38] width 142 height 12
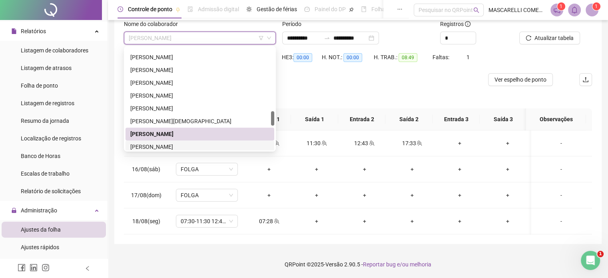
click at [163, 145] on div "PAULO HENRIQUE AMORIM ALMEIDA" at bounding box center [199, 146] width 139 height 9
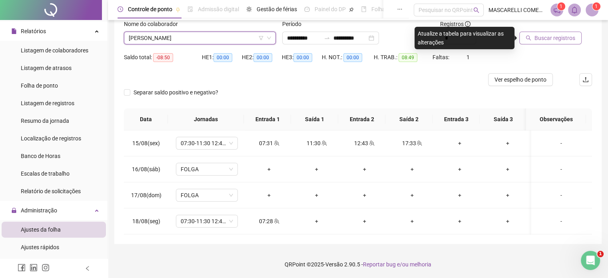
click at [548, 38] on span "Buscar registros" at bounding box center [554, 38] width 41 height 9
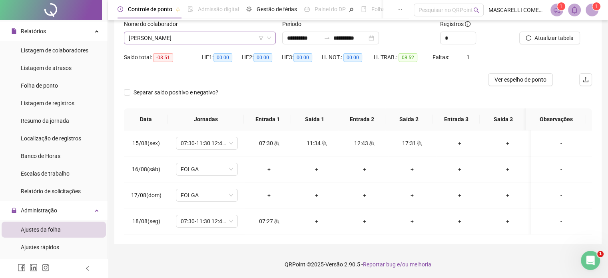
click at [222, 38] on span "PAULO HENRIQUE AMORIM ALMEIDA" at bounding box center [200, 38] width 142 height 12
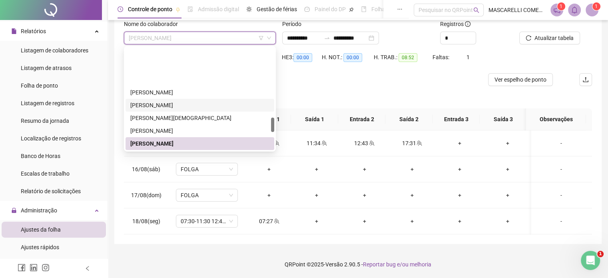
scroll to position [488, 0]
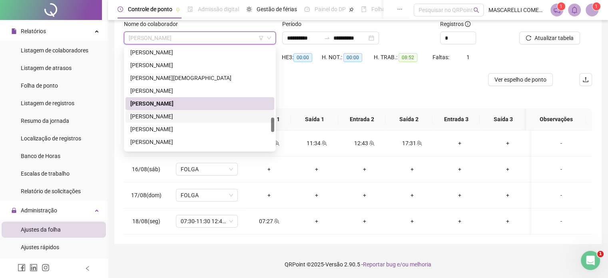
click at [153, 116] on div "QUELITA OLIVEIRA DA SILVA PEREIRA" at bounding box center [199, 116] width 139 height 9
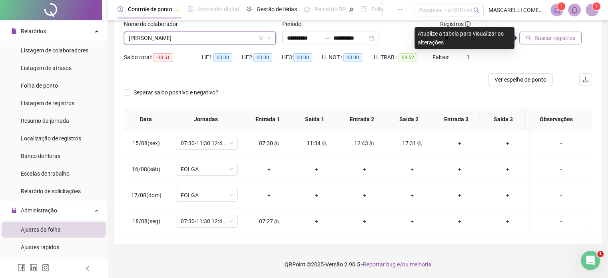
click at [548, 38] on span "Buscar registros" at bounding box center [554, 38] width 41 height 9
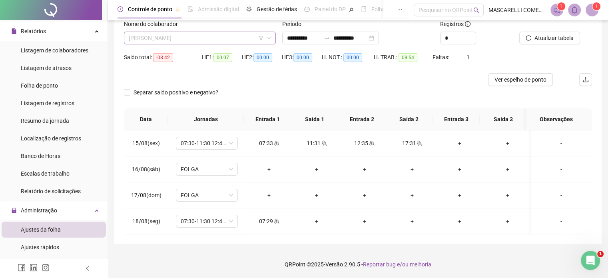
click at [222, 38] on span "QUELITA OLIVEIRA DA SILVA PEREIRA" at bounding box center [200, 38] width 142 height 12
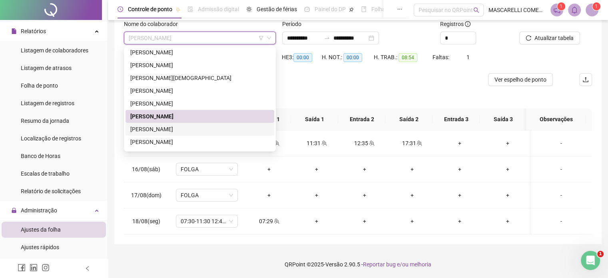
click at [159, 127] on div "REGIVALDO FERNANDES" at bounding box center [199, 129] width 139 height 9
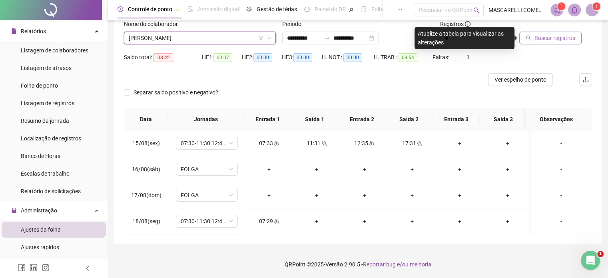
click at [540, 36] on span "Buscar registros" at bounding box center [554, 38] width 41 height 9
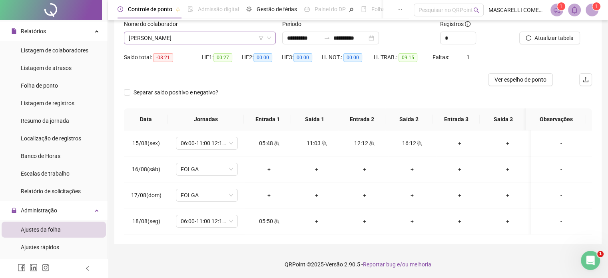
click at [195, 38] on span "REGIVALDO FERNANDES" at bounding box center [200, 38] width 142 height 12
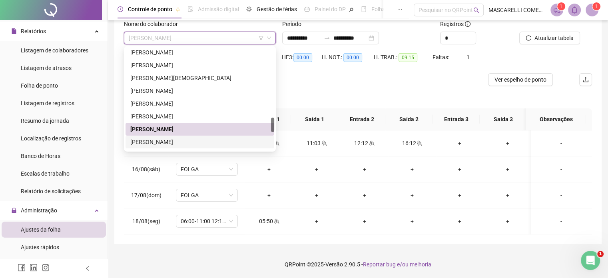
click at [163, 142] on div "ROMARIO SERAFIN ALVES" at bounding box center [199, 141] width 139 height 9
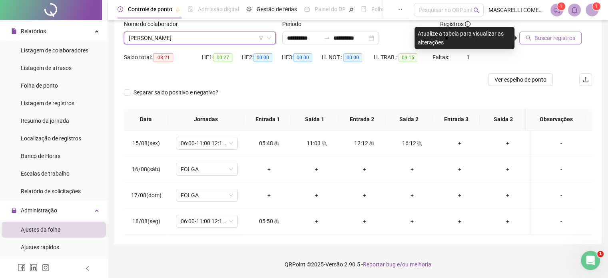
click at [544, 37] on span "Buscar registros" at bounding box center [554, 38] width 41 height 9
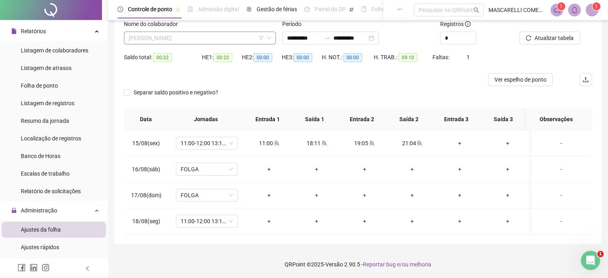
click at [197, 38] on span "ROMARIO SERAFIN ALVES" at bounding box center [200, 38] width 142 height 12
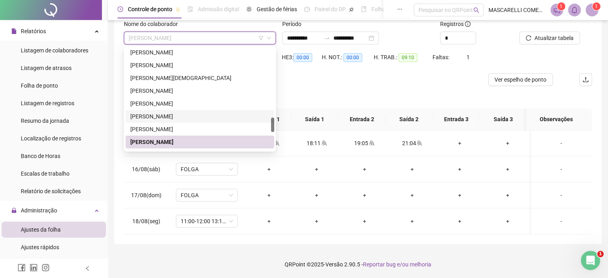
scroll to position [568, 0]
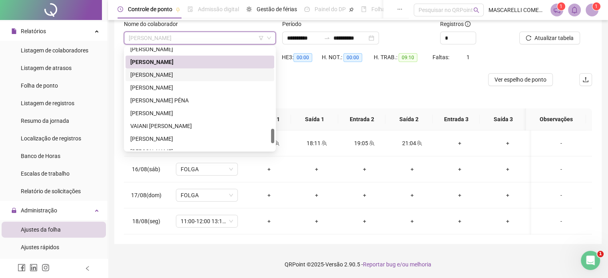
click at [168, 74] on div "RONAN AZEVEDO MARTINUSSO" at bounding box center [199, 74] width 139 height 9
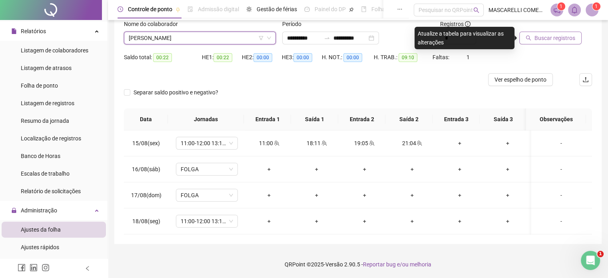
click at [548, 36] on span "Buscar registros" at bounding box center [554, 38] width 41 height 9
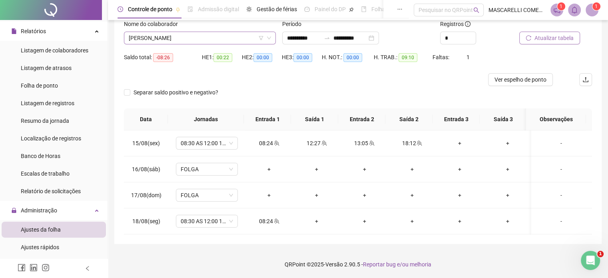
click at [187, 38] on span "RONAN AZEVEDO MARTINUSSO" at bounding box center [200, 38] width 142 height 12
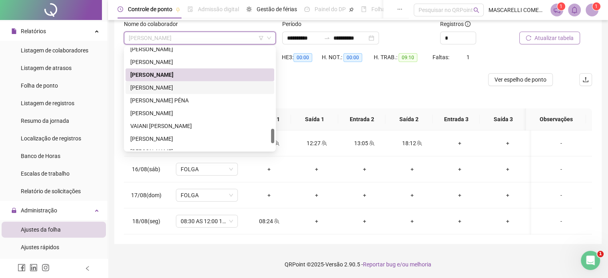
click at [183, 84] on div "RONIVALDO FERNANDES" at bounding box center [199, 87] width 139 height 9
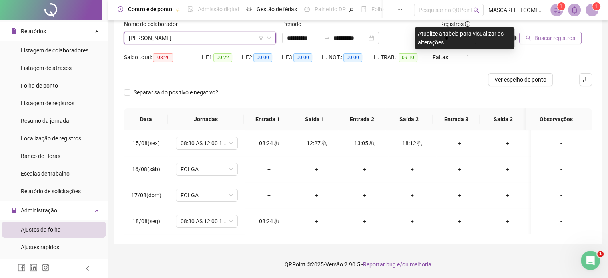
click at [549, 36] on span "Buscar registros" at bounding box center [554, 38] width 41 height 9
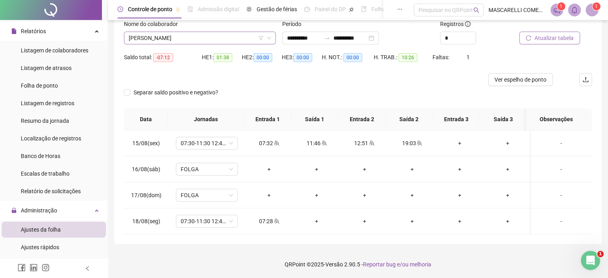
click at [194, 38] on span "RONIVALDO FERNANDES" at bounding box center [200, 38] width 142 height 12
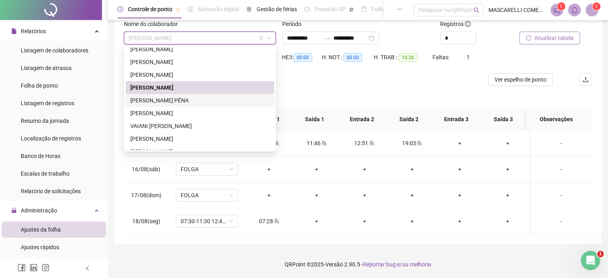
click at [173, 99] on div "SHEILA DE FÁTIMA PÉNA" at bounding box center [199, 100] width 139 height 9
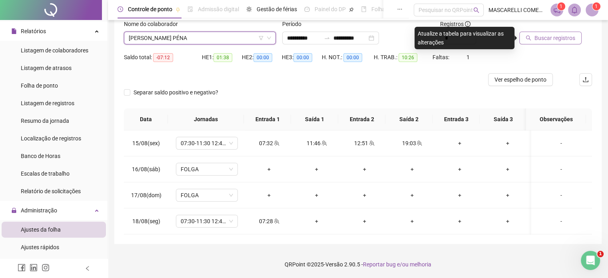
click at [554, 35] on span "Buscar registros" at bounding box center [554, 38] width 41 height 9
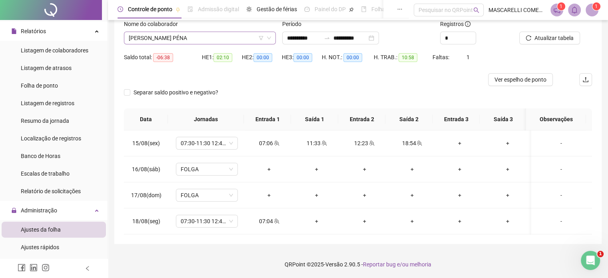
click at [155, 38] on span "SHEILA DE FÁTIMA PÉNA" at bounding box center [200, 38] width 142 height 12
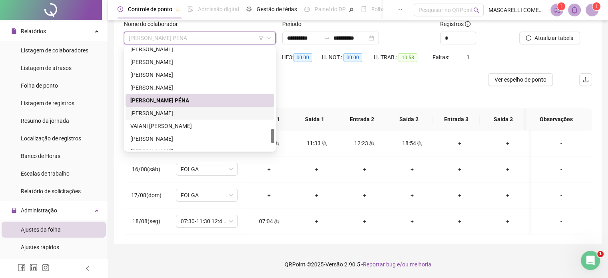
click at [163, 115] on div "TAMIRIS ROCHA PEREIRA" at bounding box center [199, 113] width 139 height 9
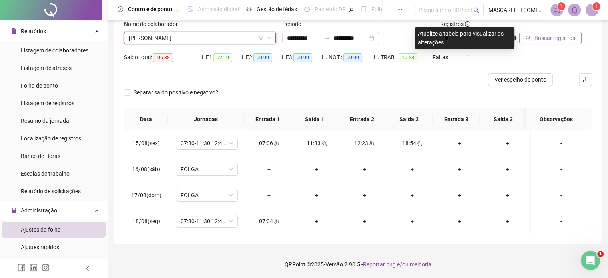
click at [538, 37] on span "Buscar registros" at bounding box center [554, 38] width 41 height 9
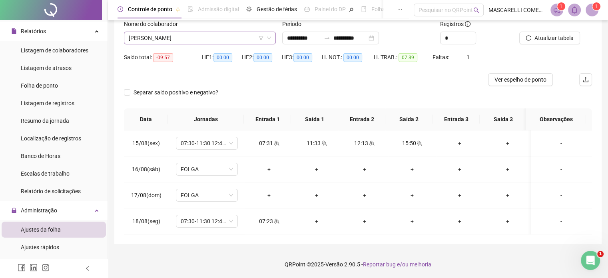
click at [196, 38] on span "TAMIRIS ROCHA PEREIRA" at bounding box center [200, 38] width 142 height 12
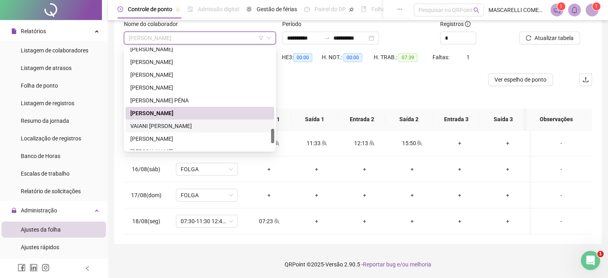
click at [179, 126] on div "VAIANI BETINI TRABACH" at bounding box center [199, 125] width 139 height 9
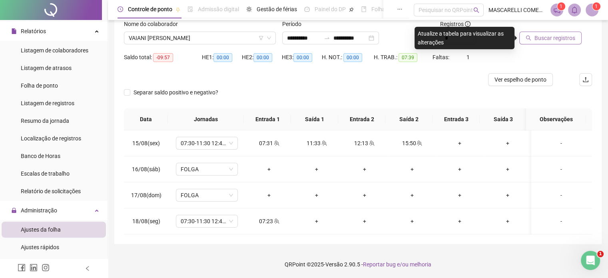
click at [537, 38] on span "Buscar registros" at bounding box center [554, 38] width 41 height 9
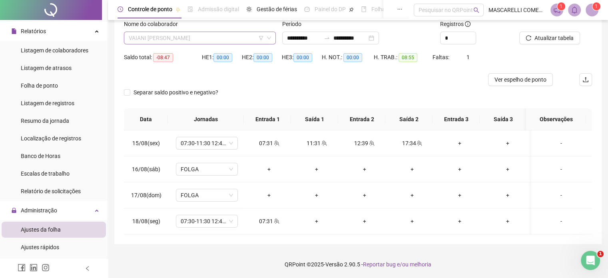
click at [161, 37] on span "VAIANI BETINI TRABACH" at bounding box center [200, 38] width 142 height 12
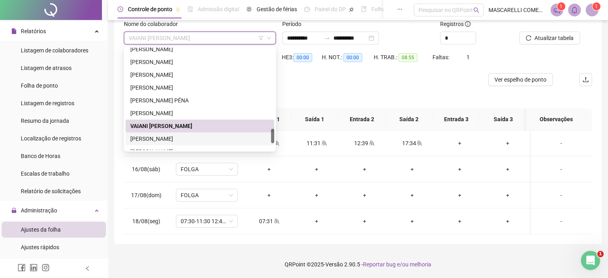
drag, startPoint x: 190, startPoint y: 137, endPoint x: 201, endPoint y: 124, distance: 16.5
click at [191, 137] on div "VALDIVIA PAULA DA COSTA" at bounding box center [199, 138] width 139 height 9
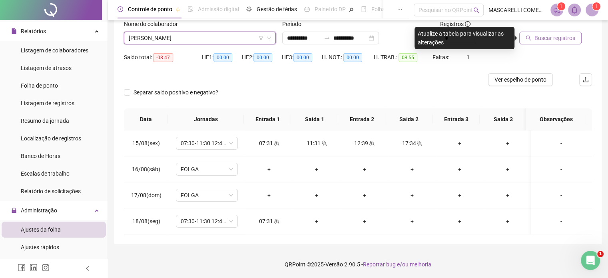
click at [539, 34] on span "Buscar registros" at bounding box center [554, 38] width 41 height 9
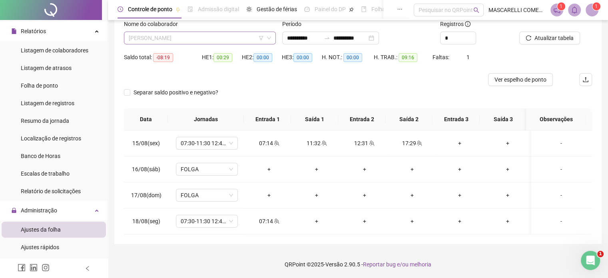
click at [195, 36] on span "VALDIVIA PAULA DA COSTA" at bounding box center [200, 38] width 142 height 12
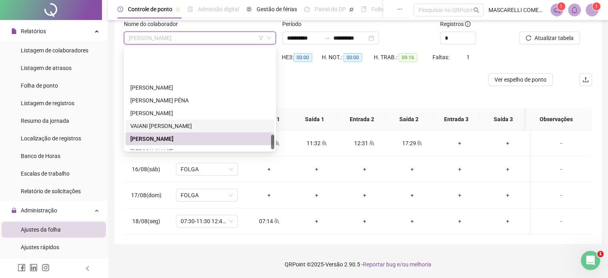
scroll to position [614, 0]
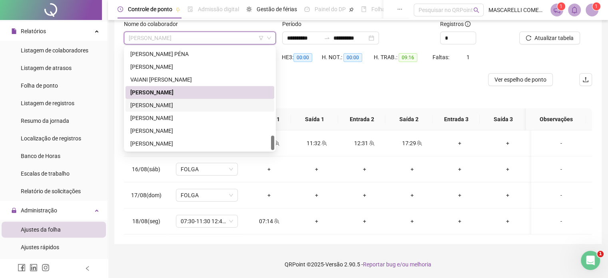
click at [157, 104] on div "VALERIA BARBOSA DE AGUILAR" at bounding box center [199, 105] width 139 height 9
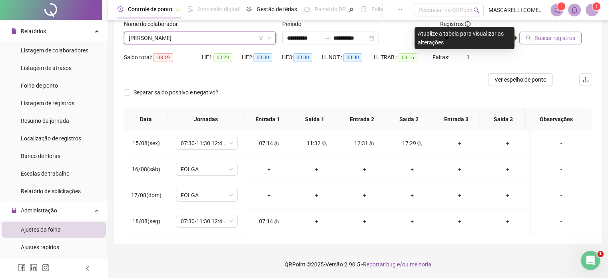
click at [539, 39] on span "Buscar registros" at bounding box center [554, 38] width 41 height 9
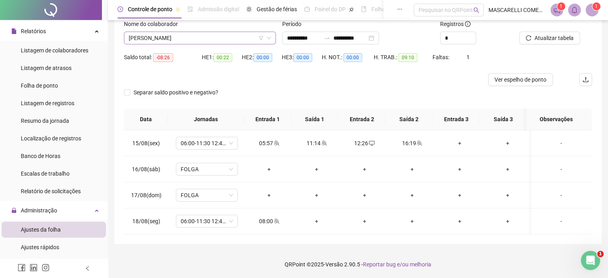
click at [177, 35] on span "VALERIA BARBOSA DE AGUILAR" at bounding box center [200, 38] width 142 height 12
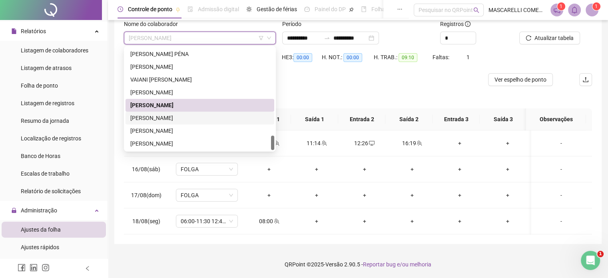
click at [164, 119] on div "VICTOR NOBRE DE ALMEIDA" at bounding box center [199, 118] width 139 height 9
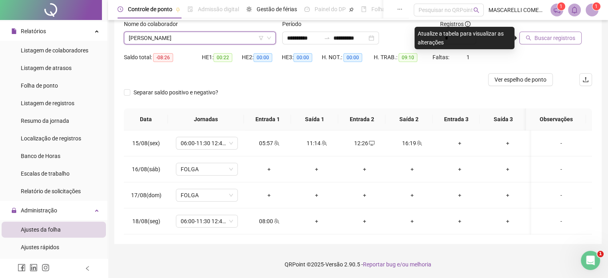
click at [541, 37] on span "Buscar registros" at bounding box center [554, 38] width 41 height 9
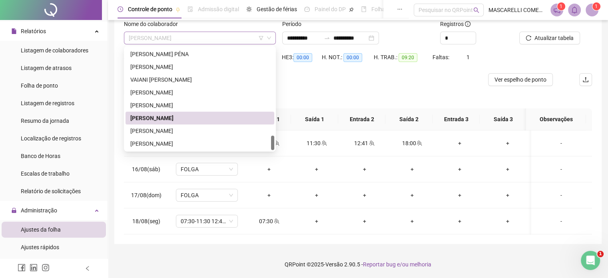
click at [131, 39] on span "VICTOR NOBRE DE ALMEIDA" at bounding box center [200, 38] width 142 height 12
click at [152, 130] on div "VITOR HUGO AZEVEDO" at bounding box center [199, 130] width 139 height 9
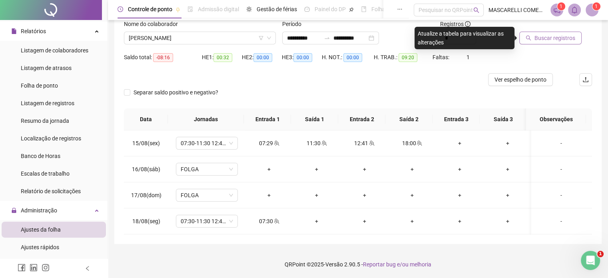
click at [540, 38] on span "Buscar registros" at bounding box center [554, 38] width 41 height 9
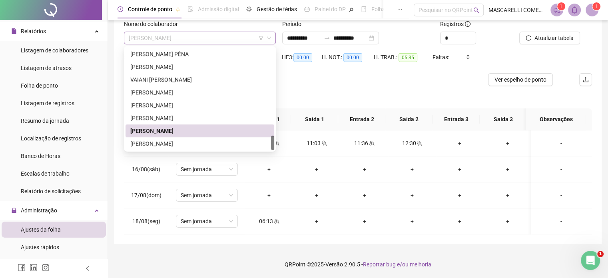
click at [217, 38] on span "VITOR HUGO AZEVEDO" at bounding box center [200, 38] width 142 height 12
click at [209, 144] on div "WELITON VIANA DE ALMEIDA" at bounding box center [199, 143] width 139 height 9
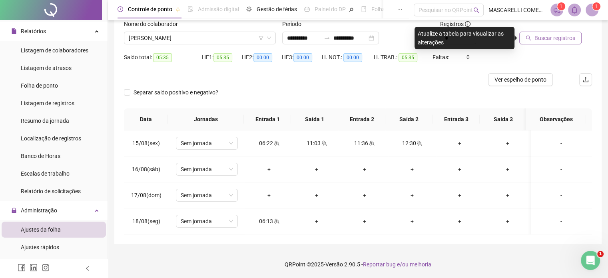
click at [560, 36] on span "Buscar registros" at bounding box center [554, 38] width 41 height 9
